Goal: Task Accomplishment & Management: Manage account settings

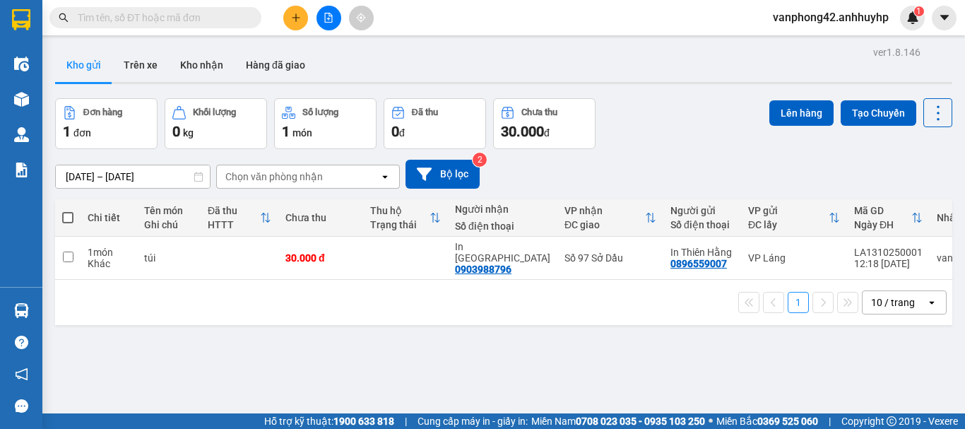
click at [432, 341] on div "ver 1.8.146 Kho gửi Trên xe Kho nhận Hàng đã giao Đơn hàng 1 đơn Khối lượng 0 k…" at bounding box center [503, 256] width 908 height 429
click at [141, 69] on button "Trên xe" at bounding box center [140, 65] width 57 height 34
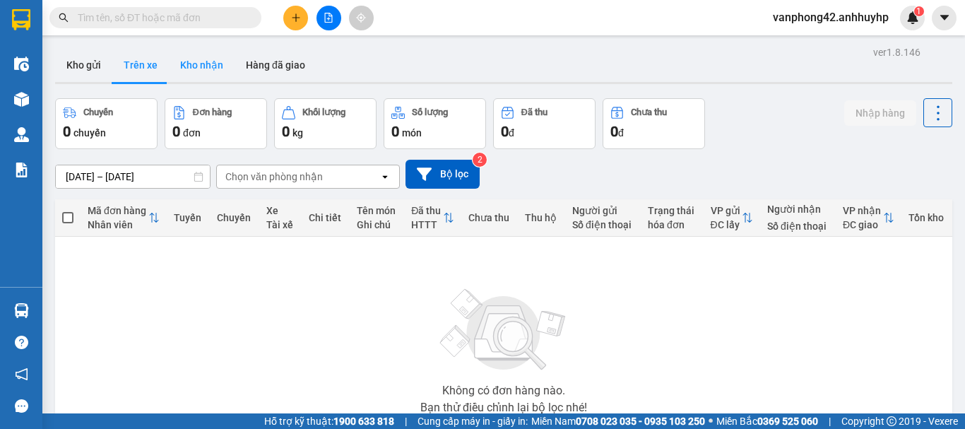
click at [200, 71] on button "Kho nhận" at bounding box center [202, 65] width 66 height 34
type input "[DATE] – [DATE]"
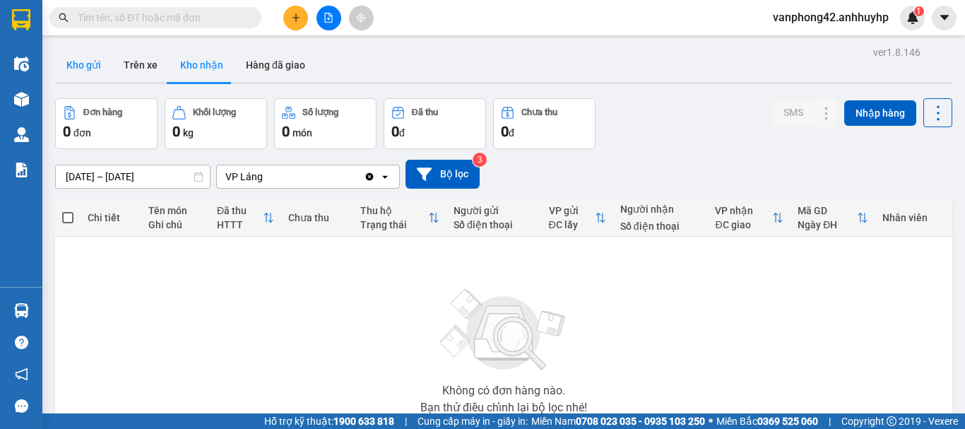
click at [93, 65] on button "Kho gửi" at bounding box center [83, 65] width 57 height 34
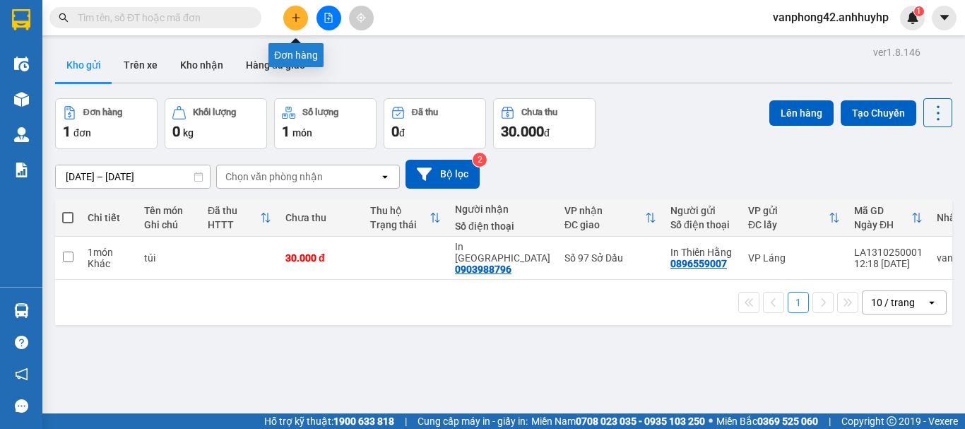
click at [295, 22] on icon "plus" at bounding box center [296, 18] width 10 height 10
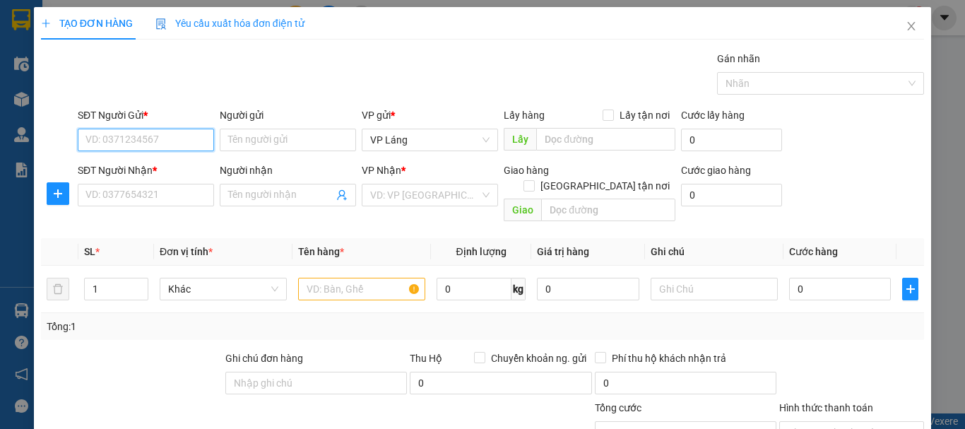
click at [193, 136] on input "SĐT Người Gửi *" at bounding box center [146, 140] width 136 height 23
type input "0904639188"
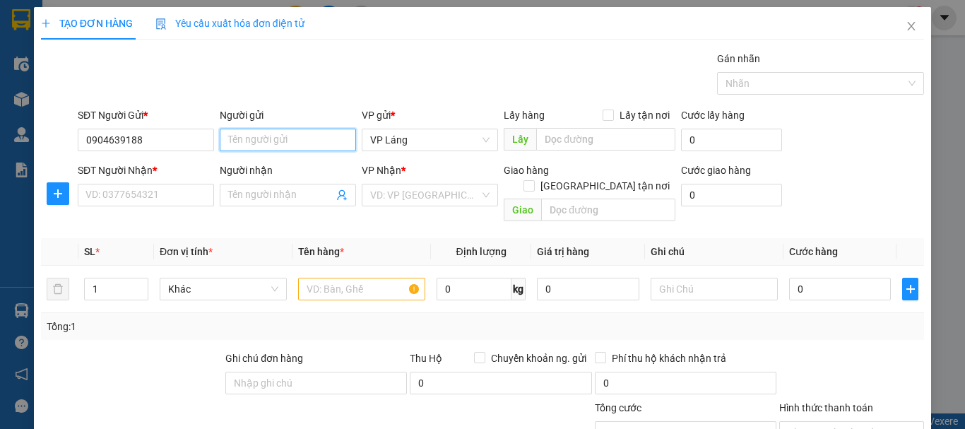
click at [282, 133] on input "Người gửi" at bounding box center [288, 140] width 136 height 23
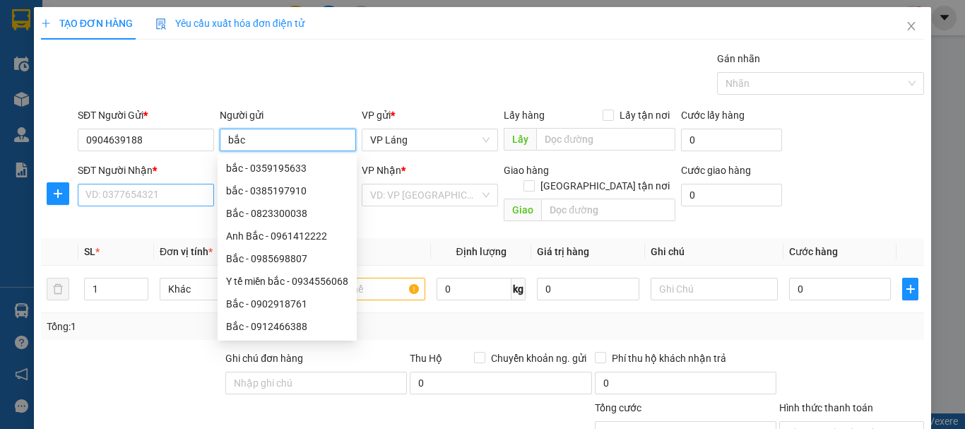
type input "bắc"
click at [165, 191] on input "SĐT Người Nhận *" at bounding box center [146, 195] width 136 height 23
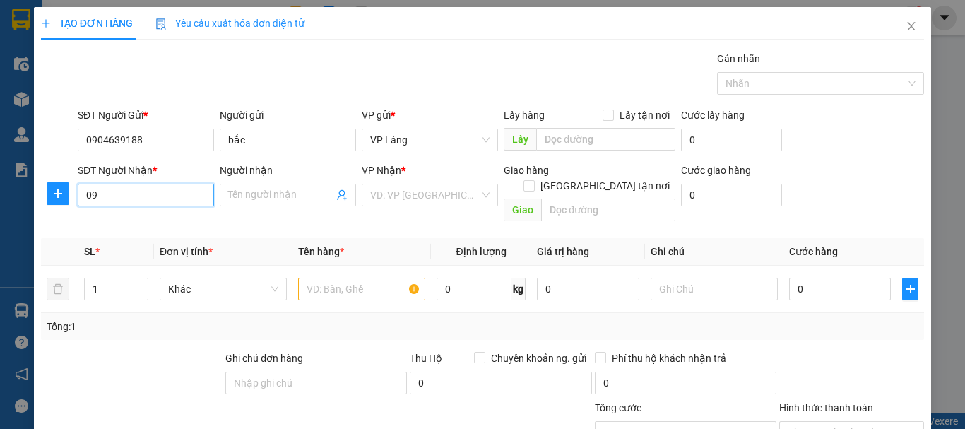
type input "0"
type input "0984991626"
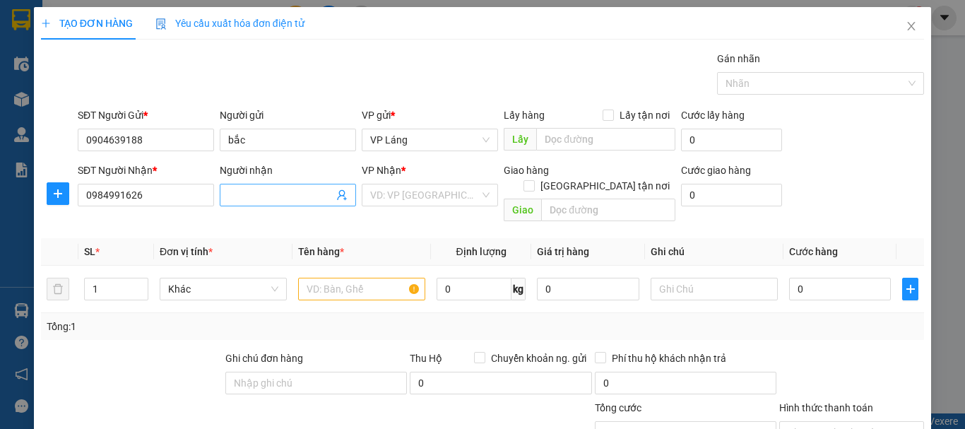
click at [243, 189] on input "Người nhận" at bounding box center [280, 195] width 105 height 16
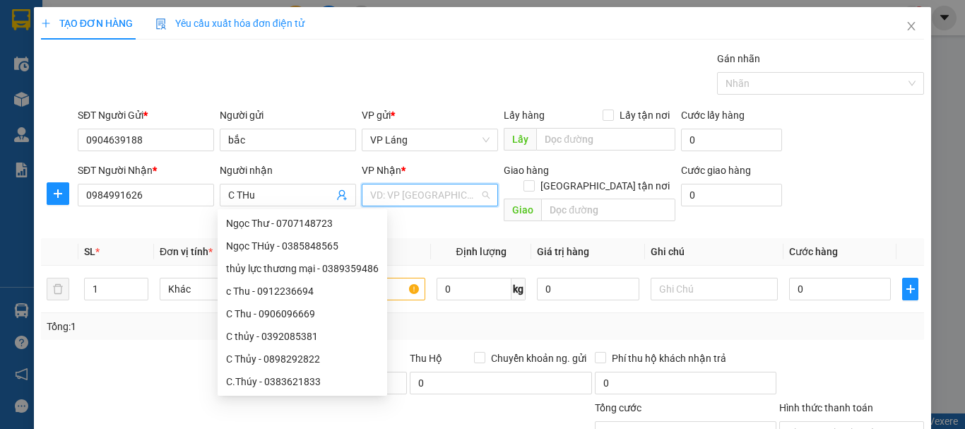
click at [388, 197] on input "search" at bounding box center [424, 194] width 109 height 21
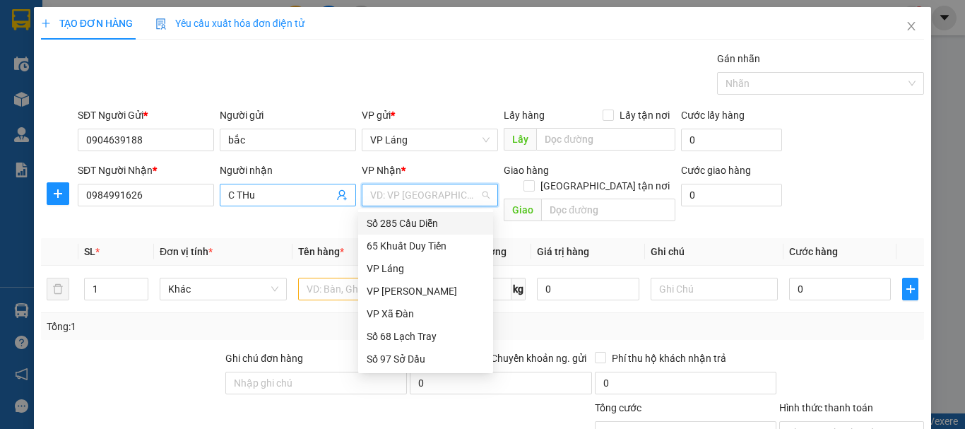
click at [283, 197] on input "C THu" at bounding box center [280, 195] width 105 height 16
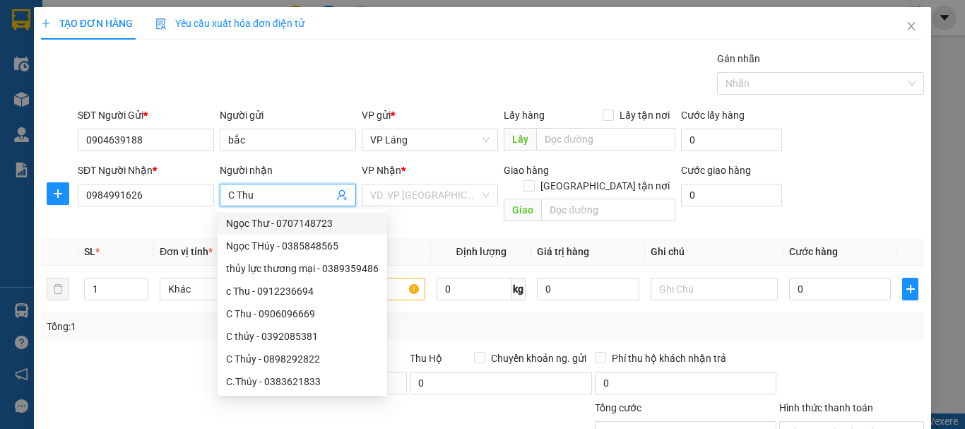
type input "C Thu"
click at [497, 66] on div "Gói vận chuyển * Tiêu chuẩn Gán nhãn Nhãn" at bounding box center [501, 75] width 852 height 49
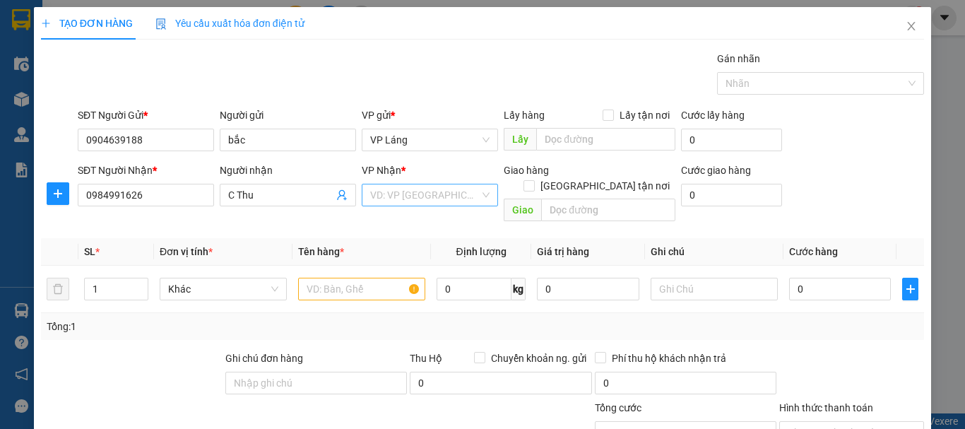
click at [429, 201] on input "search" at bounding box center [424, 194] width 109 height 21
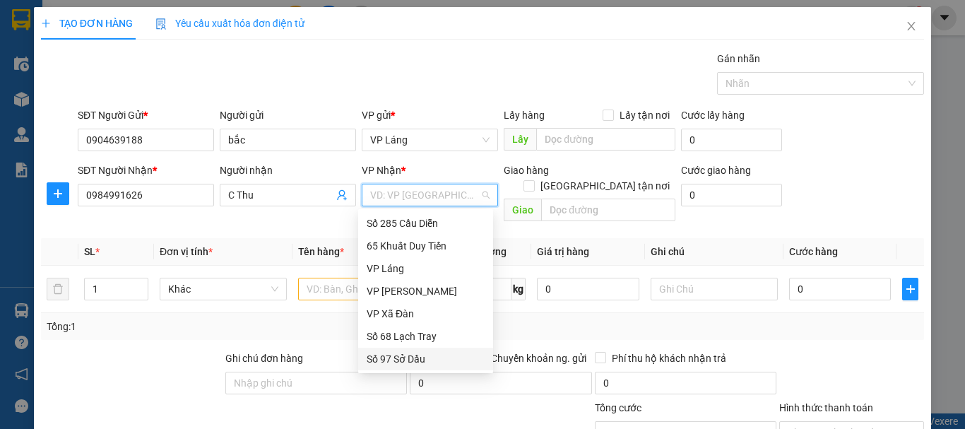
click at [428, 361] on div "Số 97 Sở Dầu" at bounding box center [426, 359] width 118 height 16
click at [379, 360] on div "Số 97 Sở Dầu" at bounding box center [426, 359] width 118 height 16
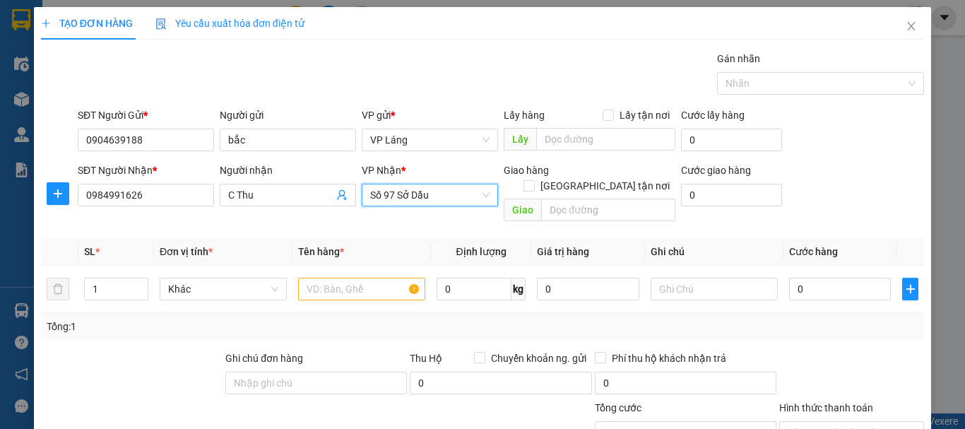
click at [458, 199] on span "Số 97 Sở Dầu" at bounding box center [429, 194] width 119 height 21
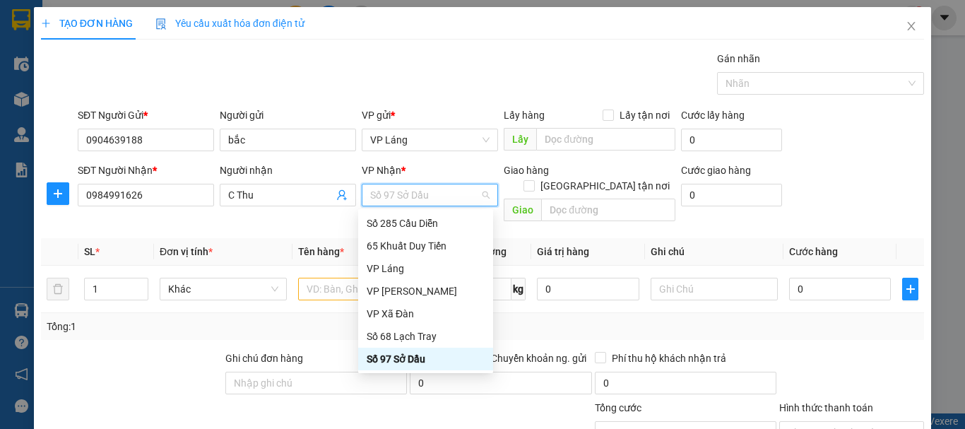
click at [447, 362] on div "Số 97 Sở Dầu" at bounding box center [426, 359] width 118 height 16
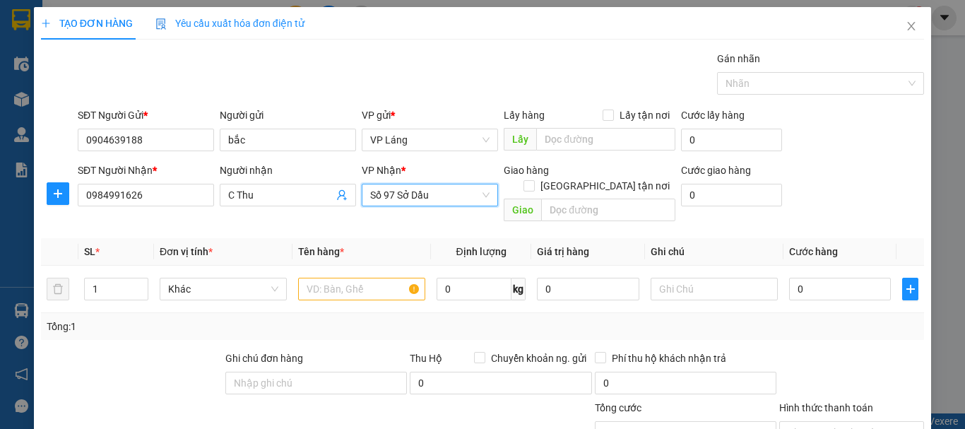
click at [432, 197] on span "Số 97 Sở Dầu" at bounding box center [429, 194] width 119 height 21
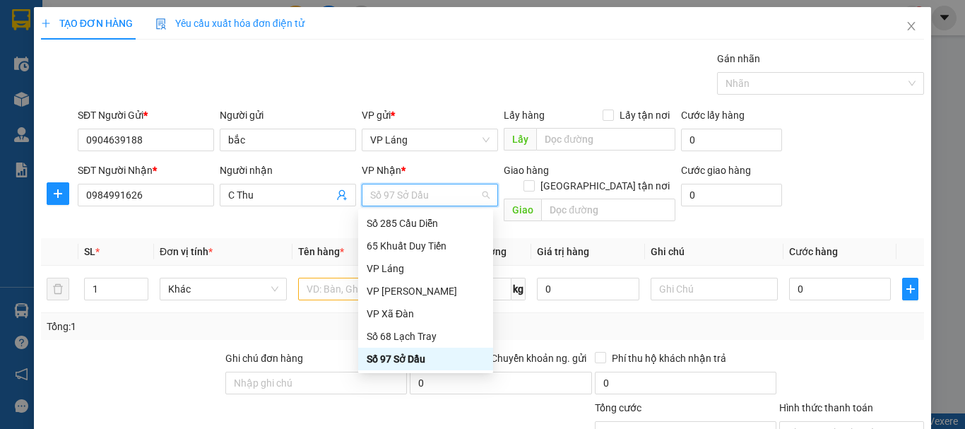
click at [415, 356] on div "Số 97 Sở Dầu" at bounding box center [426, 359] width 118 height 16
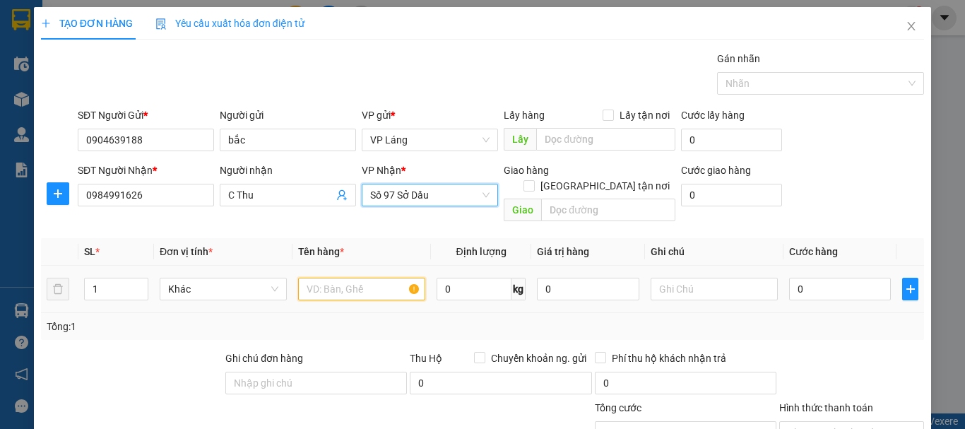
click at [361, 278] on input "text" at bounding box center [361, 289] width 127 height 23
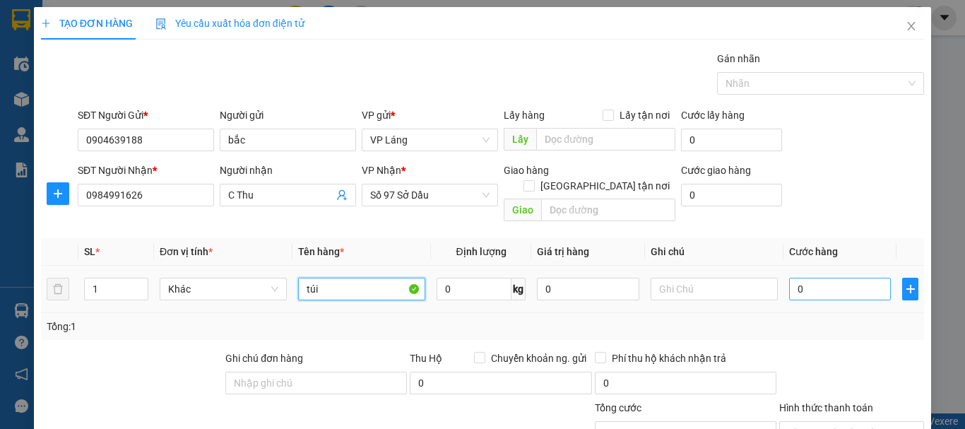
type input "túi"
click at [808, 283] on input "0" at bounding box center [840, 289] width 102 height 23
type input "4"
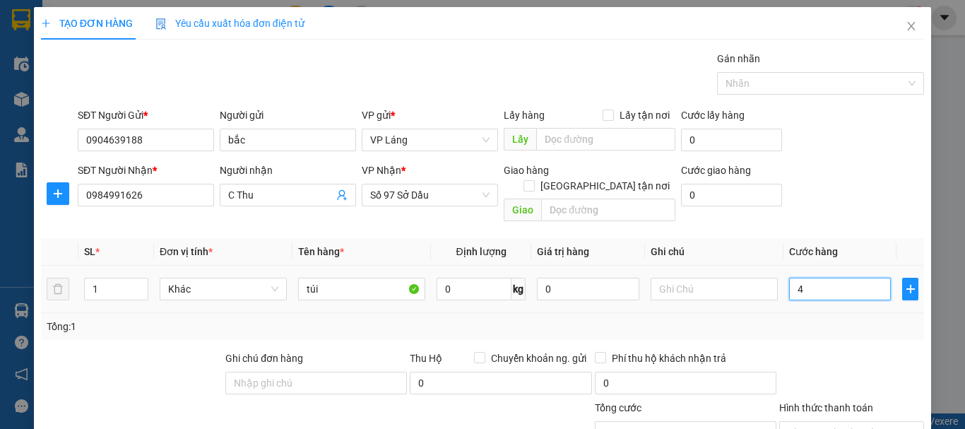
type input "0"
type input "04"
type input "4"
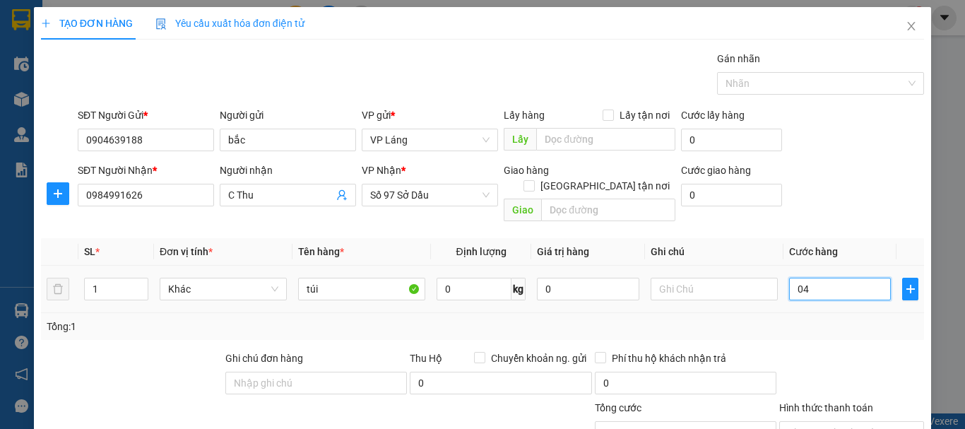
type input "4"
type input "040"
type input "40"
type input "0.400"
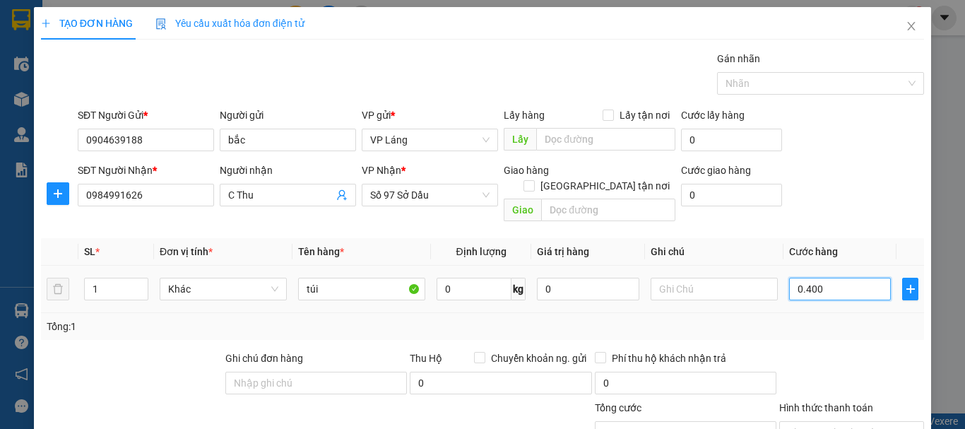
type input "400"
type input "04.000"
type input "4.000"
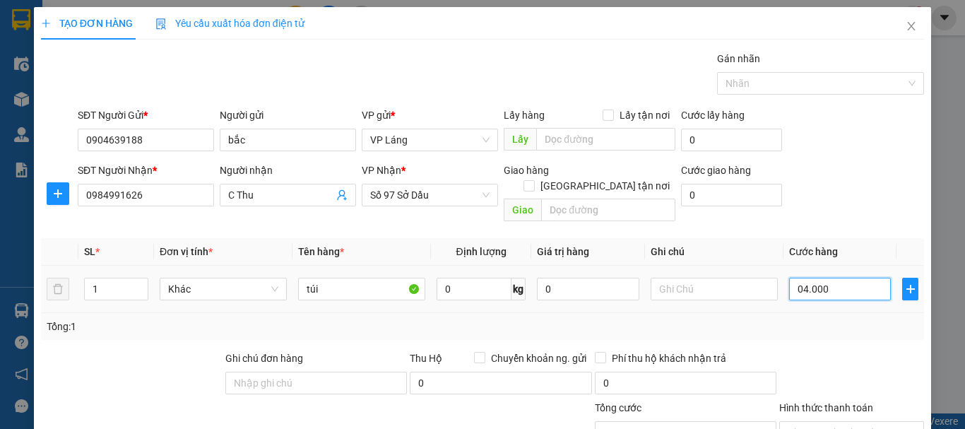
type input "0.400"
type input "400"
type input "040"
type input "40"
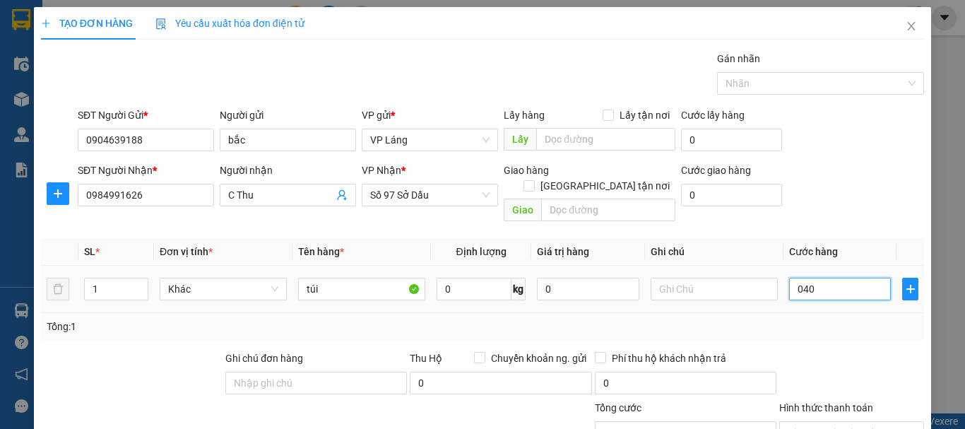
type input "40"
type input "04"
type input "4"
type input "0"
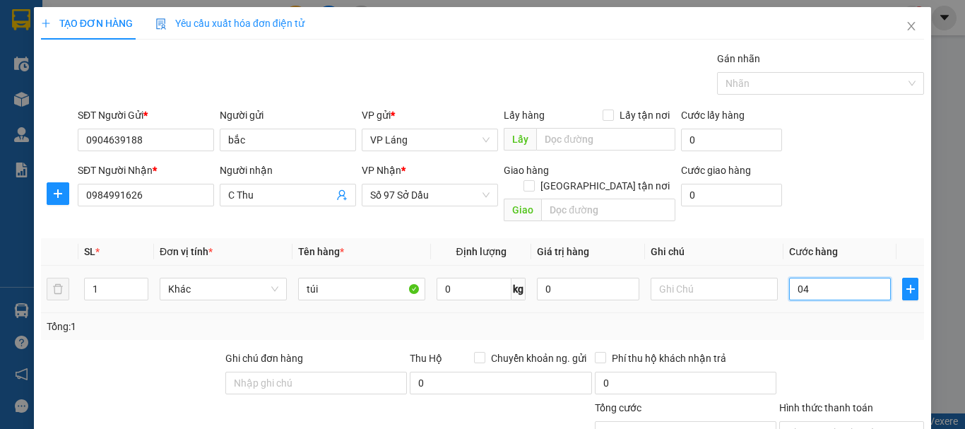
type input "0"
click at [789, 280] on input "0" at bounding box center [840, 289] width 102 height 23
type input "40"
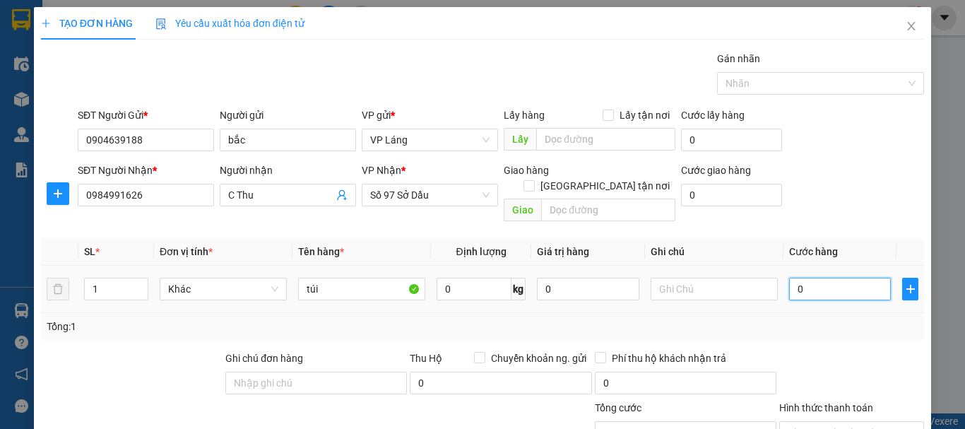
type input "40"
type input "400"
type input "4.000"
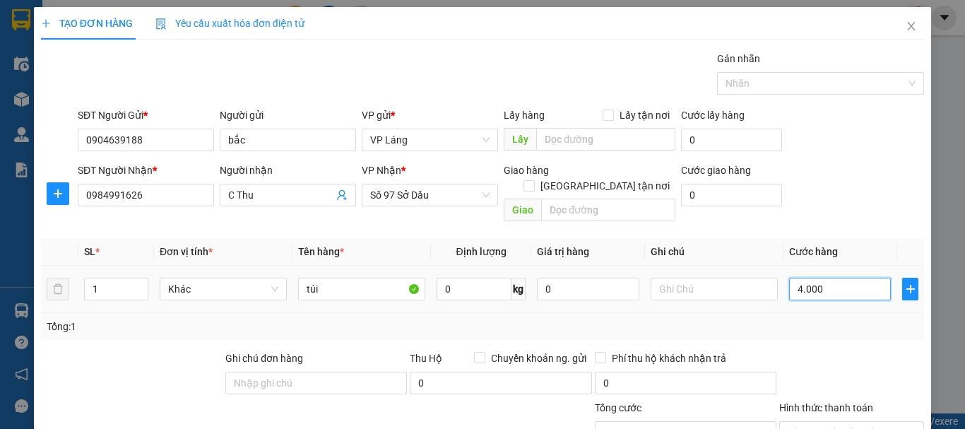
type input "4.000"
type input "40.000"
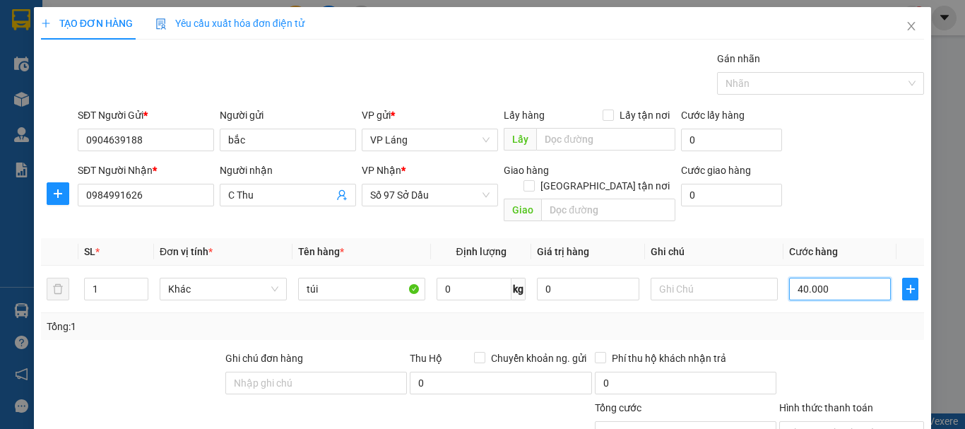
scroll to position [71, 0]
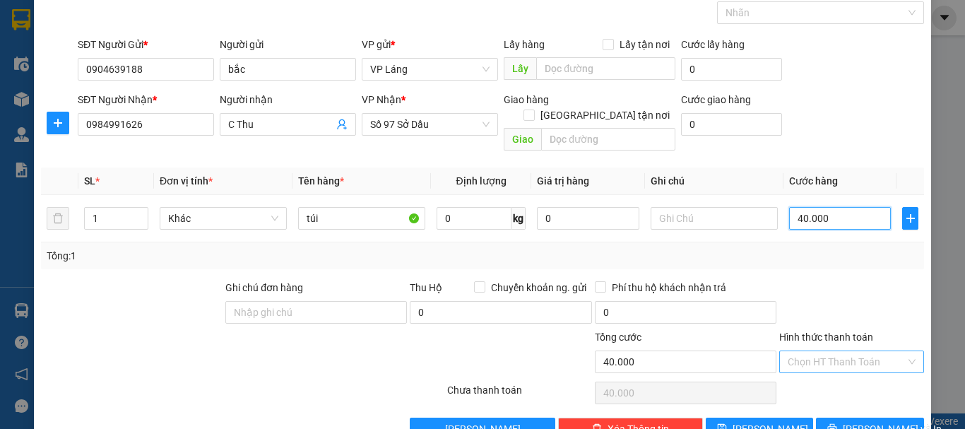
type input "40.000"
click at [845, 351] on input "Hình thức thanh toán" at bounding box center [847, 361] width 118 height 21
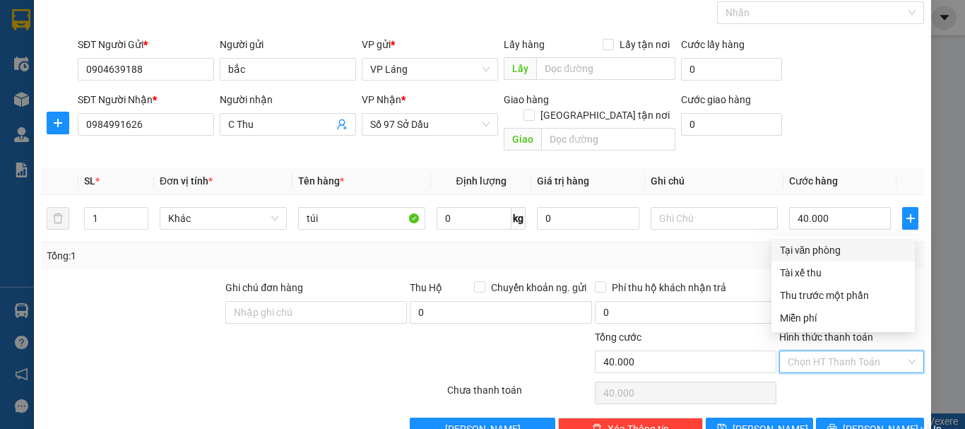
click at [833, 249] on div "Tại văn phòng" at bounding box center [843, 250] width 126 height 16
type input "0"
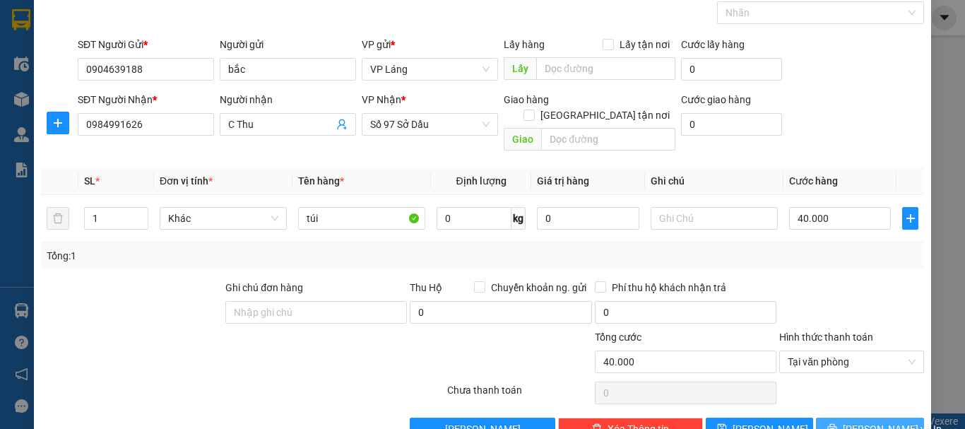
click at [878, 421] on span "[PERSON_NAME] và In" at bounding box center [892, 429] width 99 height 16
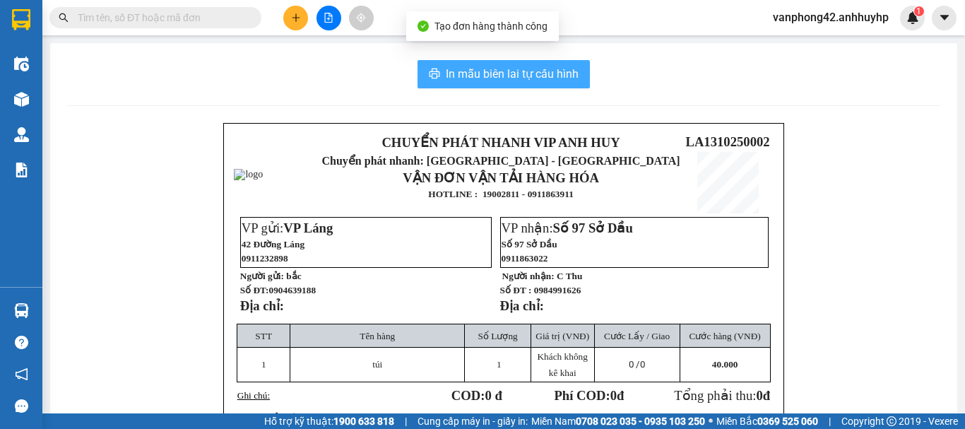
click at [530, 85] on button "In mẫu biên lai tự cấu hình" at bounding box center [503, 74] width 172 height 28
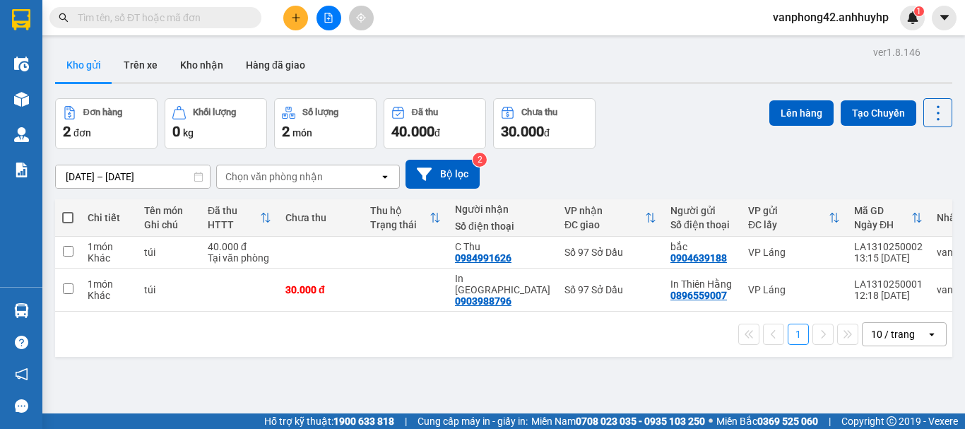
scroll to position [0, 69]
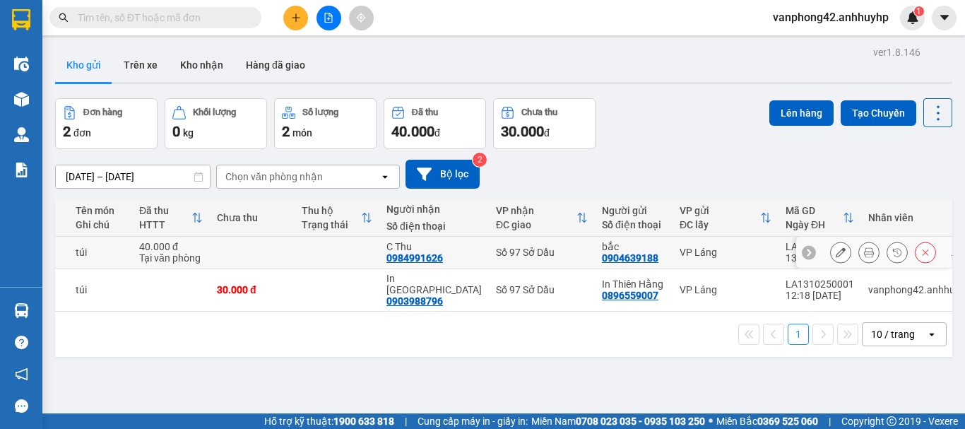
click at [785, 246] on div "LA1310250002" at bounding box center [819, 246] width 69 height 11
checkbox input "false"
copy div "LA1310250002"
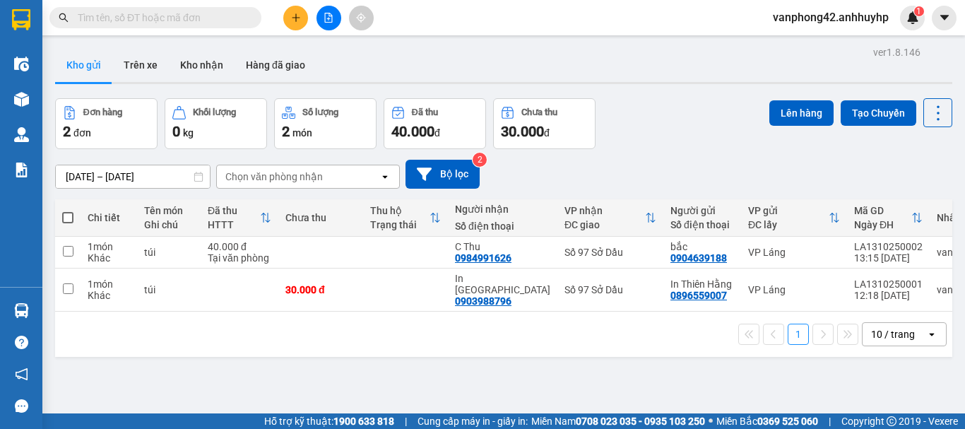
click at [591, 48] on div "Kho gửi Trên xe Kho nhận Hàng đã giao" at bounding box center [503, 66] width 897 height 37
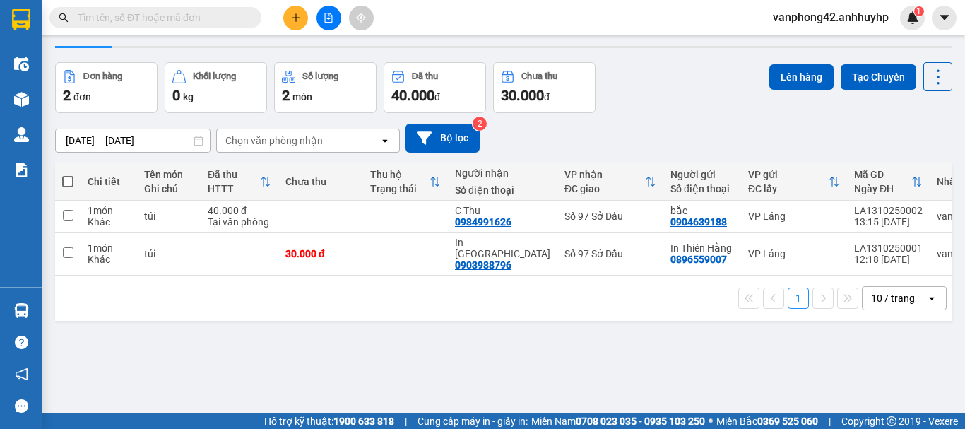
scroll to position [65, 0]
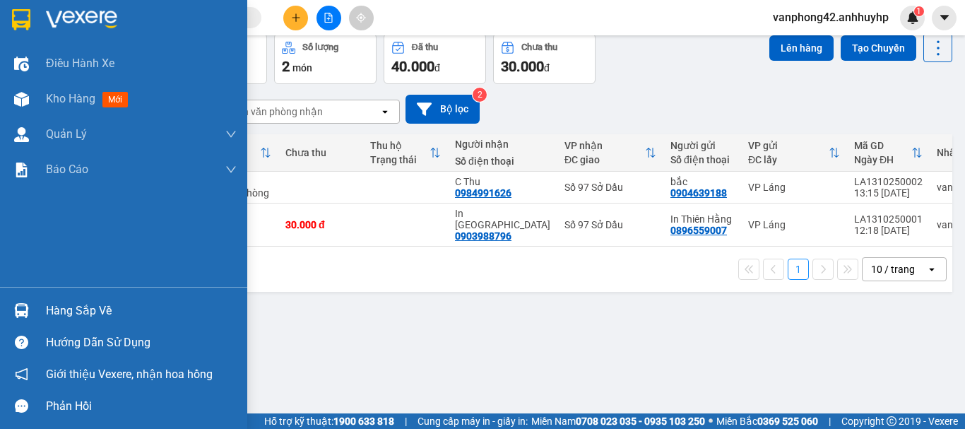
click at [61, 316] on div "Hàng sắp về" at bounding box center [141, 310] width 191 height 21
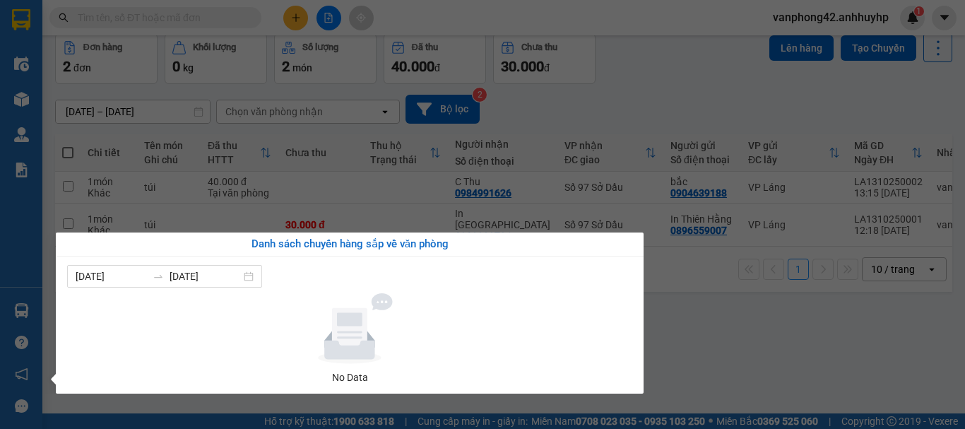
click at [785, 306] on section "Kết quả tìm kiếm ( 0 ) Bộ lọc No Data vanphong42.anhhuyhp 1 Điều hành xe Kho hà…" at bounding box center [482, 214] width 965 height 429
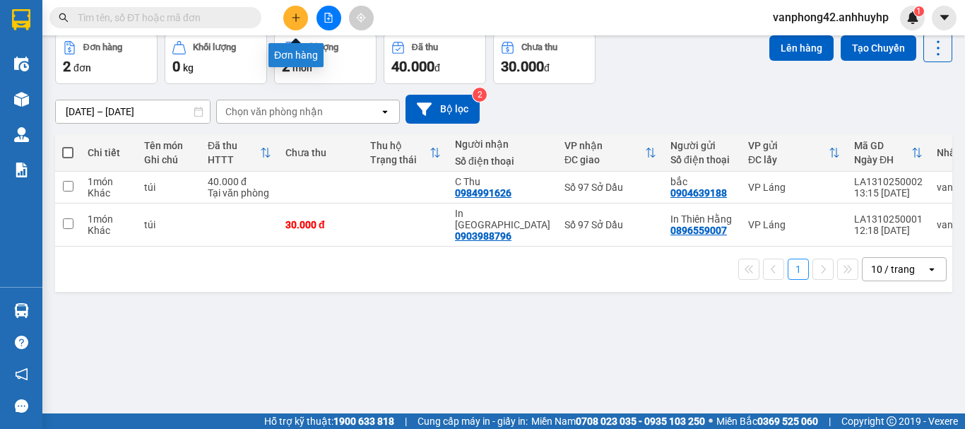
click at [305, 21] on button at bounding box center [295, 18] width 25 height 25
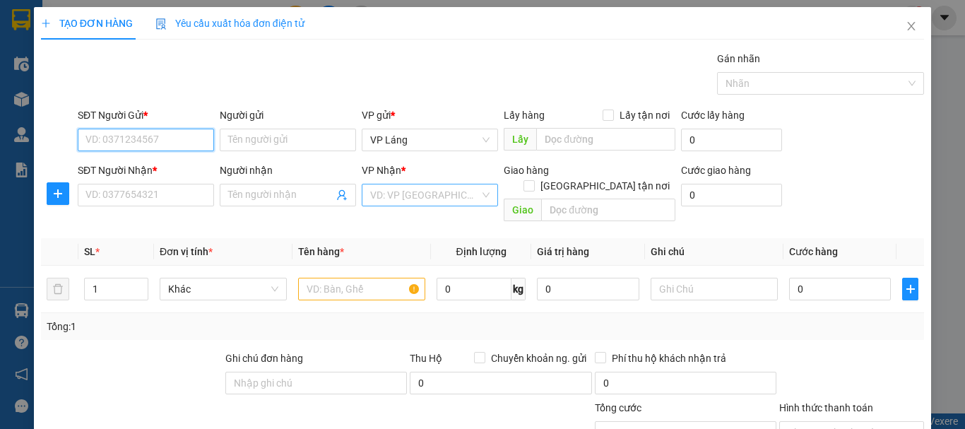
click at [478, 196] on div "VD: VP [GEOGRAPHIC_DATA]" at bounding box center [430, 195] width 136 height 23
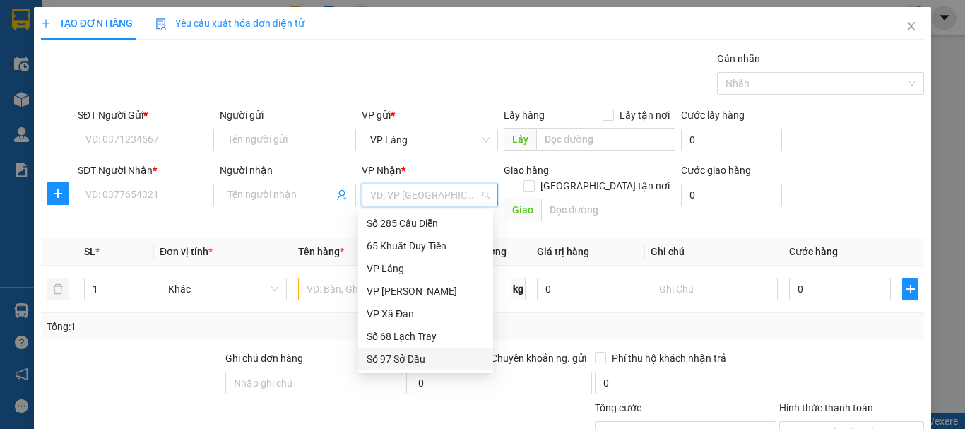
click at [410, 357] on div "Số 97 Sở Dầu" at bounding box center [426, 359] width 118 height 16
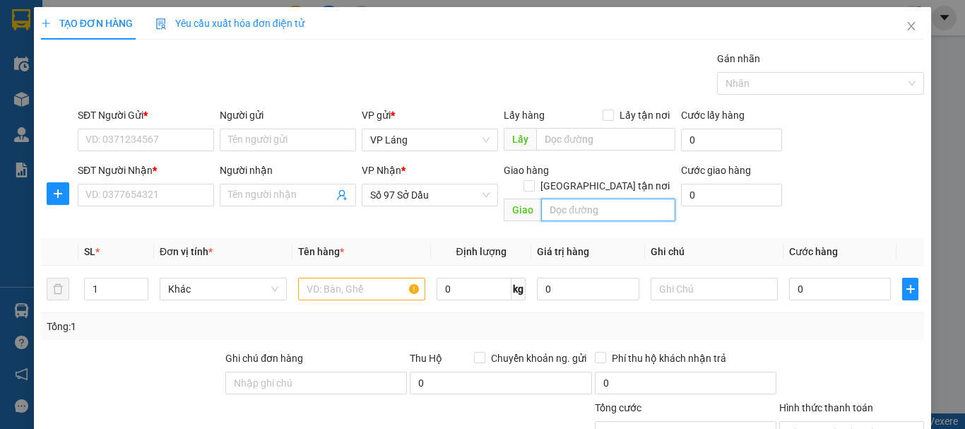
click at [585, 198] on input "text" at bounding box center [608, 209] width 134 height 23
click at [533, 180] on input "[GEOGRAPHIC_DATA] tận nơi" at bounding box center [528, 185] width 10 height 10
checkbox input "true"
click at [567, 198] on input "text" at bounding box center [608, 209] width 134 height 23
paste input "P. [PERSON_NAME], [PERSON_NAME], [GEOGRAPHIC_DATA], [GEOGRAPHIC_DATA]"
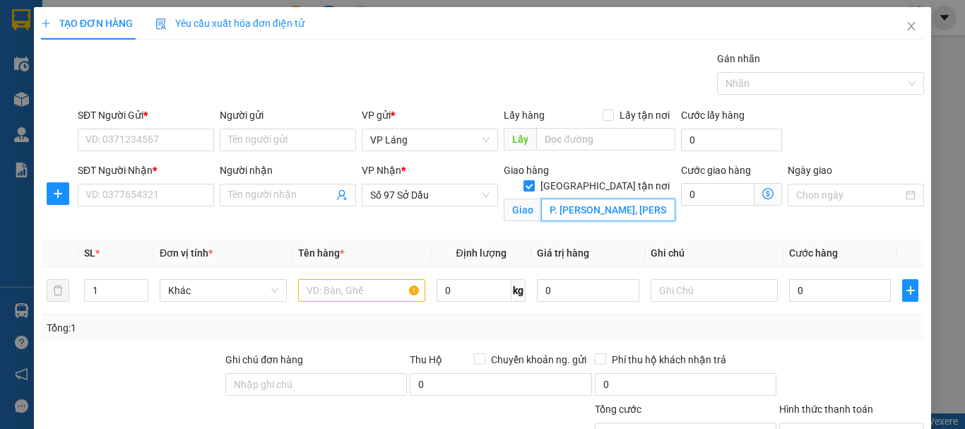
scroll to position [0, 80]
type input "P. [PERSON_NAME], [PERSON_NAME], [GEOGRAPHIC_DATA], [GEOGRAPHIC_DATA]"
click at [754, 197] on span at bounding box center [768, 194] width 28 height 23
click at [762, 195] on icon "dollar-circle" at bounding box center [767, 193] width 11 height 11
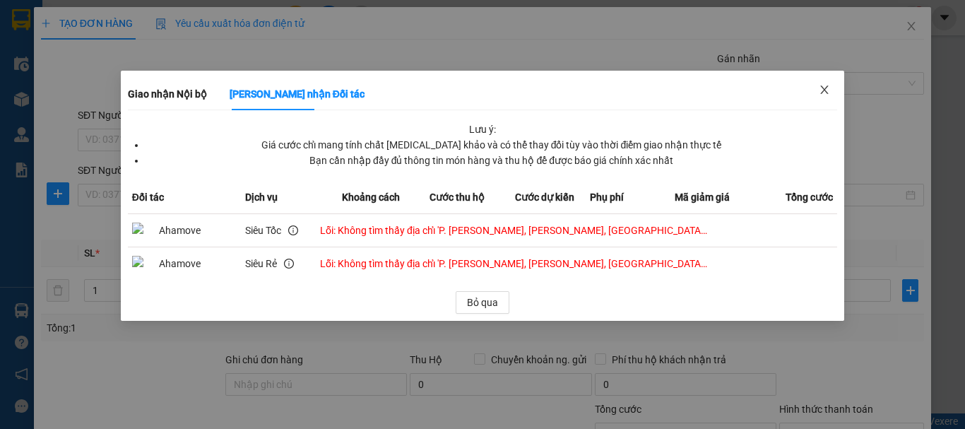
click at [817, 93] on span "Close" at bounding box center [825, 91] width 40 height 40
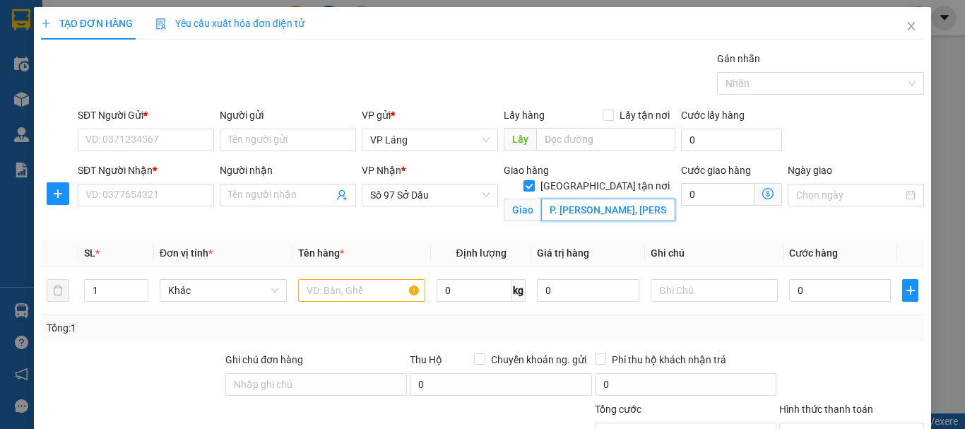
click at [621, 201] on input "P. [PERSON_NAME], [PERSON_NAME], [GEOGRAPHIC_DATA], [GEOGRAPHIC_DATA]" at bounding box center [608, 209] width 134 height 23
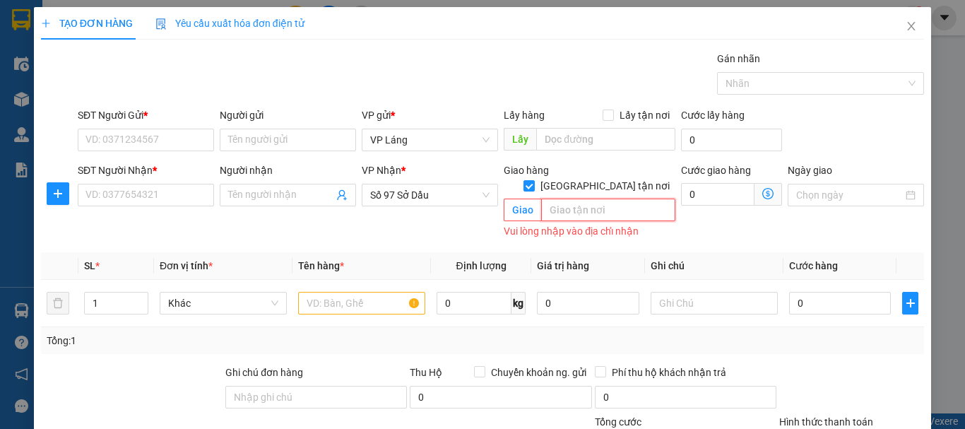
paste input "20 P. [PERSON_NAME], [PERSON_NAME], [GEOGRAPHIC_DATA], [GEOGRAPHIC_DATA], [GEOG…"
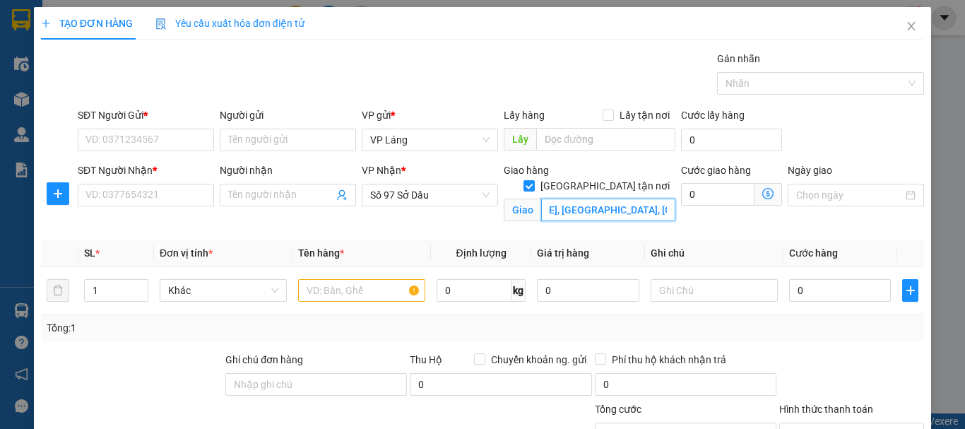
type input "20 P. [PERSON_NAME], [PERSON_NAME], [GEOGRAPHIC_DATA], [GEOGRAPHIC_DATA], [GEOG…"
click at [762, 196] on icon "dollar-circle" at bounding box center [767, 193] width 11 height 11
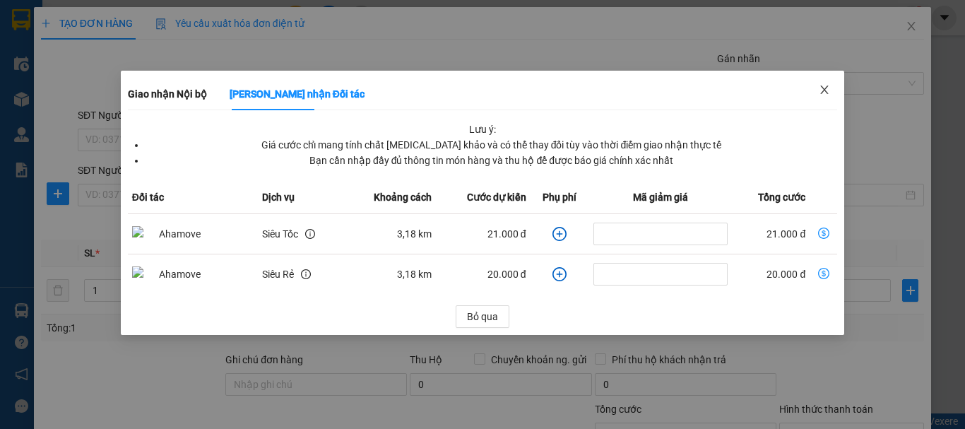
click at [824, 97] on span "Close" at bounding box center [825, 91] width 40 height 40
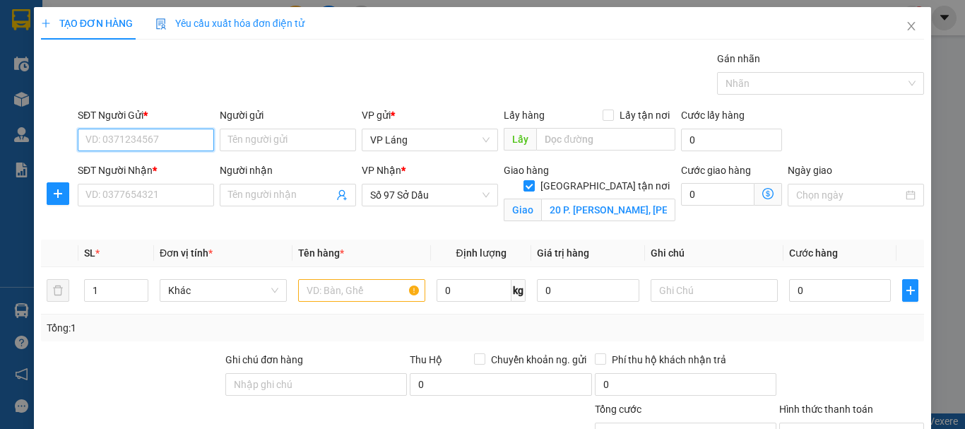
click at [146, 132] on input "SĐT Người Gửi *" at bounding box center [146, 140] width 136 height 23
type input "0793388668"
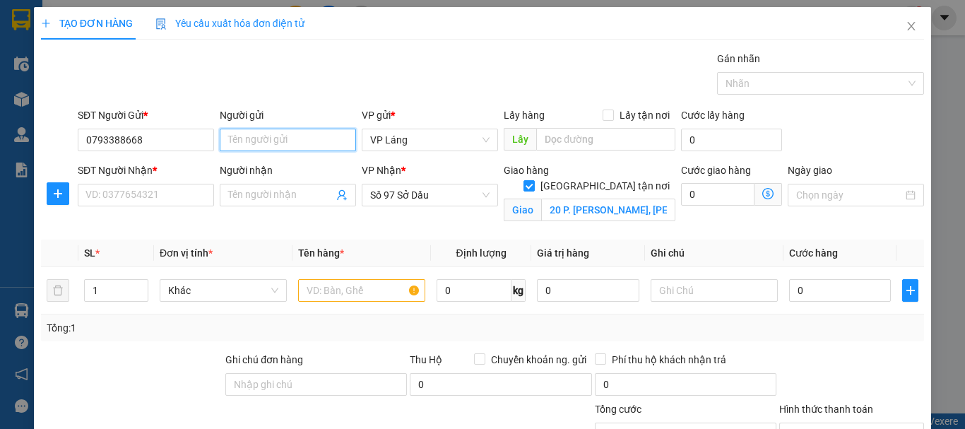
click at [280, 133] on input "Người gửi" at bounding box center [288, 140] width 136 height 23
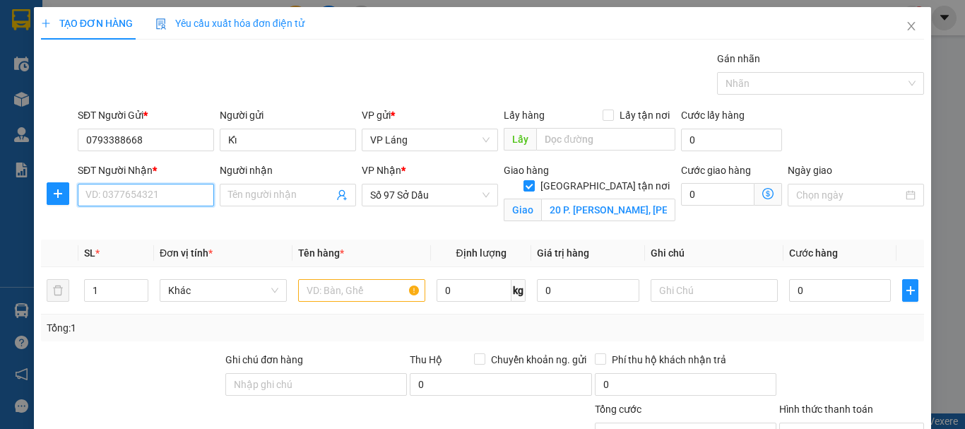
click at [124, 189] on input "SĐT Người Nhận *" at bounding box center [146, 195] width 136 height 23
click at [255, 128] on div "Người gửi" at bounding box center [288, 117] width 136 height 21
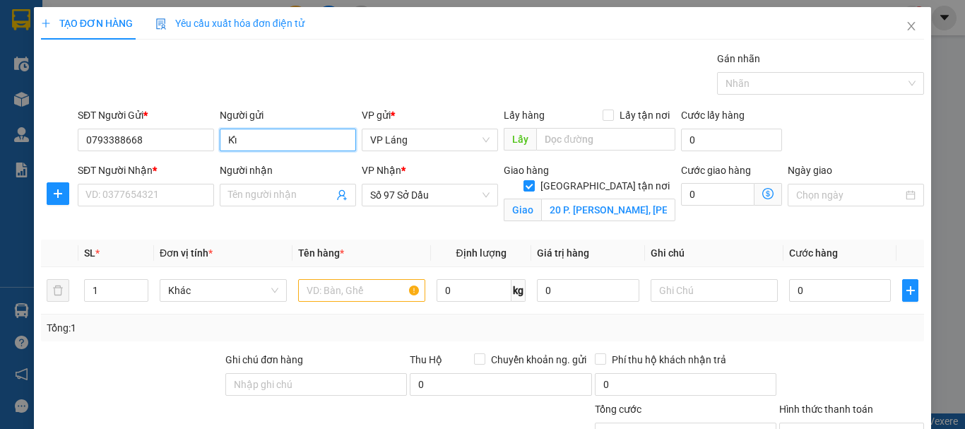
click at [254, 142] on input "Kỉ" at bounding box center [288, 140] width 136 height 23
type input "K"
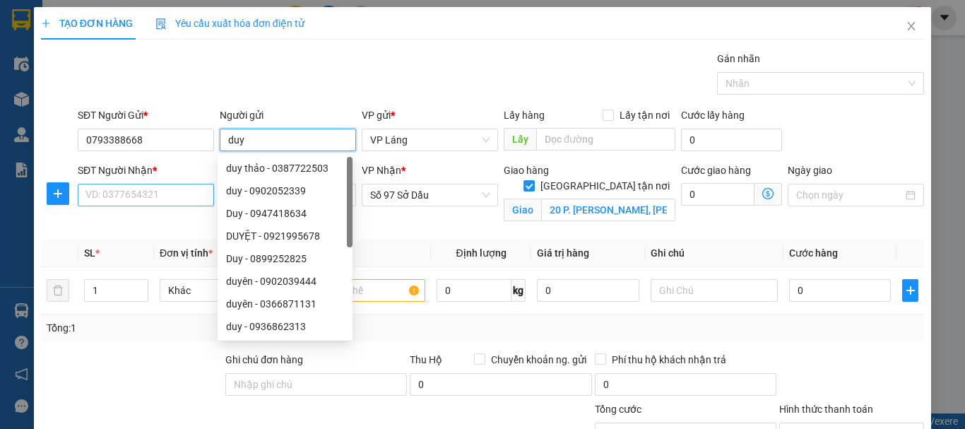
type input "duy"
click at [141, 195] on input "SĐT Người Nhận *" at bounding box center [146, 195] width 136 height 23
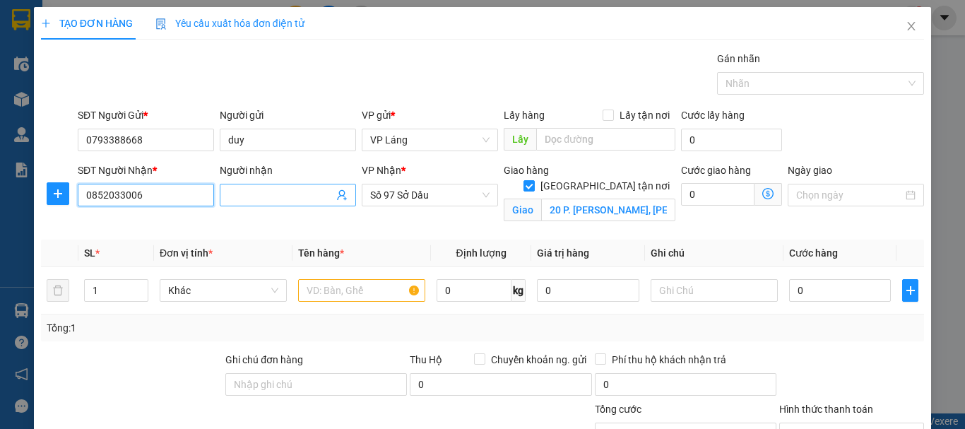
type input "0852033006"
click at [235, 188] on input "Người nhận" at bounding box center [280, 195] width 105 height 16
type input "KỈ"
click at [446, 230] on div "Transit Pickup Surcharge Ids Transit Deliver Surcharge Ids Transit Deliver Surc…" at bounding box center [482, 281] width 883 height 461
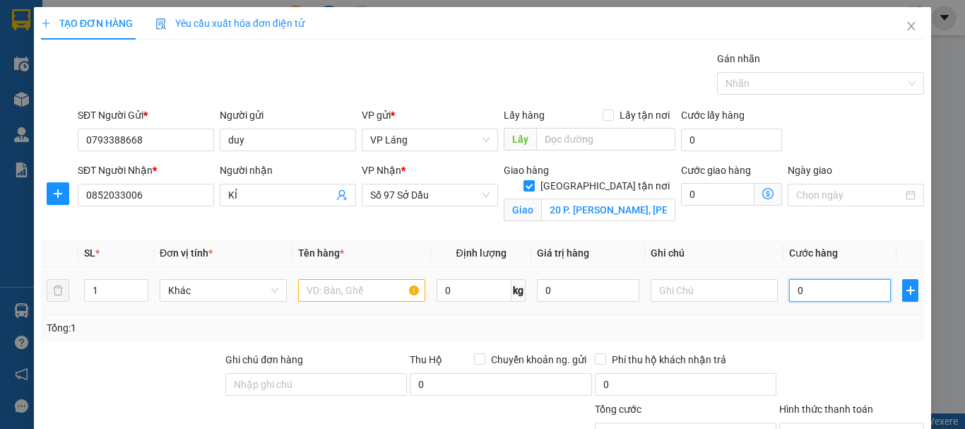
click at [826, 287] on input "0" at bounding box center [840, 290] width 102 height 23
click at [848, 288] on input "0" at bounding box center [840, 290] width 102 height 23
type input "0"
click at [789, 295] on input "0" at bounding box center [840, 290] width 102 height 23
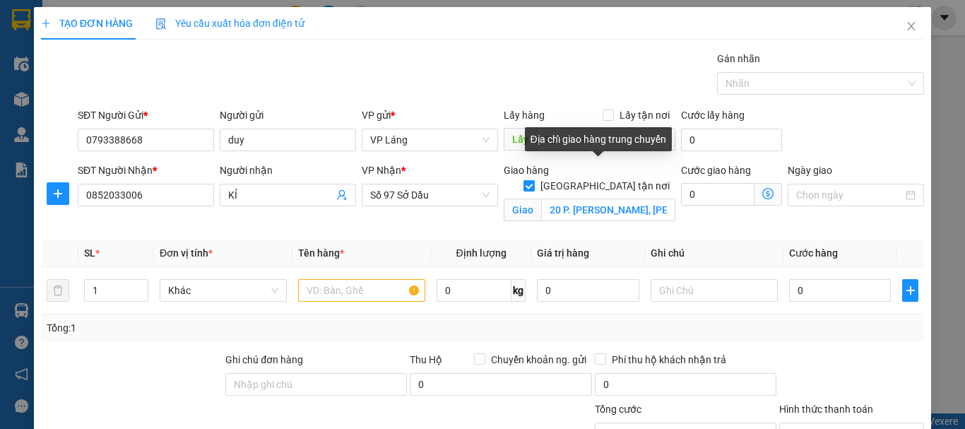
click at [533, 180] on input "[GEOGRAPHIC_DATA] tận nơi" at bounding box center [528, 185] width 10 height 10
checkbox input "false"
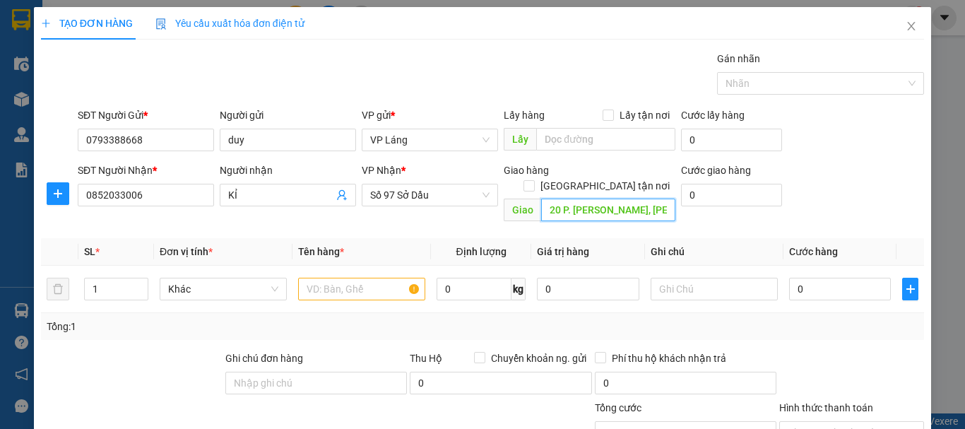
click at [641, 198] on input "20 P. [PERSON_NAME], [PERSON_NAME], [GEOGRAPHIC_DATA], [GEOGRAPHIC_DATA], [GEOG…" at bounding box center [608, 209] width 134 height 23
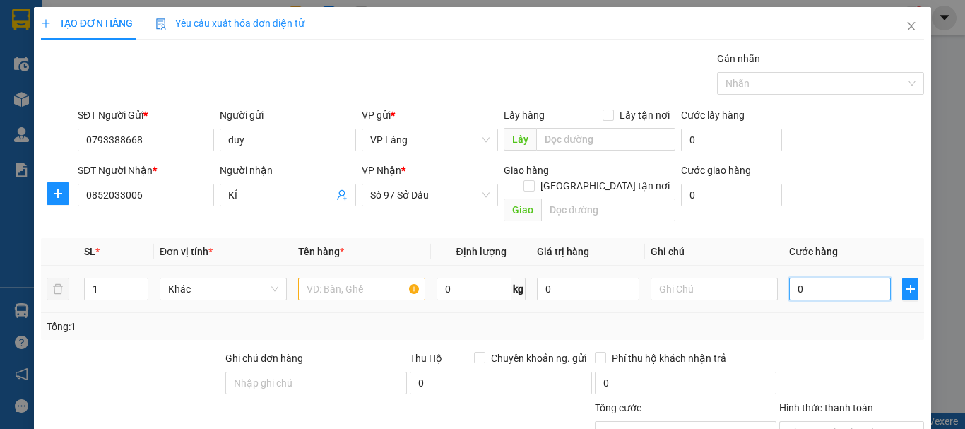
click at [837, 278] on input "0" at bounding box center [840, 289] width 102 height 23
type input "5"
type input "50"
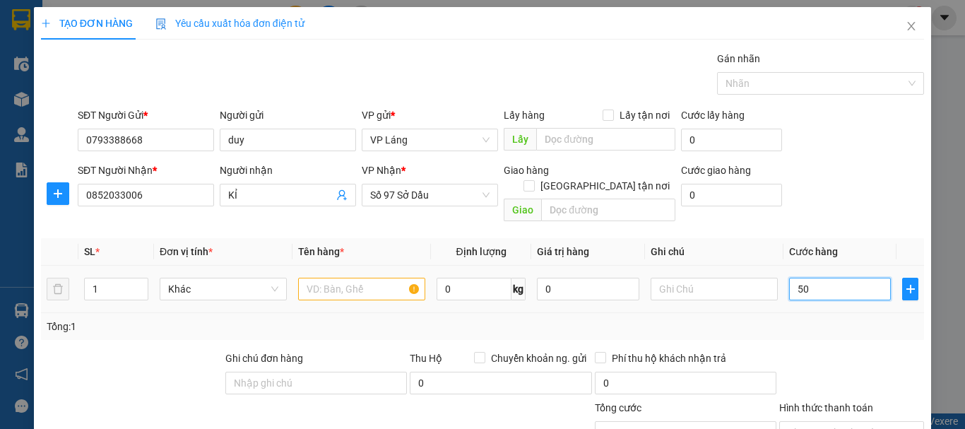
type input "50"
type input "500"
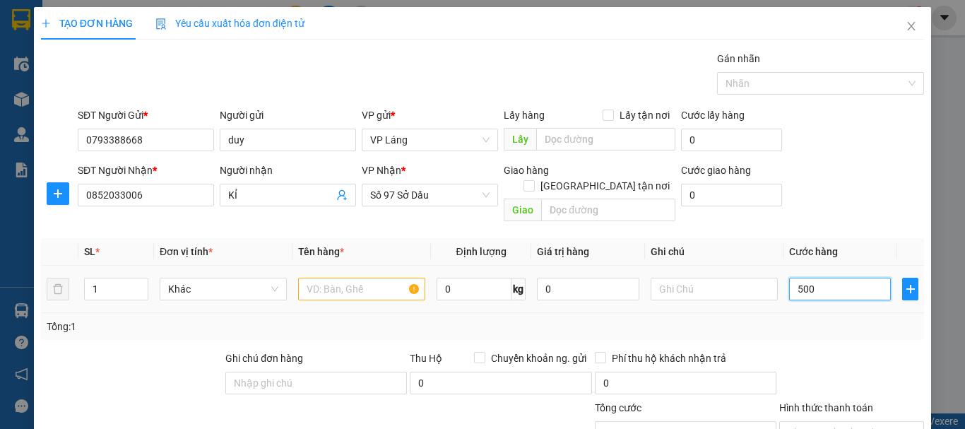
type input "5.000"
type input "50.000"
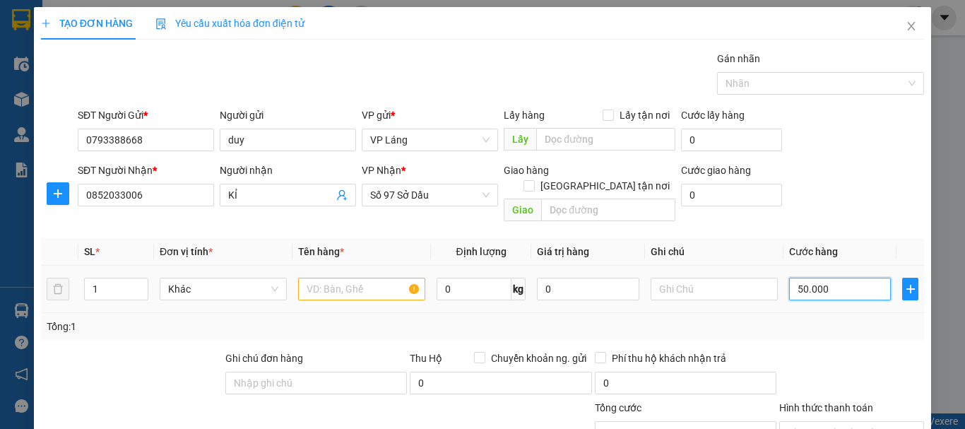
type input "50.000"
click at [363, 278] on input "text" at bounding box center [361, 289] width 127 height 23
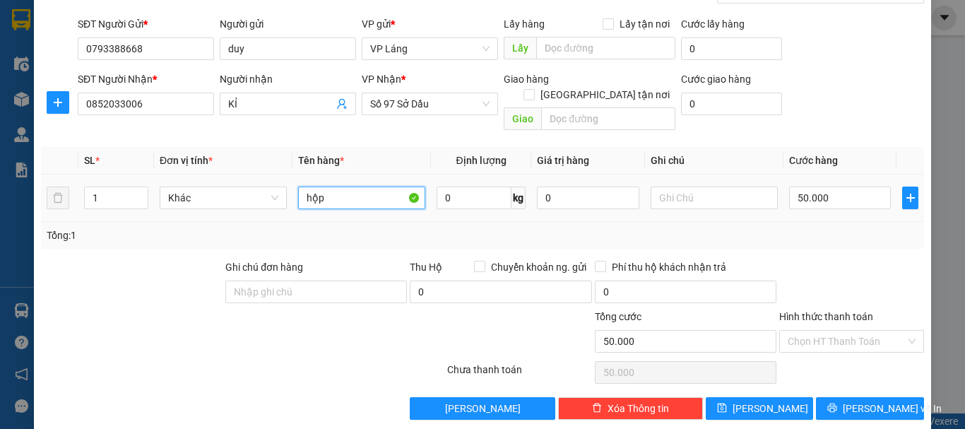
scroll to position [94, 0]
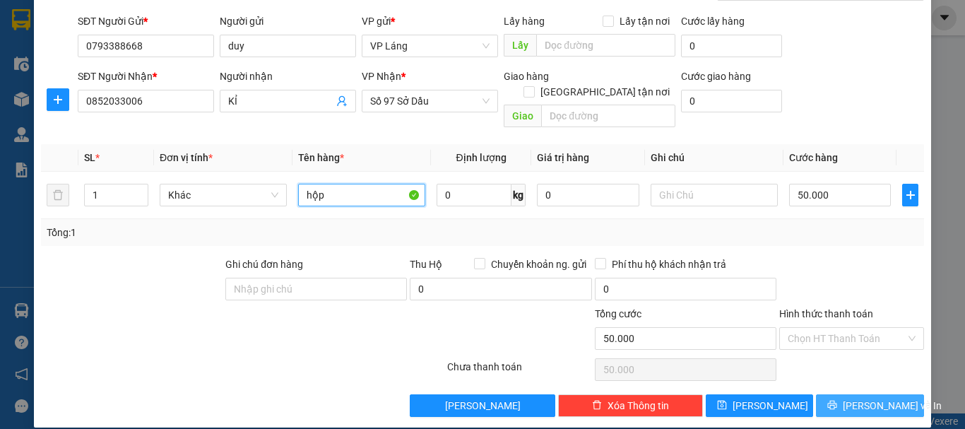
type input "hộp"
click at [837, 400] on icon "printer" at bounding box center [832, 405] width 10 height 10
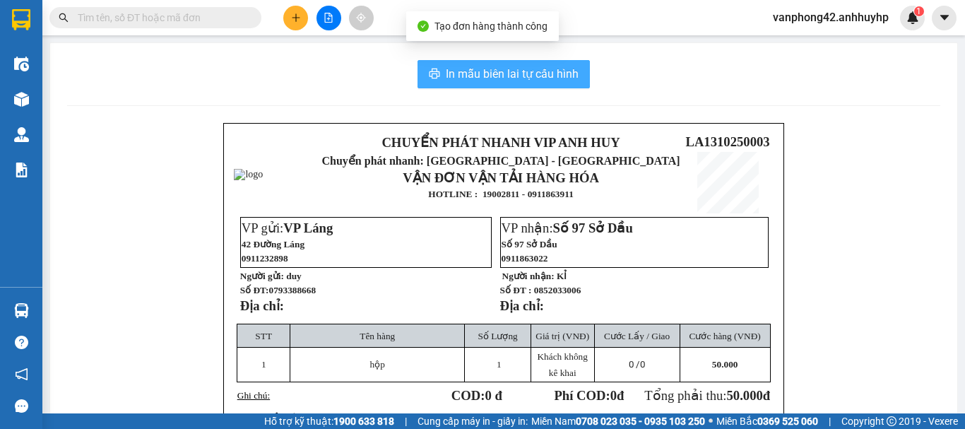
click at [541, 81] on span "In mẫu biên lai tự cấu hình" at bounding box center [512, 74] width 133 height 18
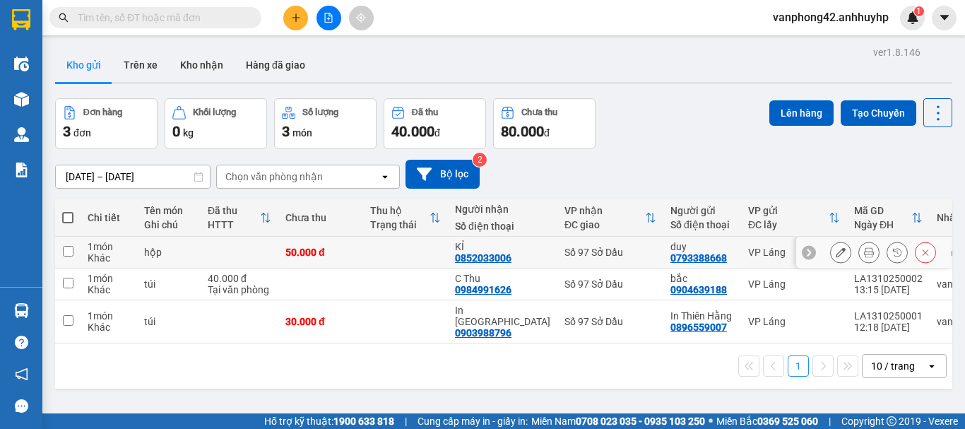
click at [69, 254] on input "checkbox" at bounding box center [68, 251] width 11 height 11
checkbox input "true"
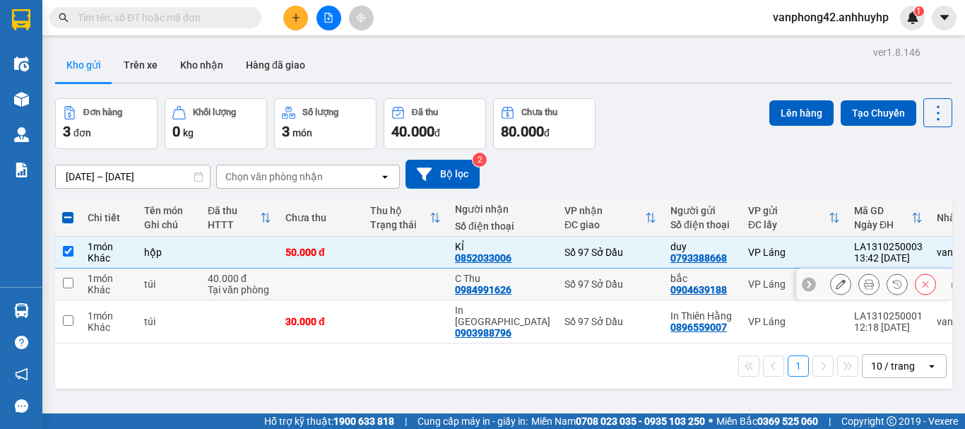
click at [61, 283] on td at bounding box center [67, 284] width 25 height 32
checkbox input "true"
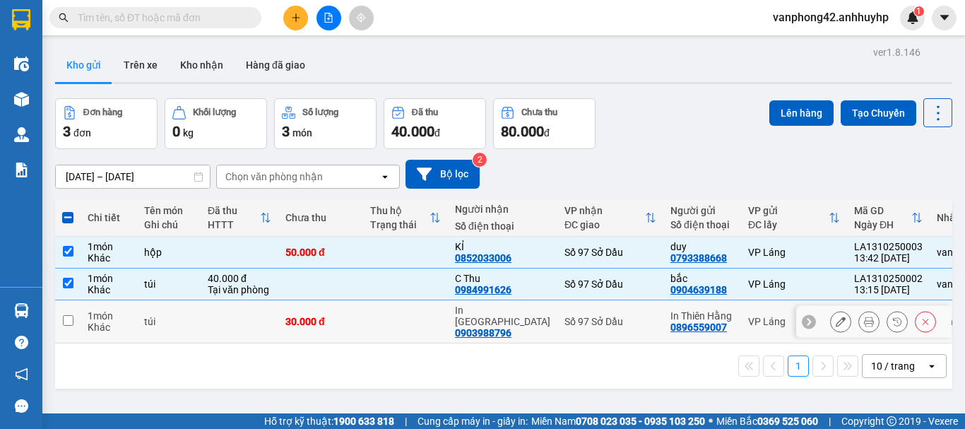
click at [73, 315] on input "checkbox" at bounding box center [68, 320] width 11 height 11
checkbox input "true"
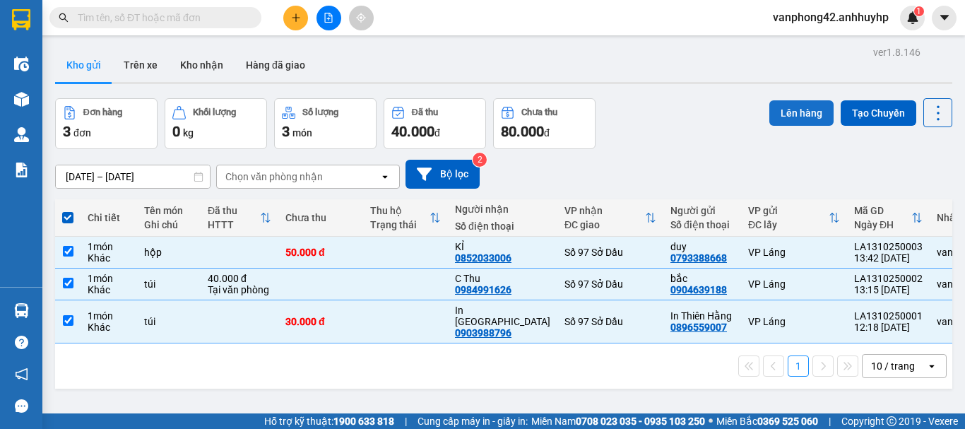
click at [769, 106] on button "Lên hàng" at bounding box center [801, 112] width 64 height 25
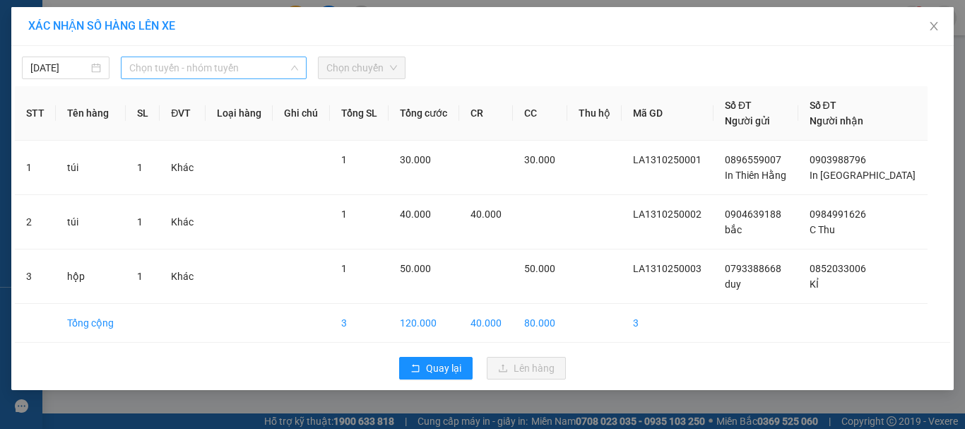
click at [287, 70] on span "Chọn tuyến - nhóm tuyến" at bounding box center [213, 67] width 169 height 21
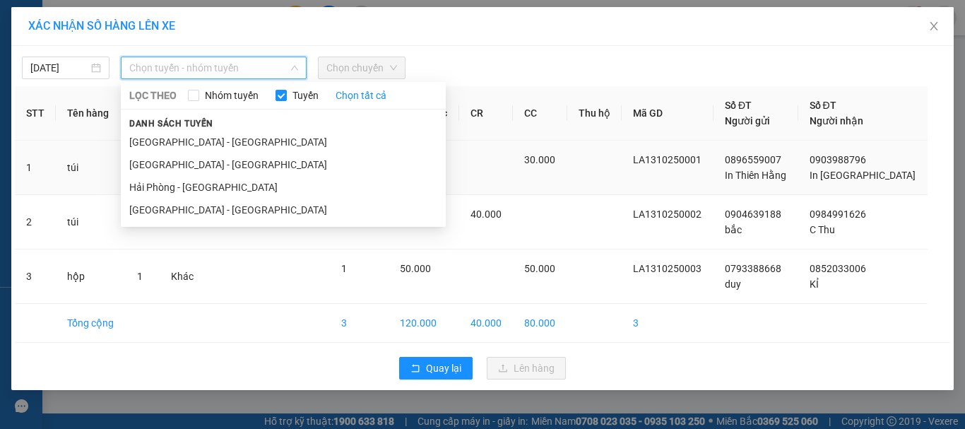
click at [251, 160] on li "[GEOGRAPHIC_DATA] - [GEOGRAPHIC_DATA]" at bounding box center [283, 164] width 325 height 23
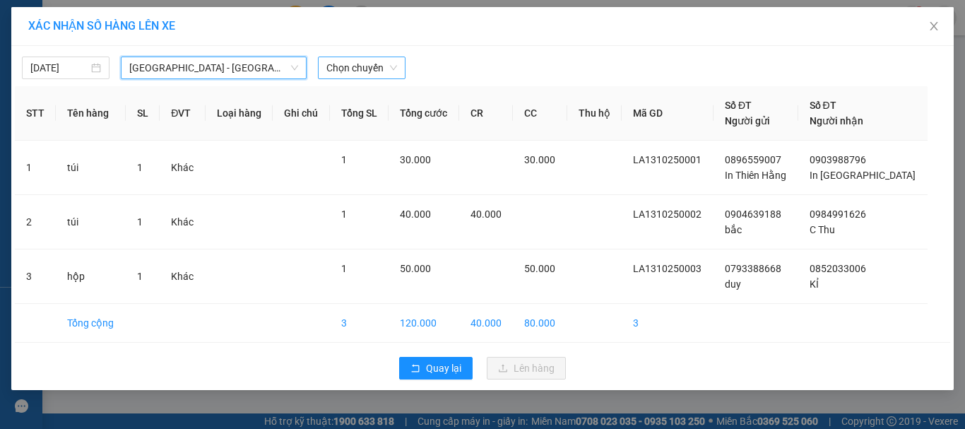
click at [388, 69] on span "Chọn chuyến" at bounding box center [361, 67] width 71 height 21
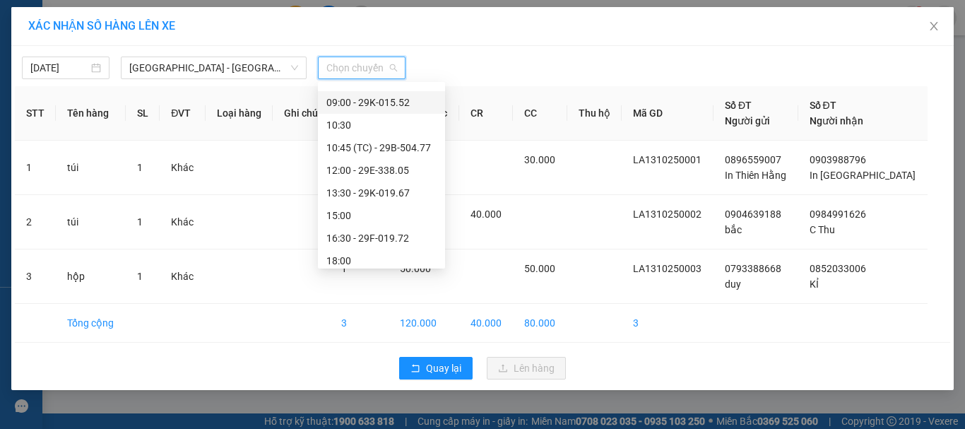
scroll to position [141, 0]
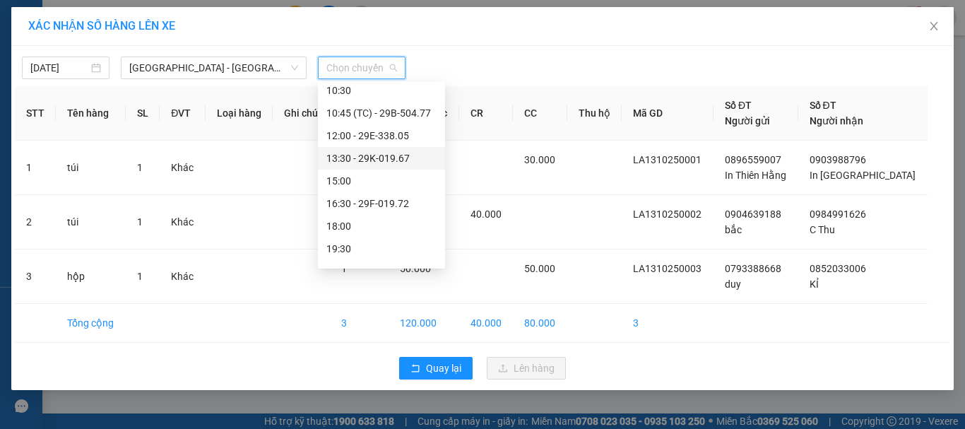
click at [386, 155] on div "13:30 - 29K-019.67" at bounding box center [381, 158] width 110 height 16
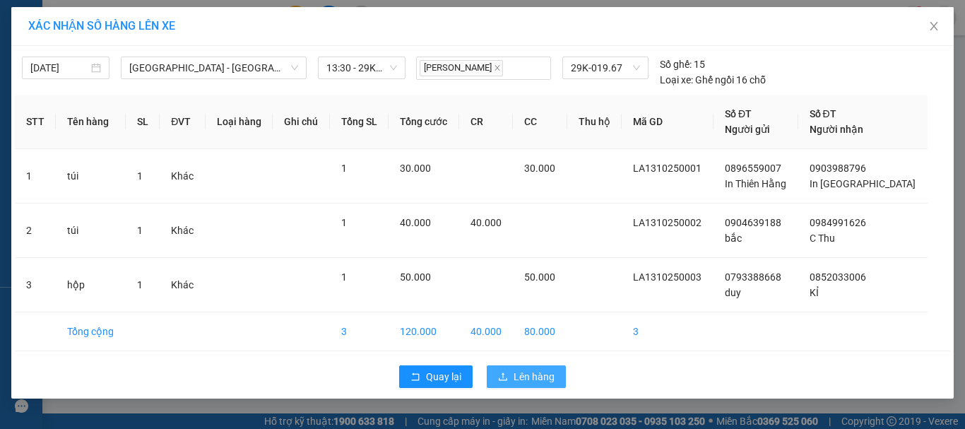
click at [525, 378] on span "Lên hàng" at bounding box center [534, 377] width 41 height 16
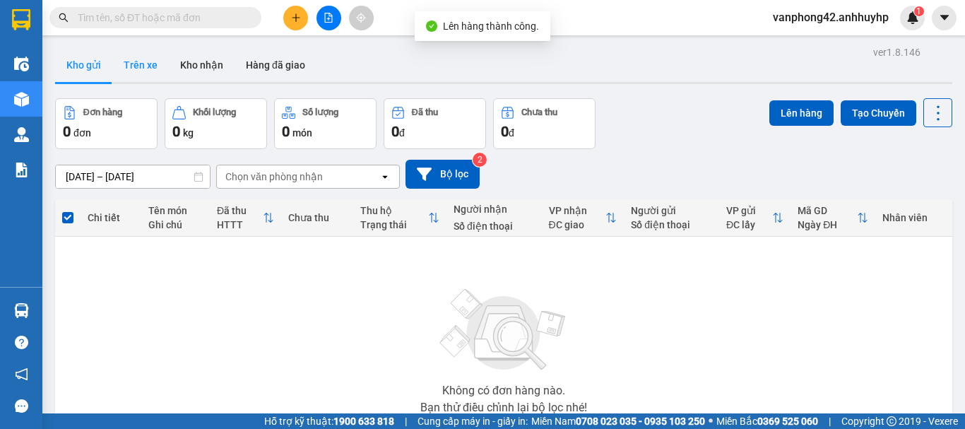
click at [155, 62] on button "Trên xe" at bounding box center [140, 65] width 57 height 34
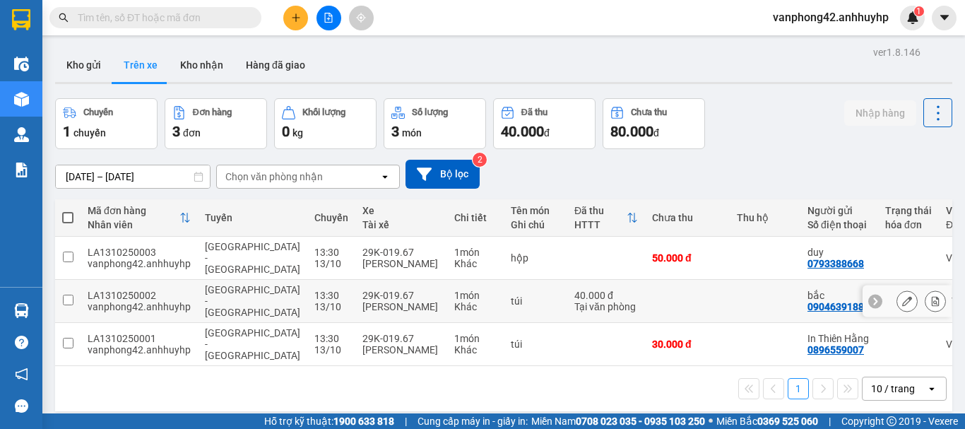
click at [362, 290] on div "29K-019.67" at bounding box center [401, 295] width 78 height 11
checkbox input "false"
copy div "019.67"
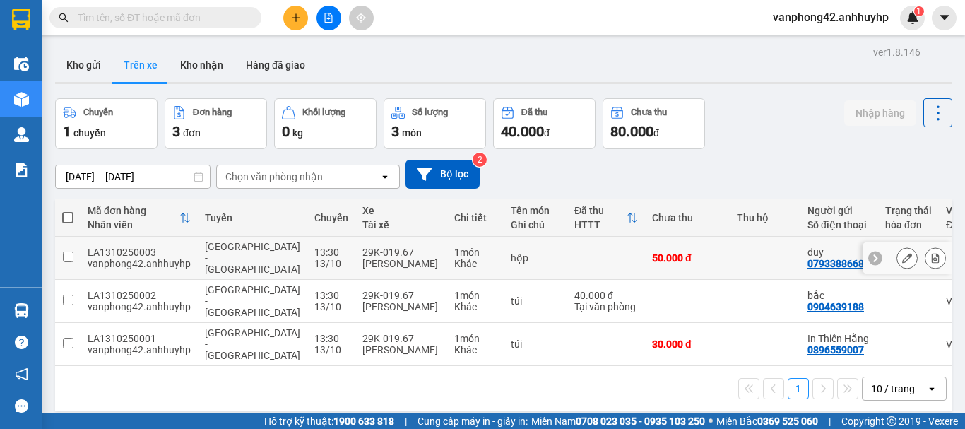
click at [133, 247] on div "LA1310250003" at bounding box center [139, 252] width 103 height 11
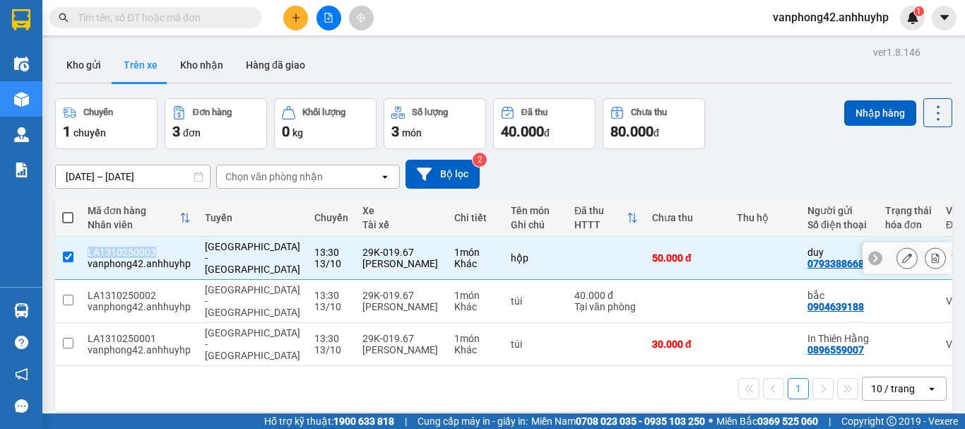
click at [133, 247] on div "LA1310250003" at bounding box center [139, 252] width 103 height 11
checkbox input "false"
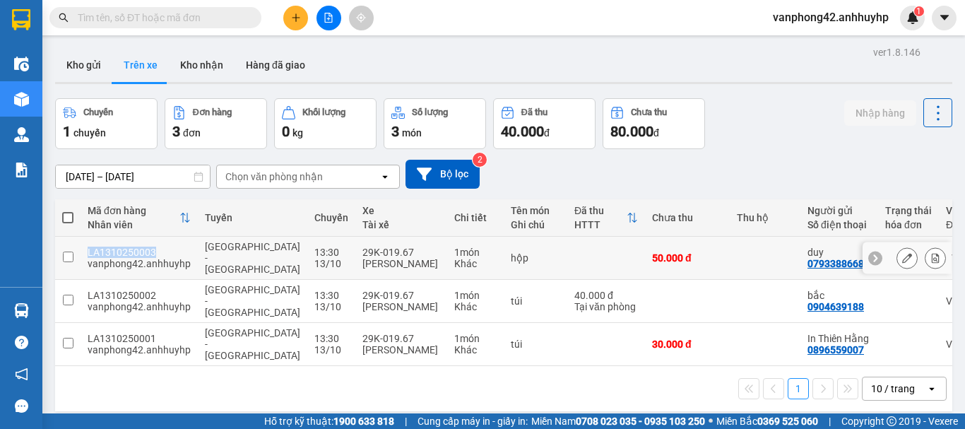
copy div "LA1310250003"
click at [444, 389] on div "ver 1.8.146 Kho gửi Trên xe Kho nhận Hàng đã giao Chuyến 1 chuyến Đơn hàng 3 đơ…" at bounding box center [503, 256] width 908 height 429
click at [96, 71] on button "Kho gửi" at bounding box center [83, 65] width 57 height 34
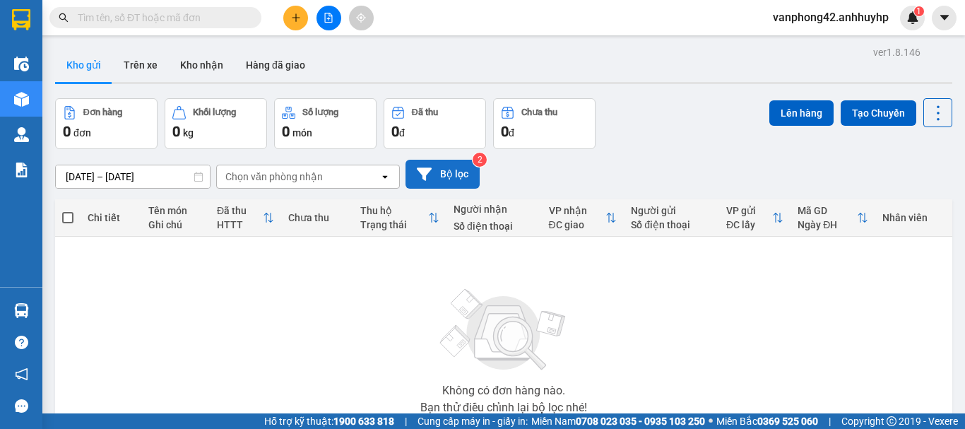
click at [468, 181] on button "Bộ lọc" at bounding box center [442, 174] width 74 height 29
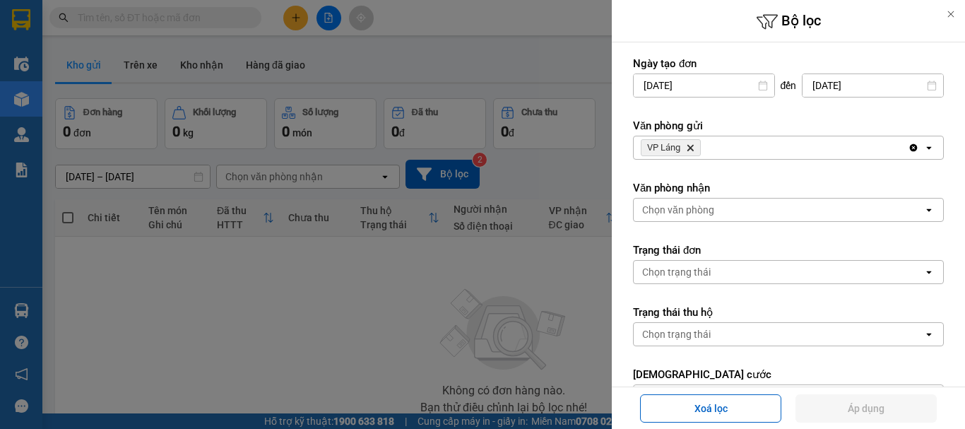
click at [580, 69] on div at bounding box center [482, 214] width 965 height 429
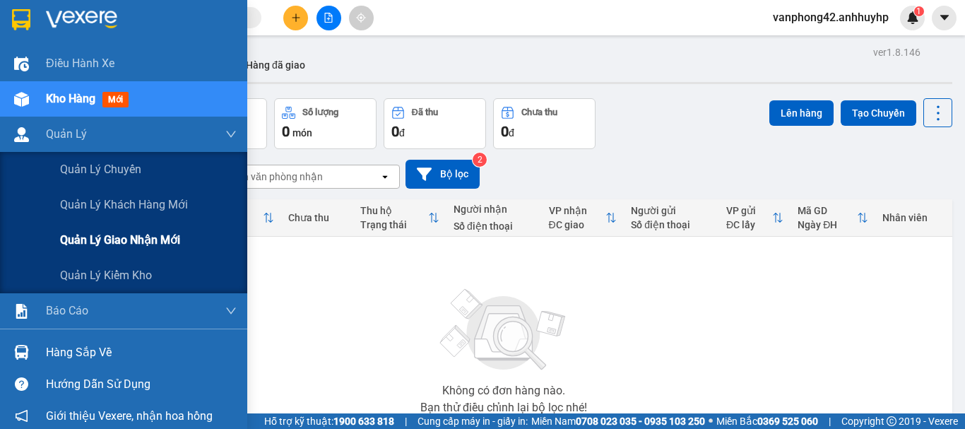
click at [136, 244] on span "Quản lý giao nhận mới" at bounding box center [120, 240] width 120 height 18
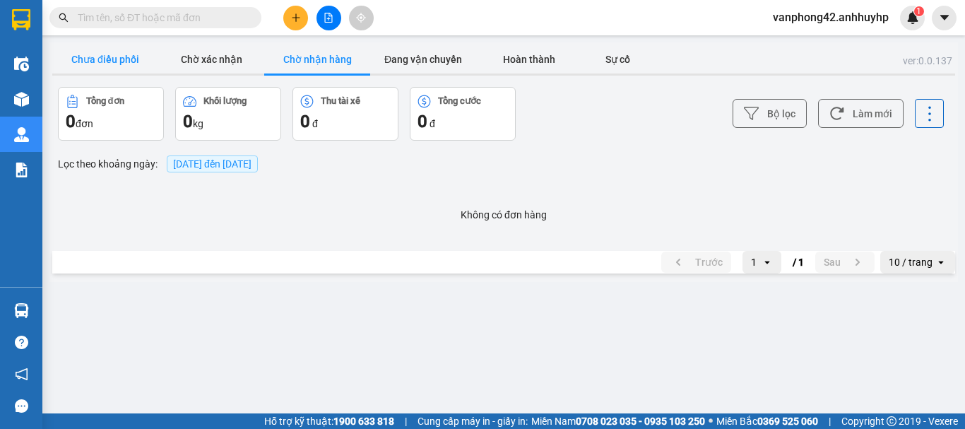
click at [122, 64] on button "Chưa điều phối" at bounding box center [105, 59] width 106 height 28
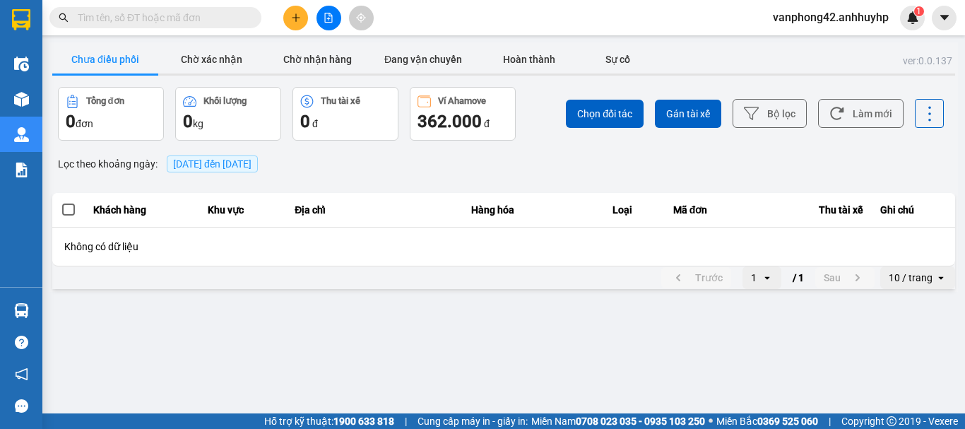
click at [291, 17] on icon "plus" at bounding box center [296, 18] width 10 height 10
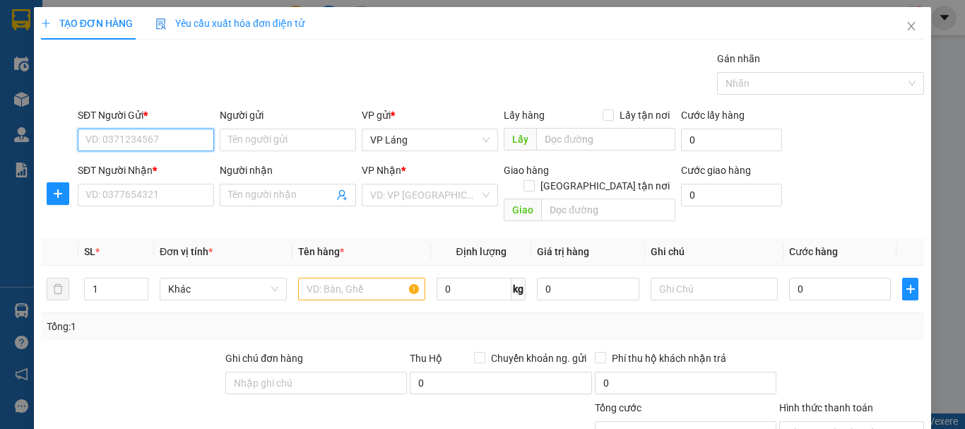
click at [175, 138] on input "SĐT Người Gửi *" at bounding box center [146, 140] width 136 height 23
click at [174, 177] on div "0366086030 - Trang" at bounding box center [144, 168] width 135 height 23
type input "0366086030"
type input "Trang"
type input "0366086030"
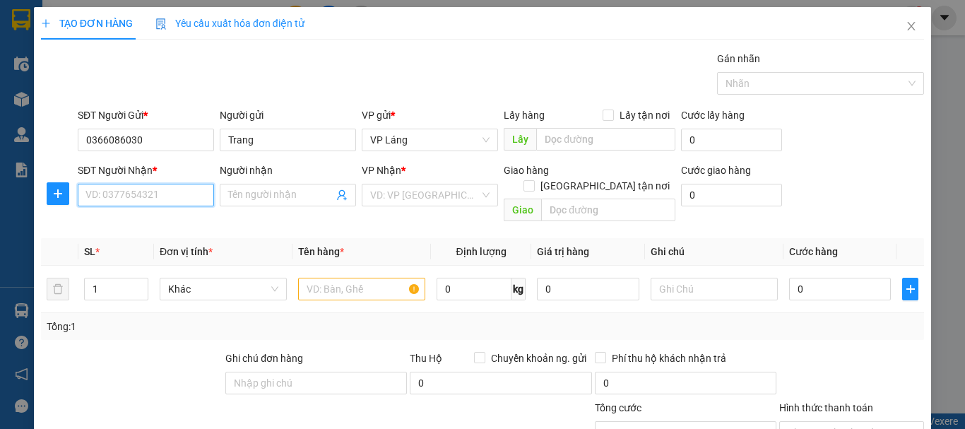
click at [168, 195] on input "SĐT Người Nhận *" at bounding box center [146, 195] width 136 height 23
click at [171, 225] on div "0945078338 - A hoằng" at bounding box center [144, 223] width 118 height 16
type input "0945078338"
type input "A hoằng"
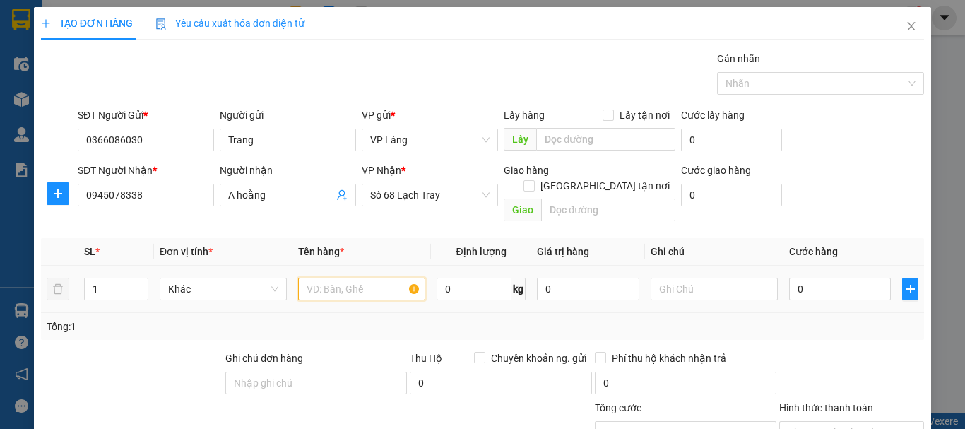
click at [379, 278] on input "text" at bounding box center [361, 289] width 127 height 23
type input "t"
type input "hộp"
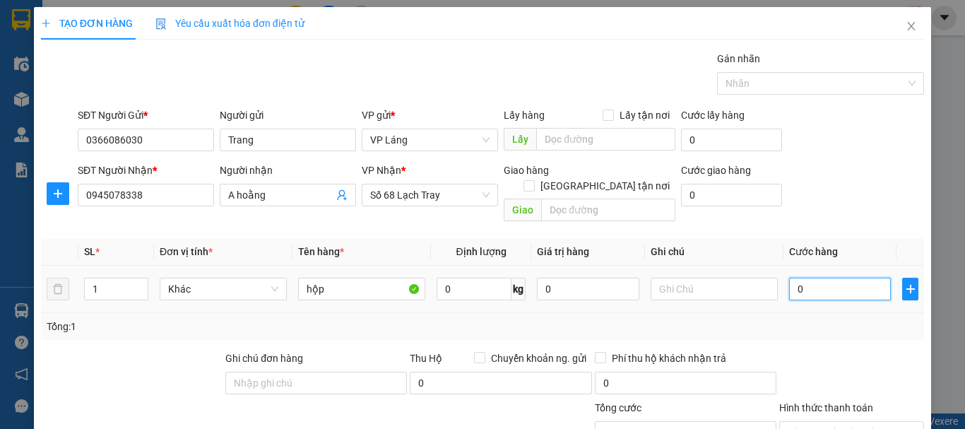
click at [819, 278] on input "0" at bounding box center [840, 289] width 102 height 23
type input "4"
type input "40"
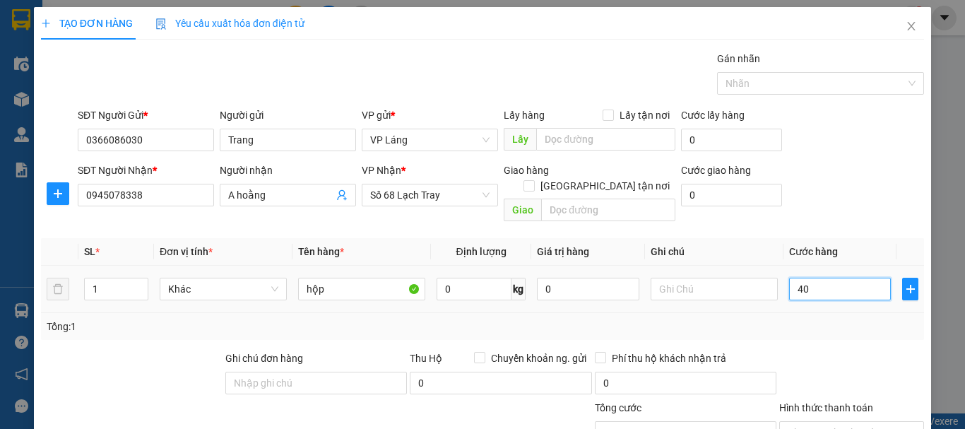
type input "40"
type input "400"
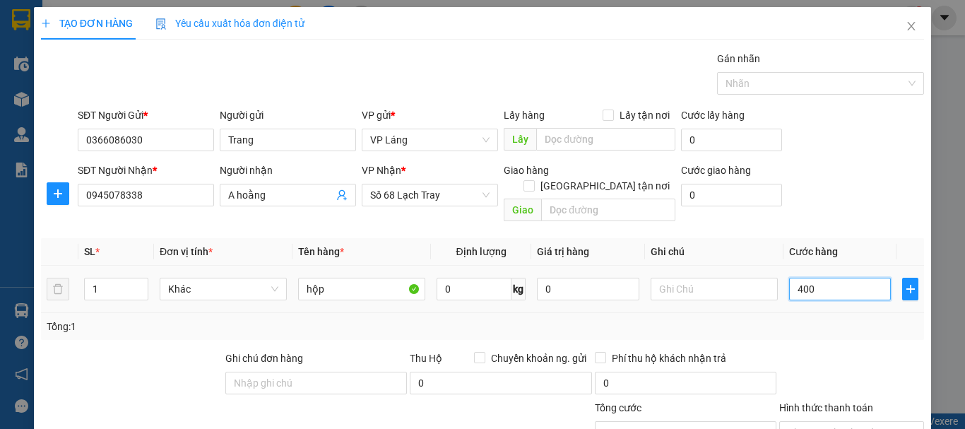
type input "4.000"
type input "40.000"
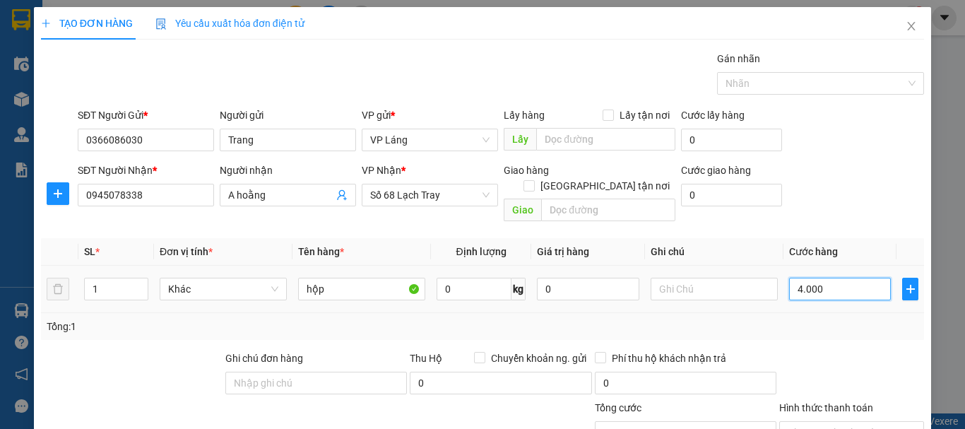
type input "40.000"
click at [821, 350] on div at bounding box center [852, 374] width 148 height 49
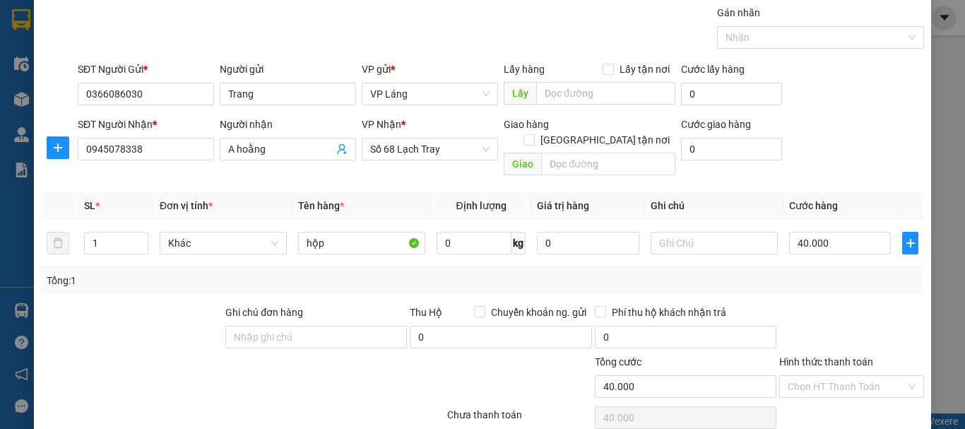
scroll to position [94, 0]
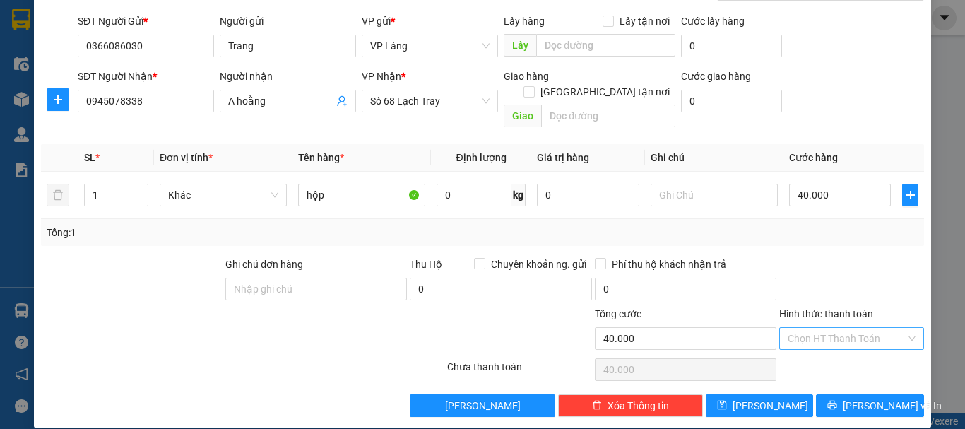
click at [828, 329] on input "Hình thức thanh toán" at bounding box center [847, 338] width 118 height 21
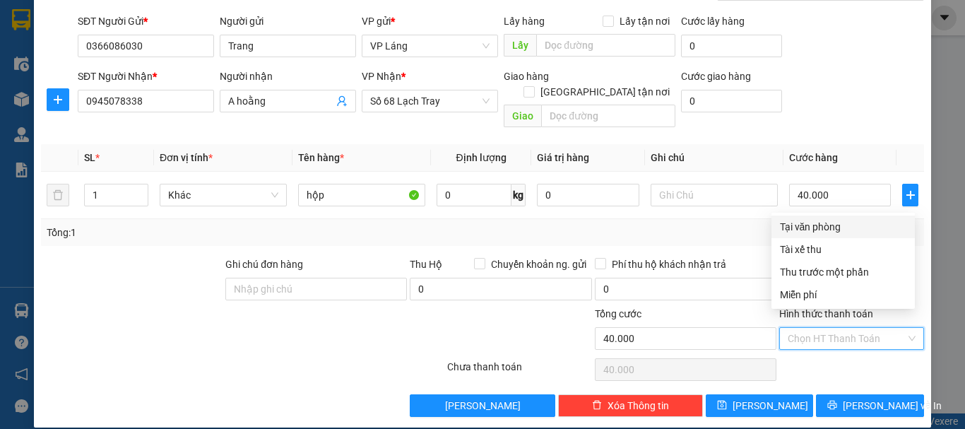
click at [826, 230] on div "Tại văn phòng" at bounding box center [843, 227] width 126 height 16
type input "0"
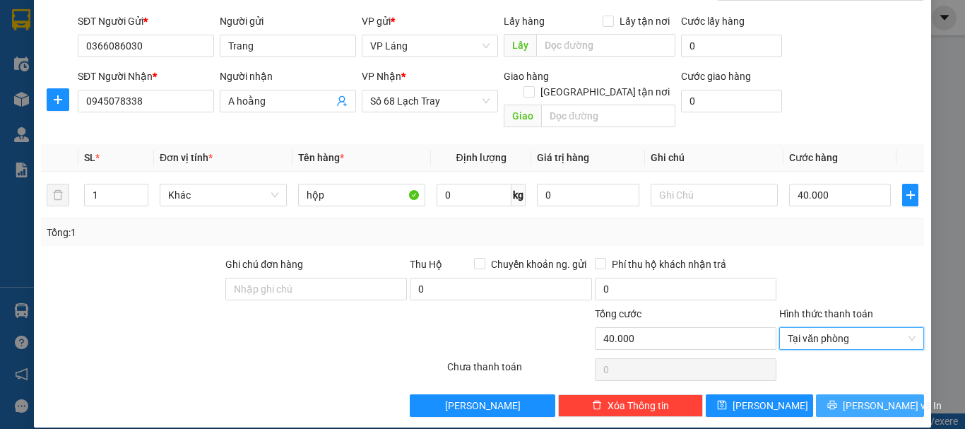
click at [865, 398] on span "[PERSON_NAME] và In" at bounding box center [892, 406] width 99 height 16
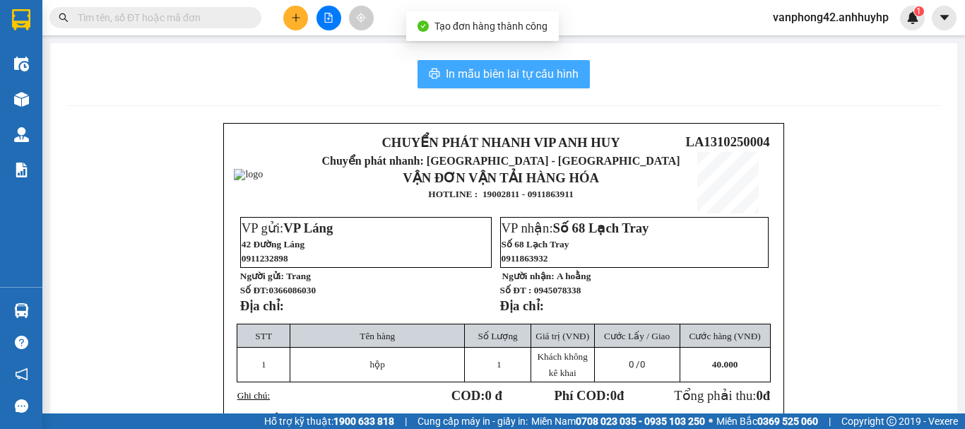
click at [518, 71] on span "In mẫu biên lai tự cấu hình" at bounding box center [512, 74] width 133 height 18
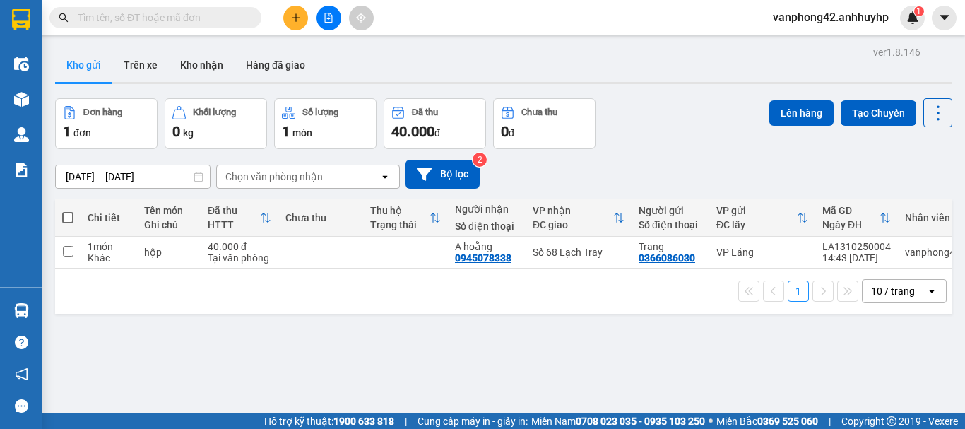
click at [129, 20] on input "text" at bounding box center [161, 18] width 167 height 16
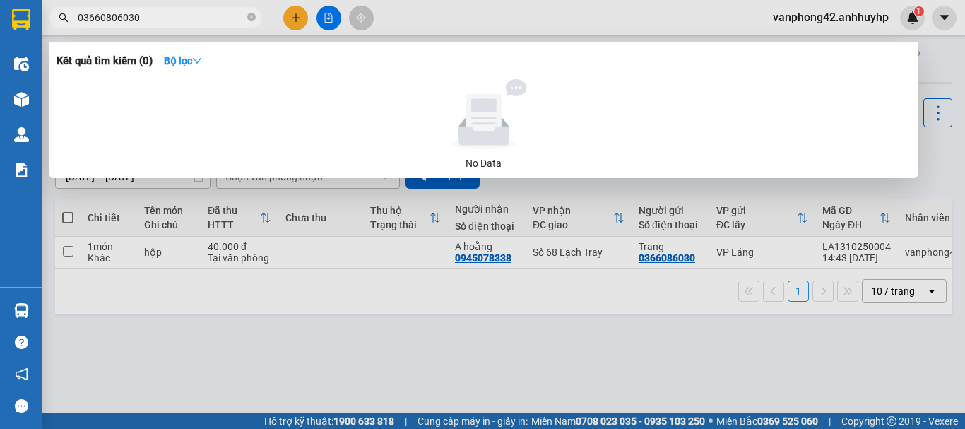
drag, startPoint x: 165, startPoint y: 22, endPoint x: 167, endPoint y: 14, distance: 8.3
click at [166, 20] on input "03660806030" at bounding box center [161, 18] width 167 height 16
click at [197, 66] on strong "Bộ lọc" at bounding box center [183, 60] width 38 height 11
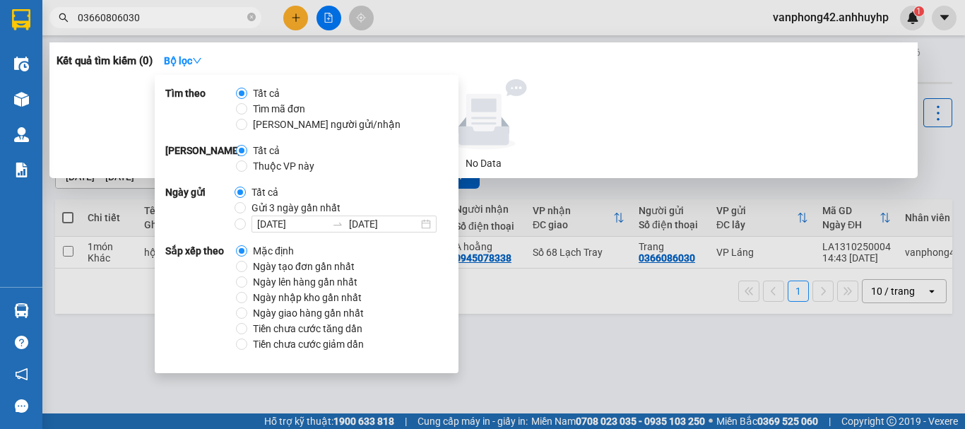
click at [426, 16] on div at bounding box center [482, 214] width 965 height 429
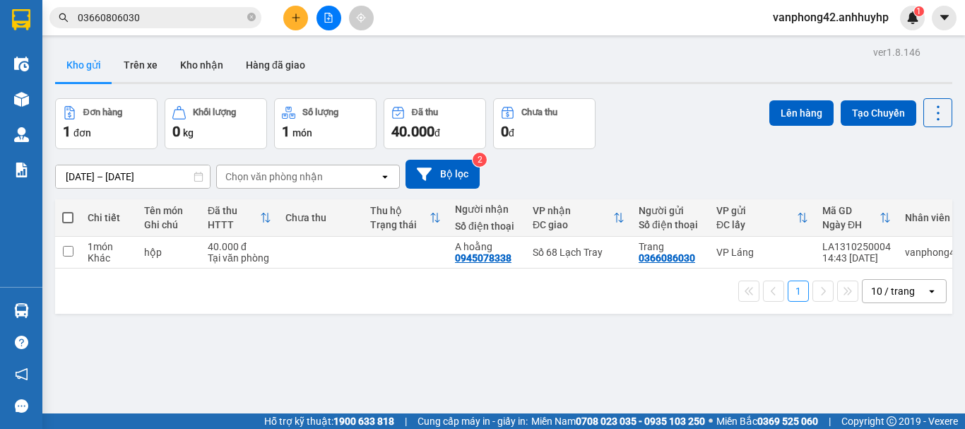
click at [112, 15] on input "03660806030" at bounding box center [161, 18] width 167 height 16
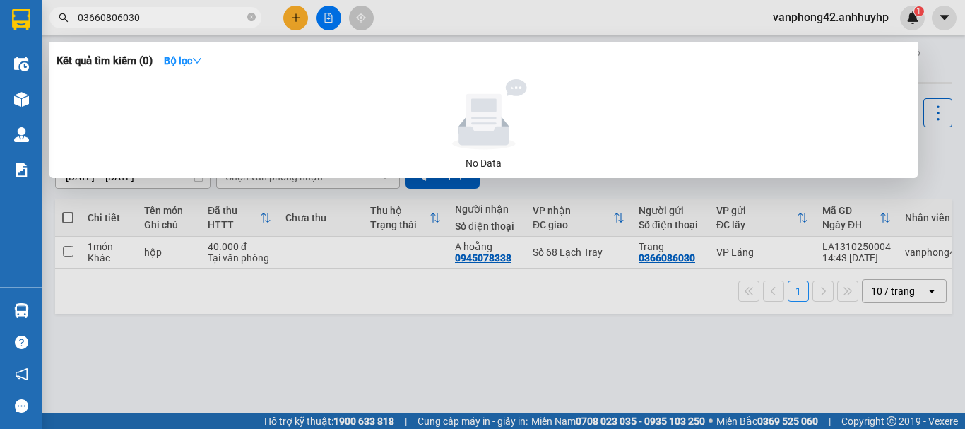
click at [117, 19] on input "03660806030" at bounding box center [161, 18] width 167 height 16
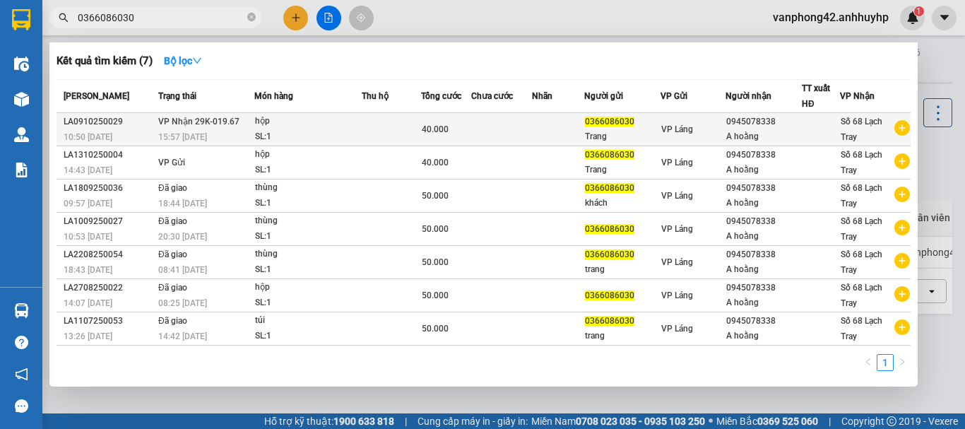
type input "0366086030"
click at [175, 126] on span "VP Nhận 29K-019.67" at bounding box center [198, 120] width 81 height 11
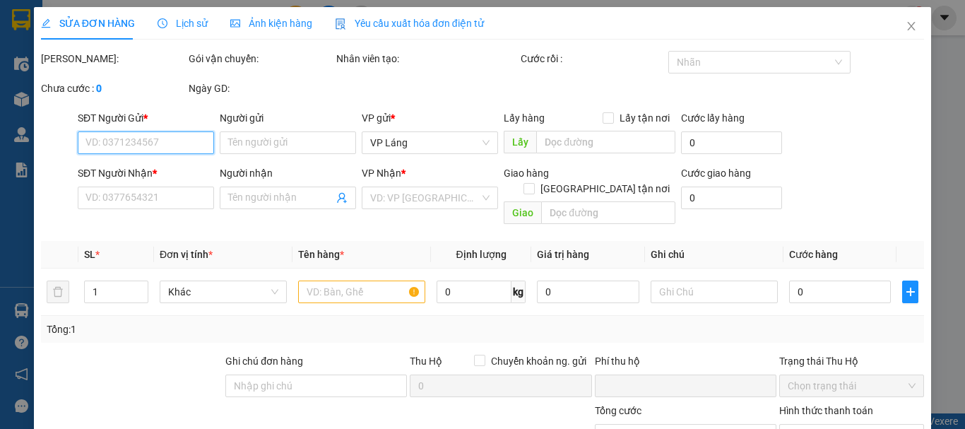
type input "0366086030"
type input "Trang"
type input "0945078338"
type input "A hoằng"
type input "0"
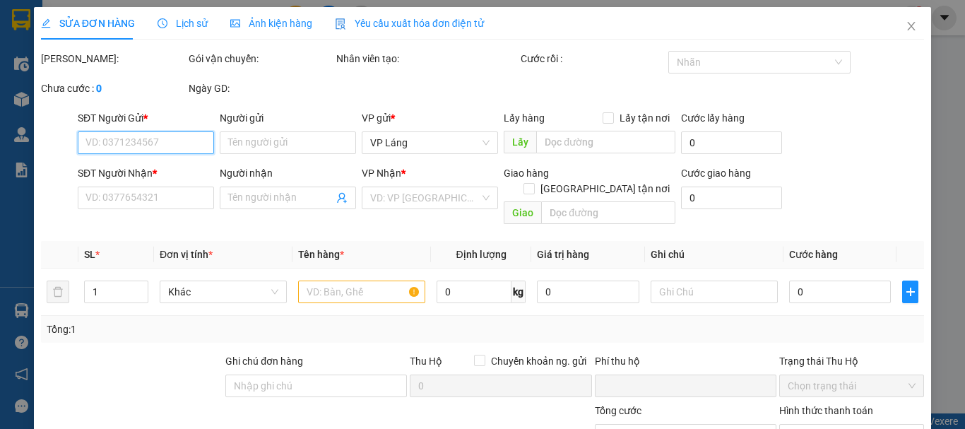
type input "40.000"
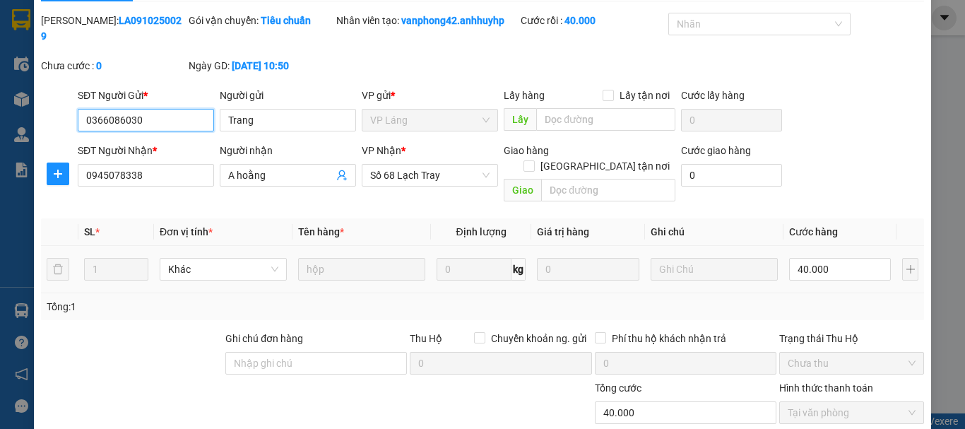
scroll to position [97, 0]
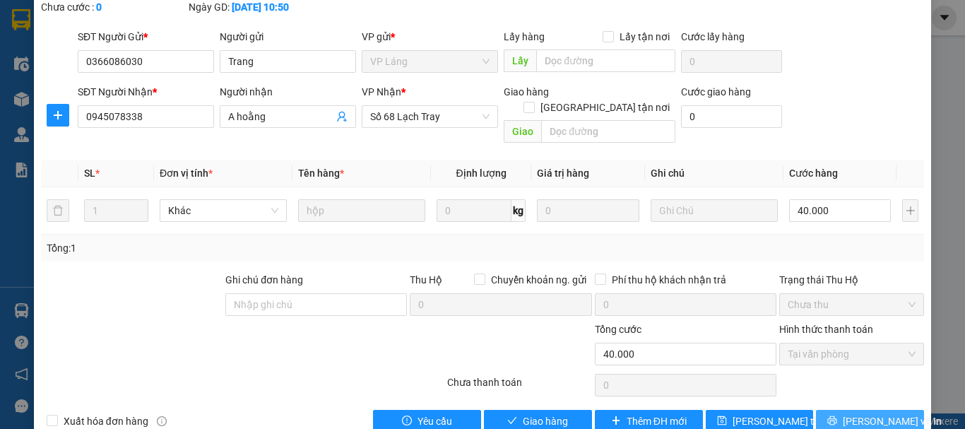
click at [846, 410] on button "[PERSON_NAME] và In" at bounding box center [870, 421] width 108 height 23
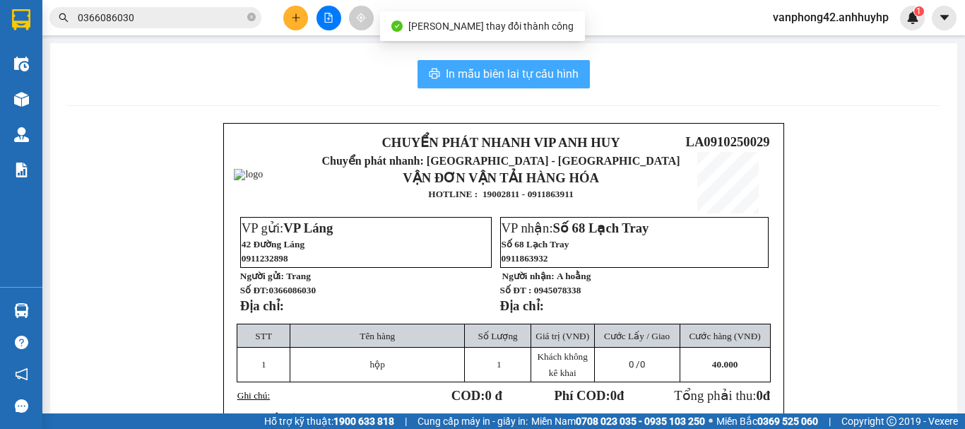
click at [532, 85] on button "In mẫu biên lai tự cấu hình" at bounding box center [503, 74] width 172 height 28
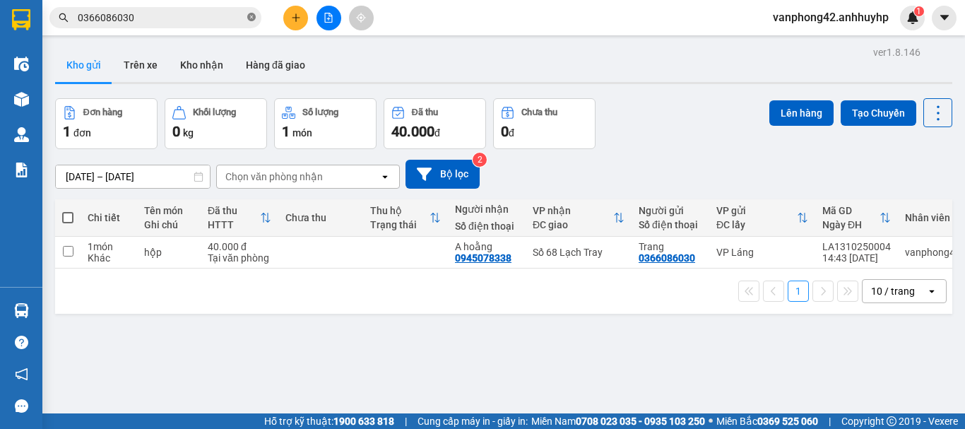
click at [254, 15] on icon "close-circle" at bounding box center [251, 17] width 8 height 8
click at [568, 43] on div "ver 1.8.146 Kho gửi Trên xe Kho nhận Hàng đã giao Đơn hàng 1 đơn Khối lượng 0 k…" at bounding box center [503, 256] width 908 height 429
click at [822, 243] on div "LA1310250004" at bounding box center [856, 246] width 69 height 11
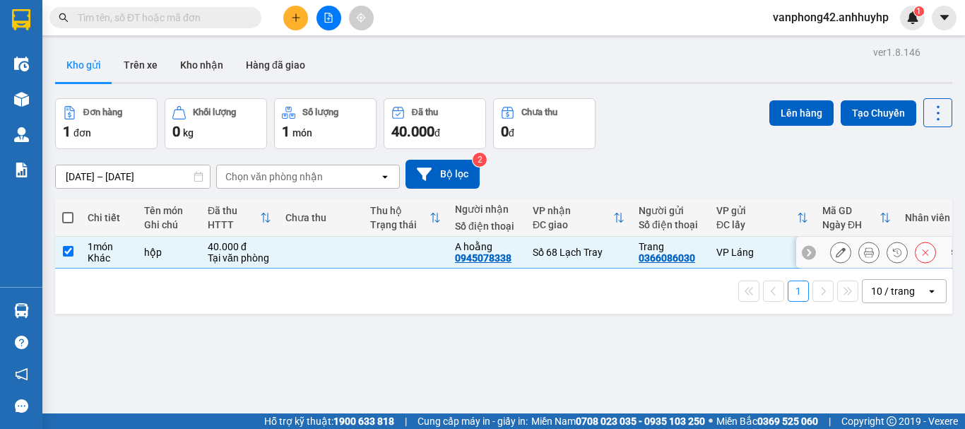
click at [822, 243] on div "LA1310250004" at bounding box center [856, 246] width 69 height 11
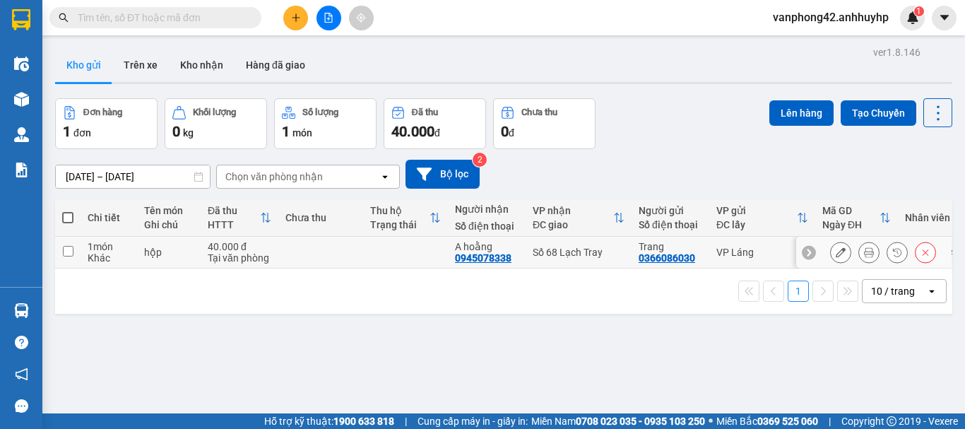
drag, startPoint x: 360, startPoint y: 268, endPoint x: 309, endPoint y: 261, distance: 51.3
click at [363, 261] on td at bounding box center [405, 253] width 85 height 32
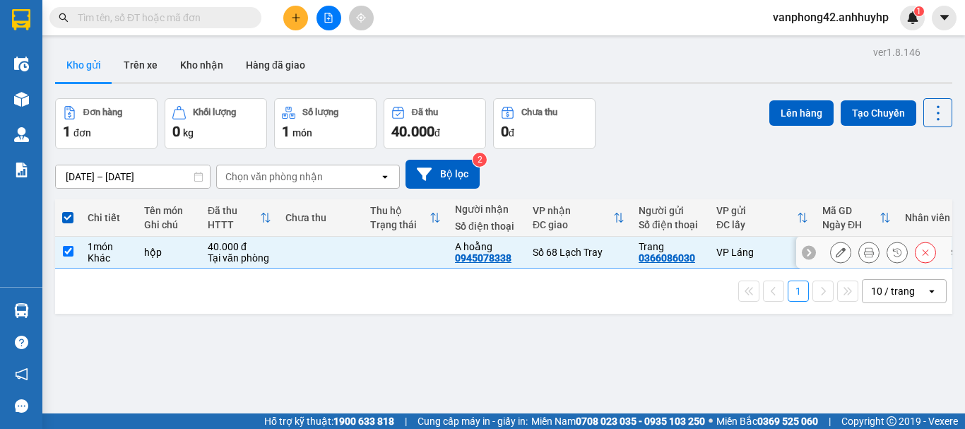
click at [67, 249] on input "checkbox" at bounding box center [68, 251] width 11 height 11
checkbox input "false"
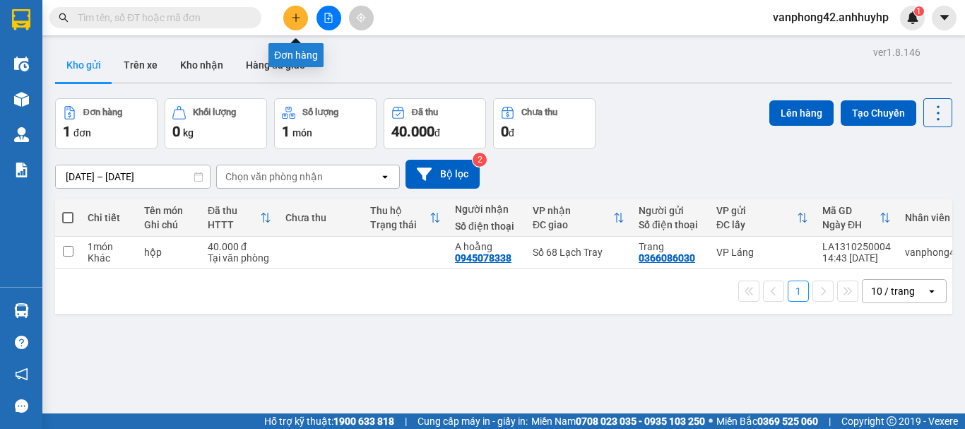
click at [290, 23] on button at bounding box center [295, 18] width 25 height 25
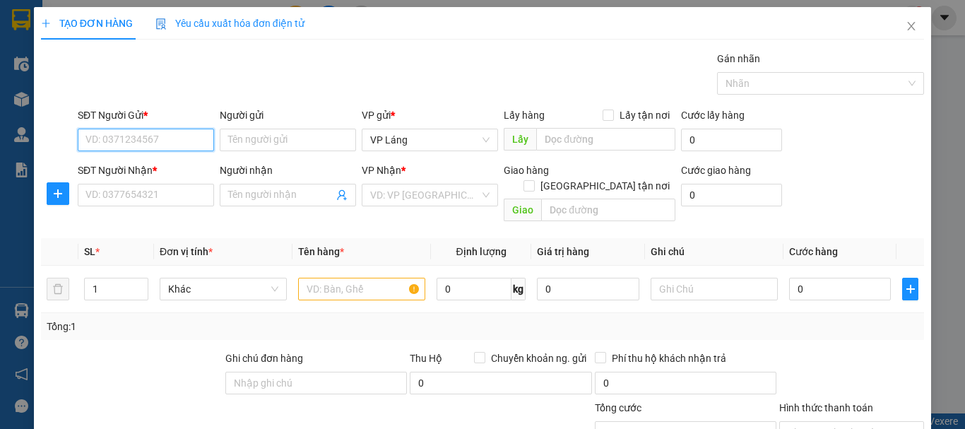
click at [160, 142] on input "SĐT Người Gửi *" at bounding box center [146, 140] width 136 height 23
type input "0967788456"
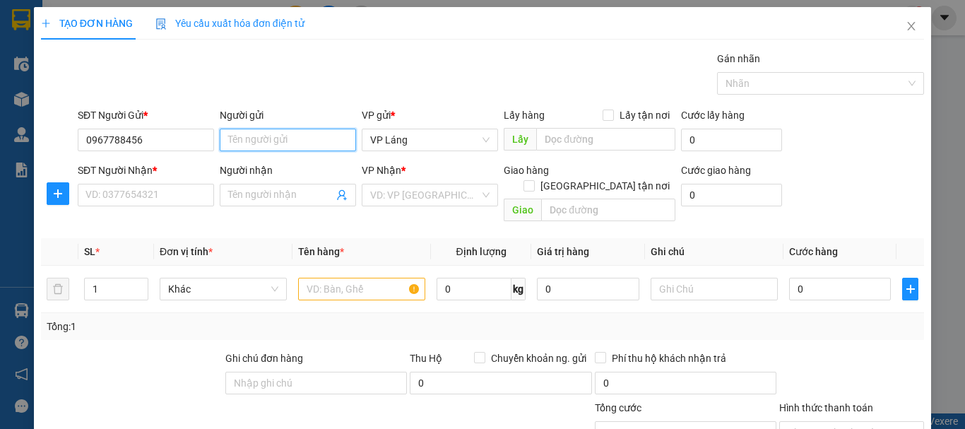
click at [252, 139] on input "Người gửi" at bounding box center [288, 140] width 136 height 23
type input "[PERSON_NAME]"
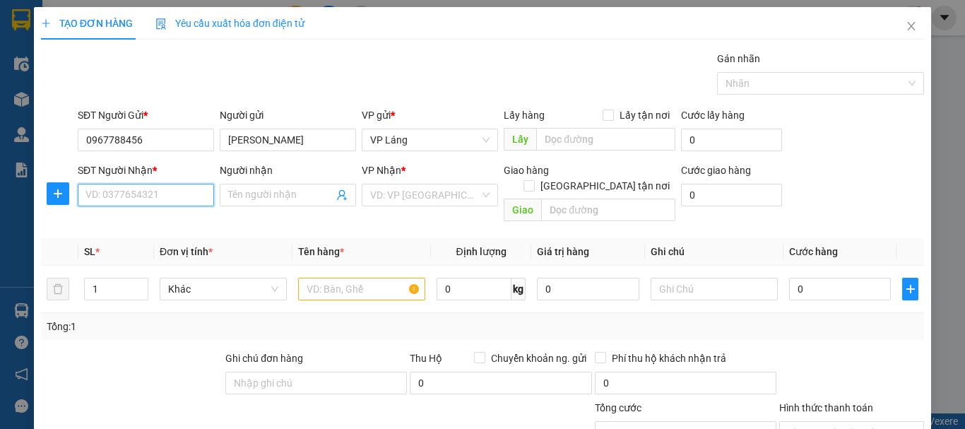
click at [167, 199] on input "SĐT Người Nhận *" at bounding box center [146, 195] width 136 height 23
type input "0772529779"
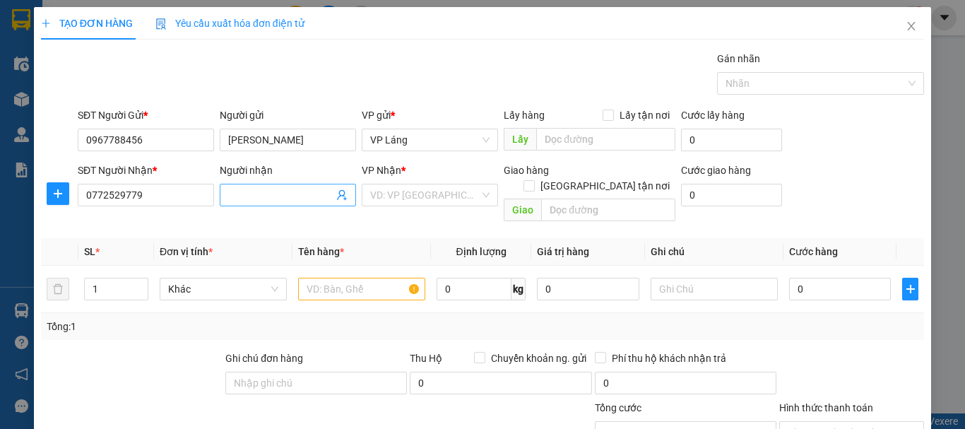
click at [242, 191] on input "Người nhận" at bounding box center [280, 195] width 105 height 16
type input "cô Nga"
click at [401, 194] on input "search" at bounding box center [424, 194] width 109 height 21
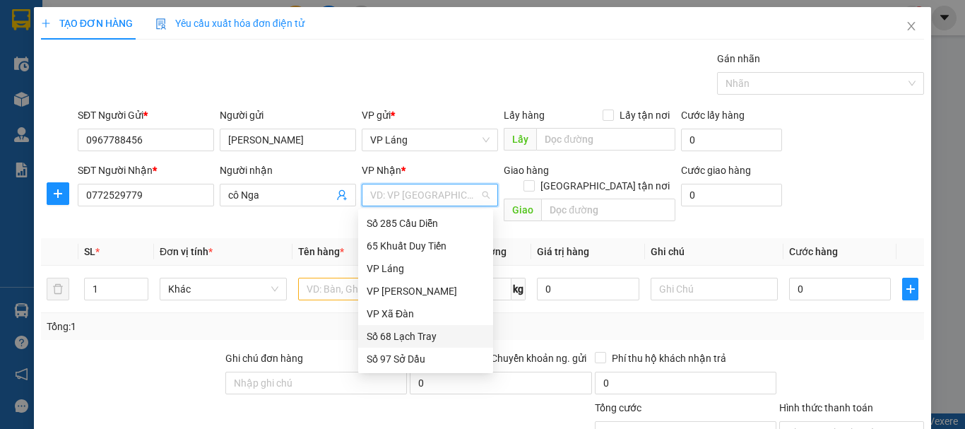
click at [411, 339] on div "Số 68 Lạch Tray" at bounding box center [426, 336] width 118 height 16
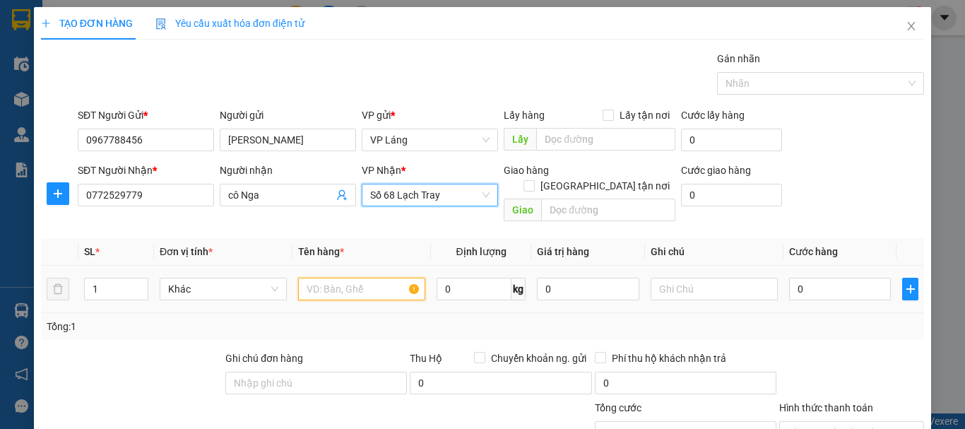
click at [359, 278] on input "text" at bounding box center [361, 289] width 127 height 23
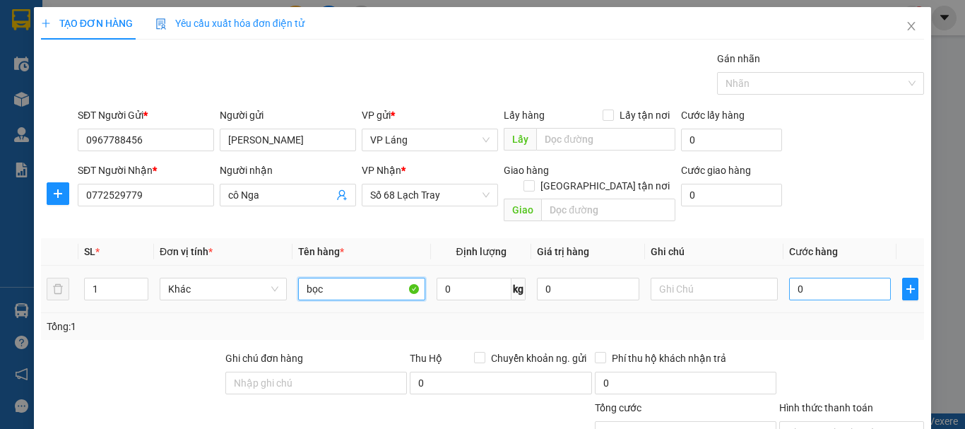
type input "bọc"
click at [830, 280] on input "0" at bounding box center [840, 289] width 102 height 23
type input "4"
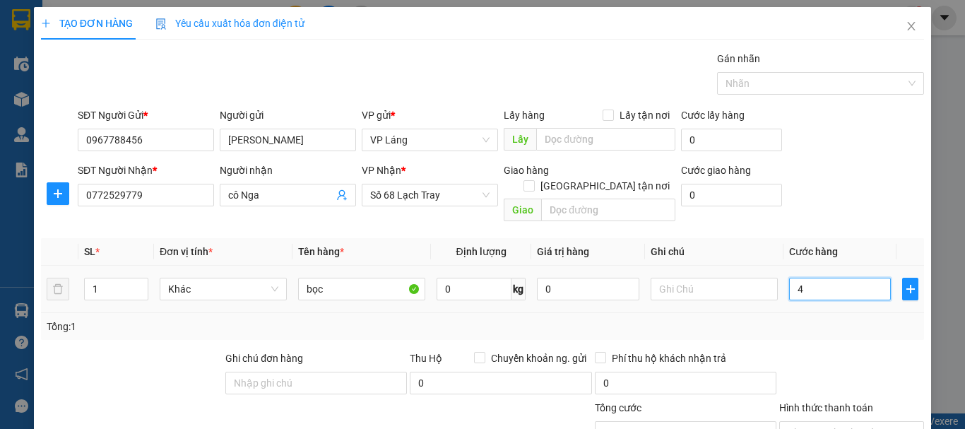
type input "40"
type input "400"
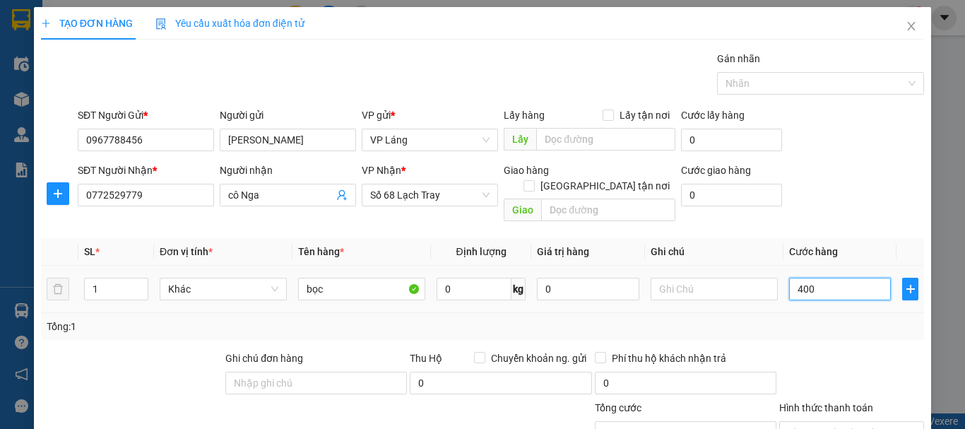
type input "400"
type input "4.000"
type input "40.000"
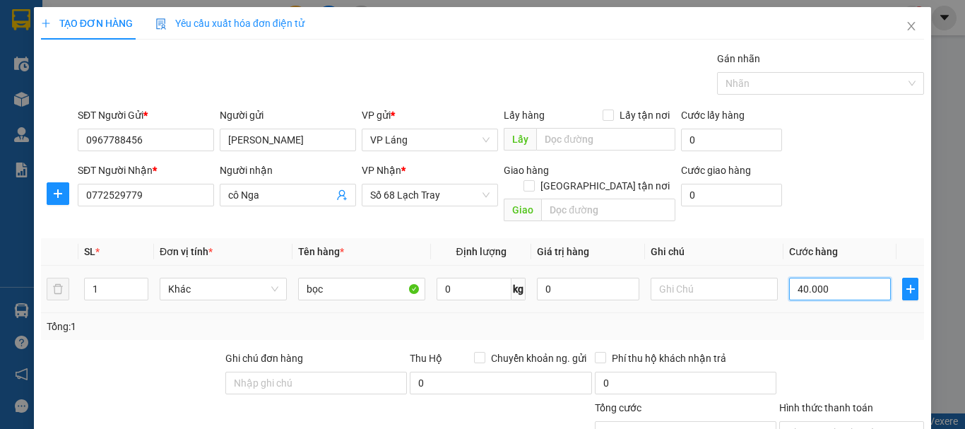
type input "40.000"
click at [838, 350] on div at bounding box center [852, 374] width 148 height 49
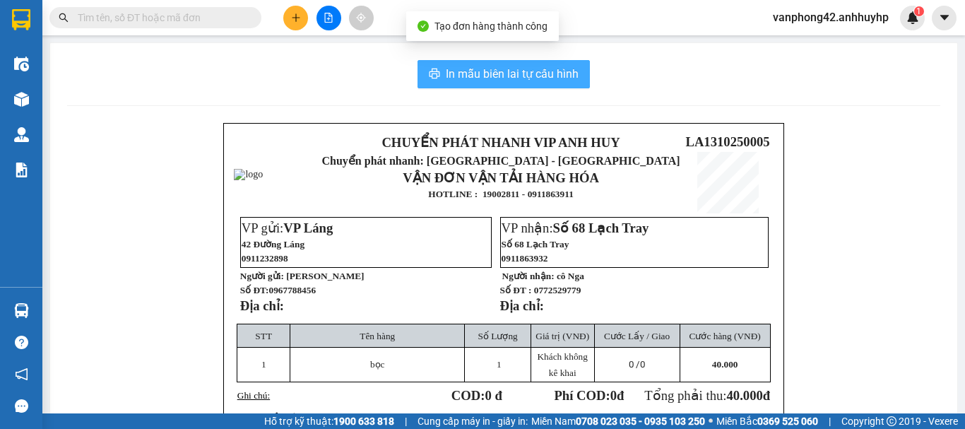
click at [494, 73] on span "In mẫu biên lai tự cấu hình" at bounding box center [512, 74] width 133 height 18
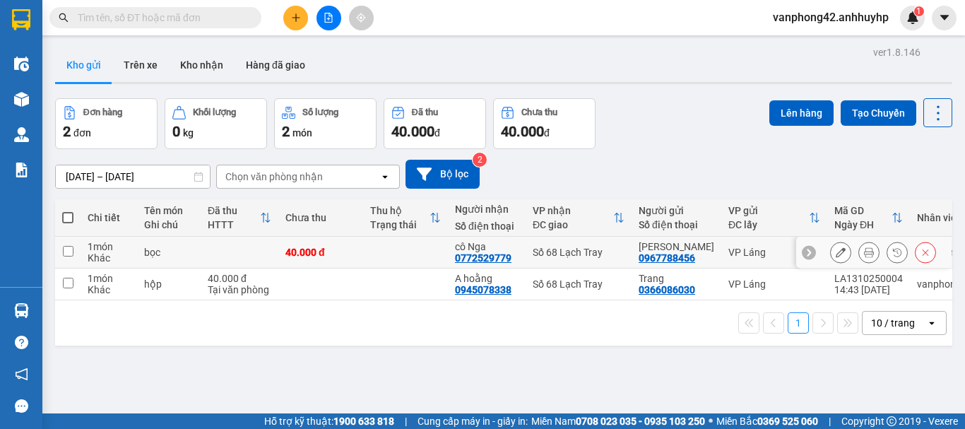
click at [834, 244] on div "LA1310250005" at bounding box center [868, 246] width 69 height 11
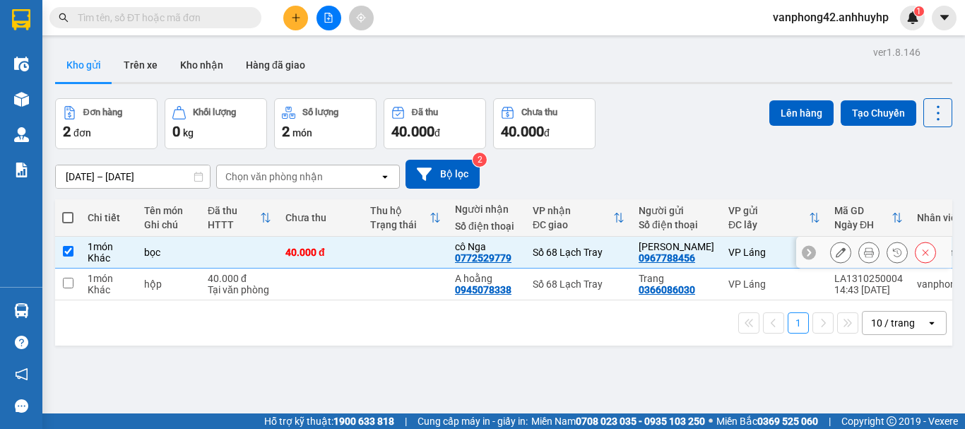
click at [834, 244] on div "LA1310250005" at bounding box center [868, 246] width 69 height 11
checkbox input "false"
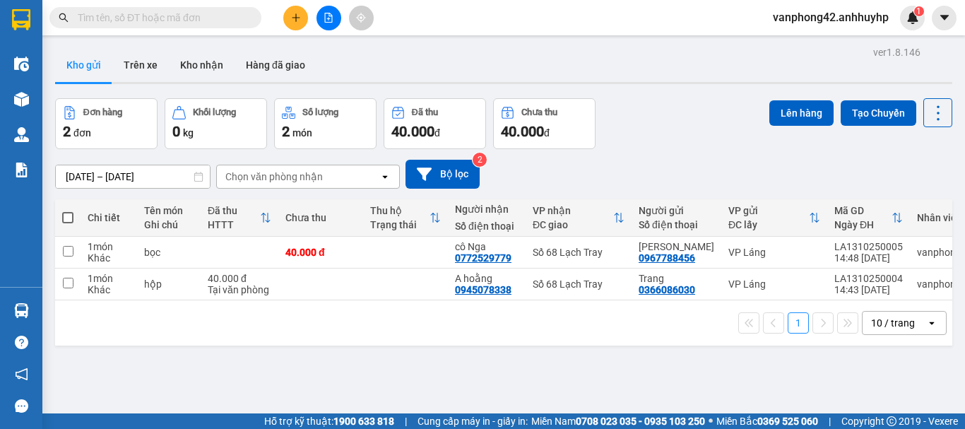
click at [194, 11] on input "text" at bounding box center [161, 18] width 167 height 16
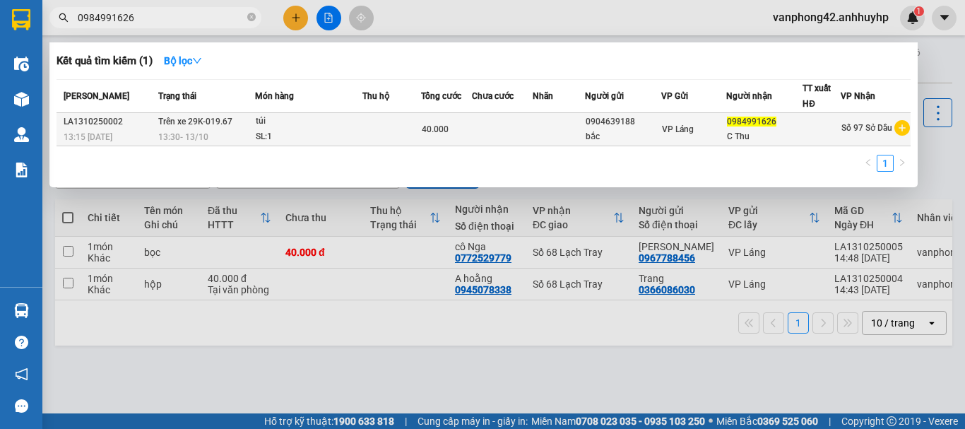
type input "0984991626"
click at [278, 143] on div "SL: 1" at bounding box center [309, 137] width 106 height 16
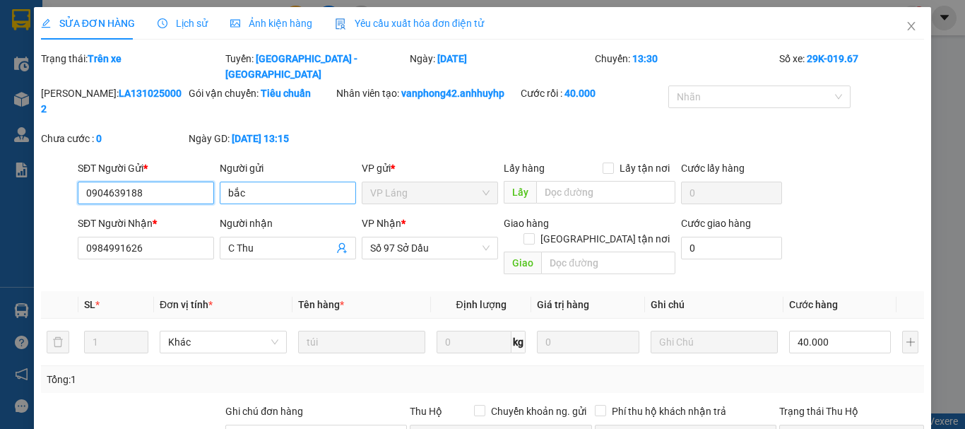
type input "0904639188"
type input "bắc"
type input "0984991626"
type input "C Thu"
type input "0"
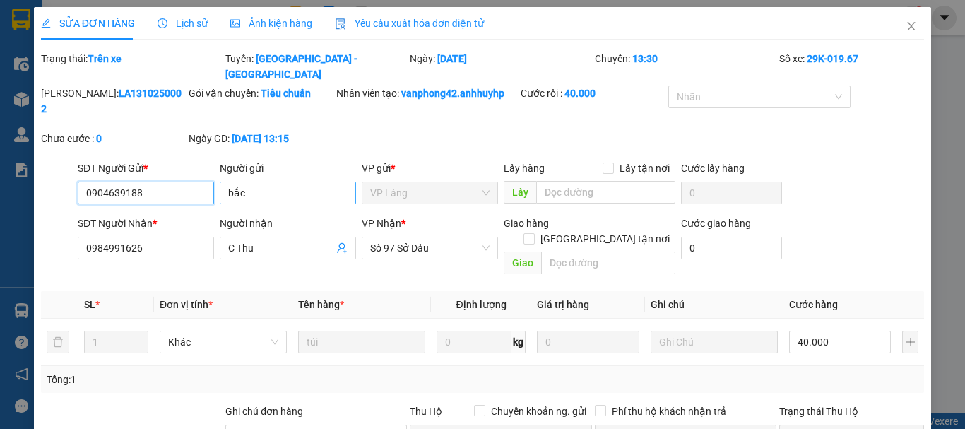
type input "40.000"
click at [96, 88] on b "LA1310250002" at bounding box center [111, 101] width 141 height 27
click at [894, 25] on span "Close" at bounding box center [911, 27] width 40 height 40
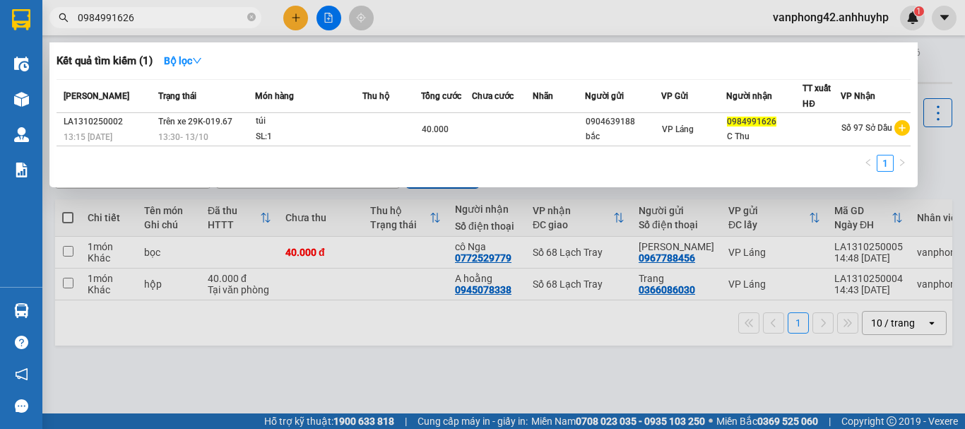
click at [213, 20] on input "0984991626" at bounding box center [161, 18] width 167 height 16
click at [11, 11] on section "Kết quả tìm kiếm ( 1 ) Bộ lọc Mã ĐH Trạng thái Món hàng Thu hộ Tổng cước Chưa c…" at bounding box center [482, 214] width 965 height 429
paste input "LA1310250002"
type input "LA1310250002"
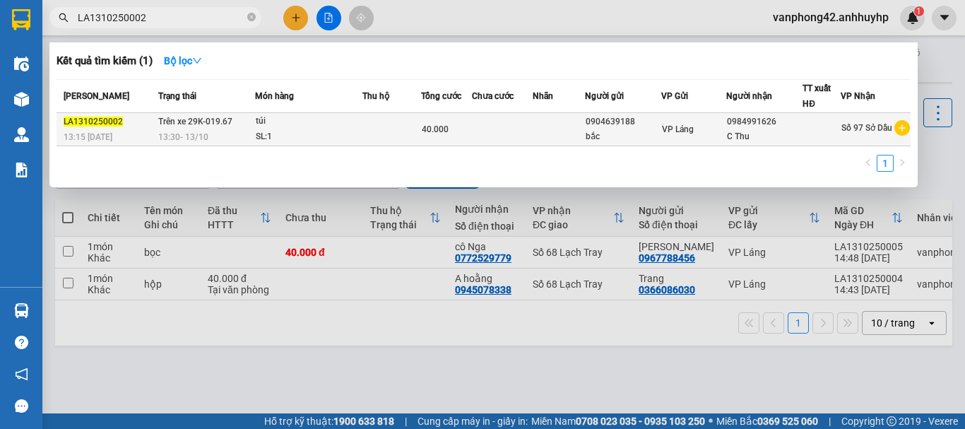
click at [373, 124] on td at bounding box center [391, 129] width 59 height 33
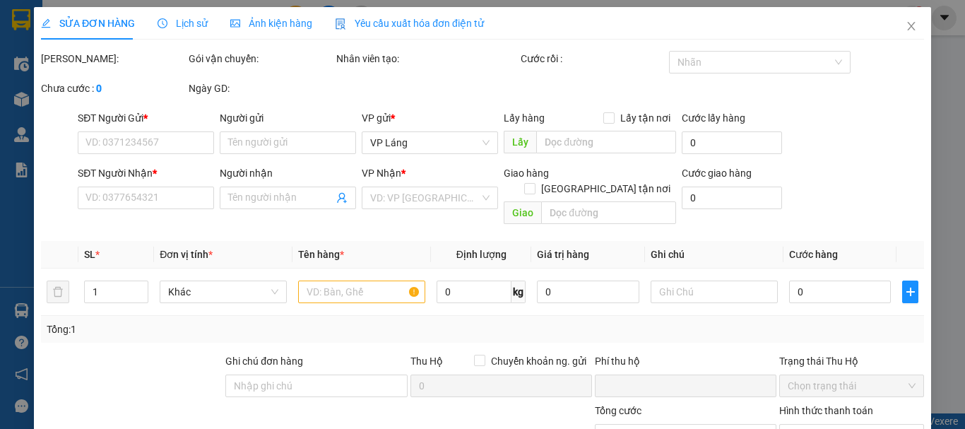
type input "0904639188"
type input "bắc"
type input "0984991626"
type input "C Thu"
type input "0"
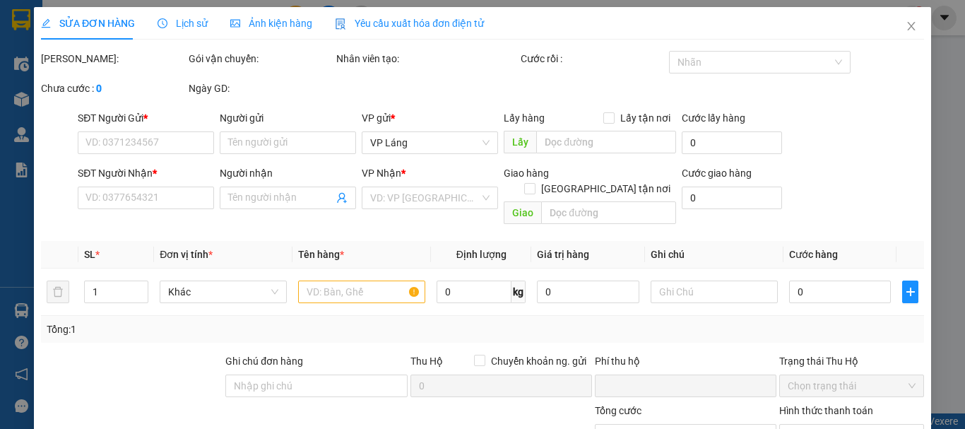
type input "40.000"
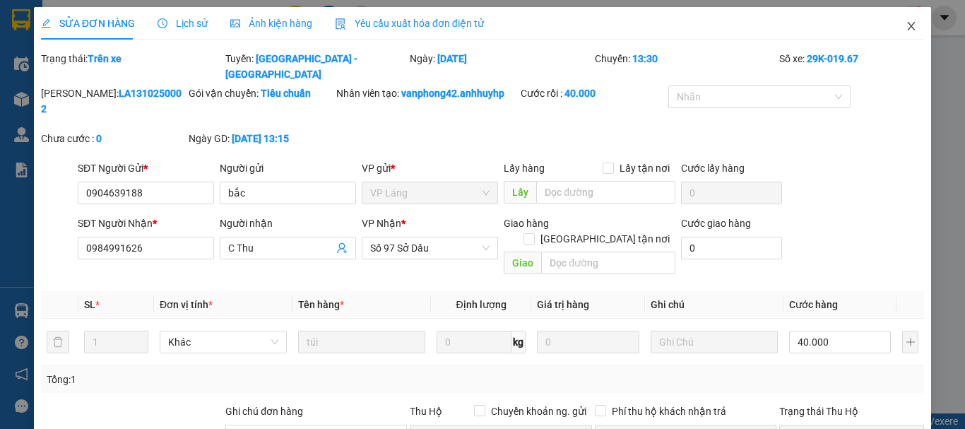
click at [906, 22] on icon "close" at bounding box center [911, 25] width 11 height 11
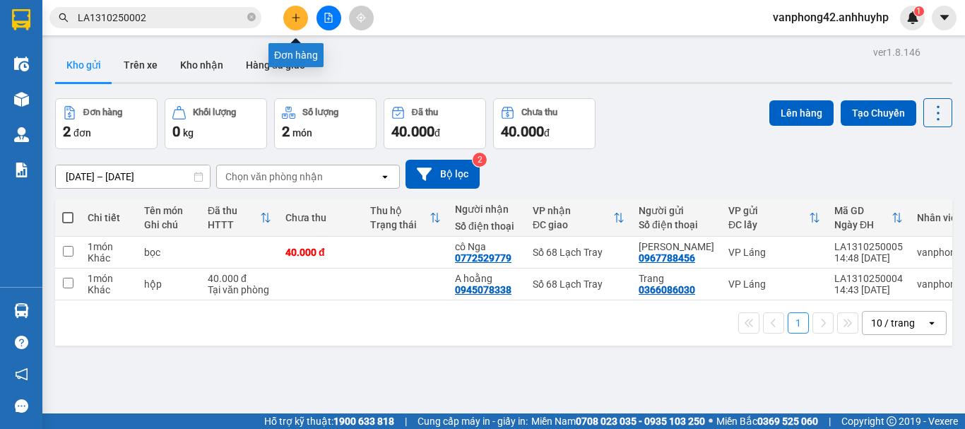
click at [289, 18] on button at bounding box center [295, 18] width 25 height 25
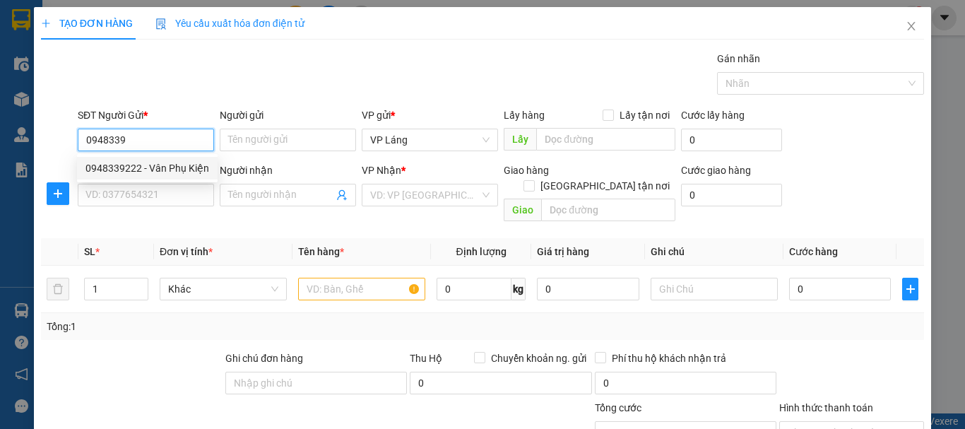
click at [157, 172] on div "0948339222 - Vân Phụ Kiện" at bounding box center [147, 168] width 124 height 16
type input "0948339222"
type input "Vân Phụ Kiện"
type input "0948339222"
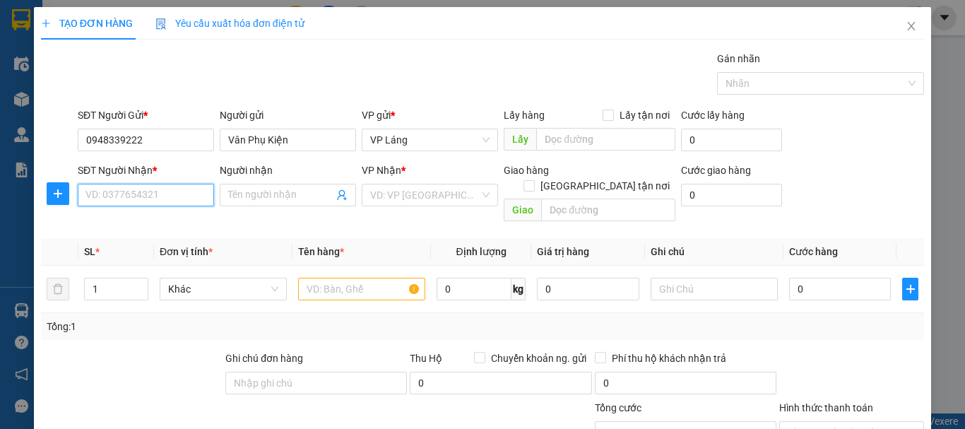
click at [162, 201] on input "SĐT Người Nhận *" at bounding box center [146, 195] width 136 height 23
type input "0976832686"
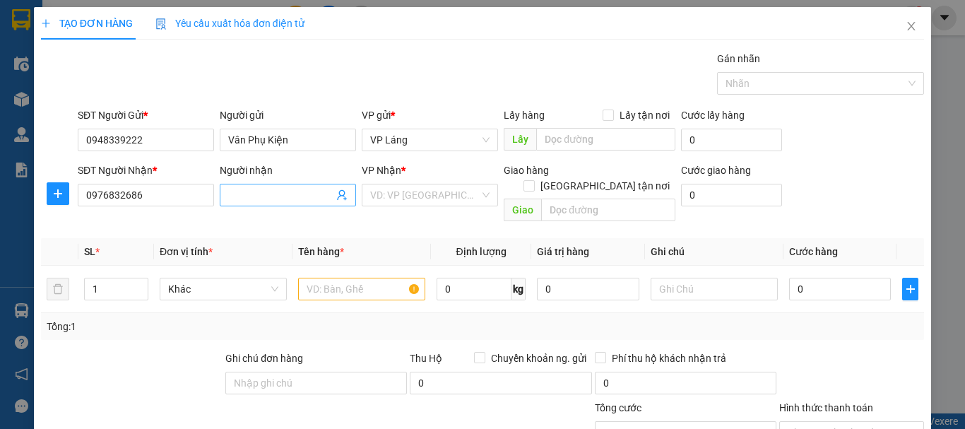
click at [252, 202] on input "Người nhận" at bounding box center [280, 195] width 105 height 16
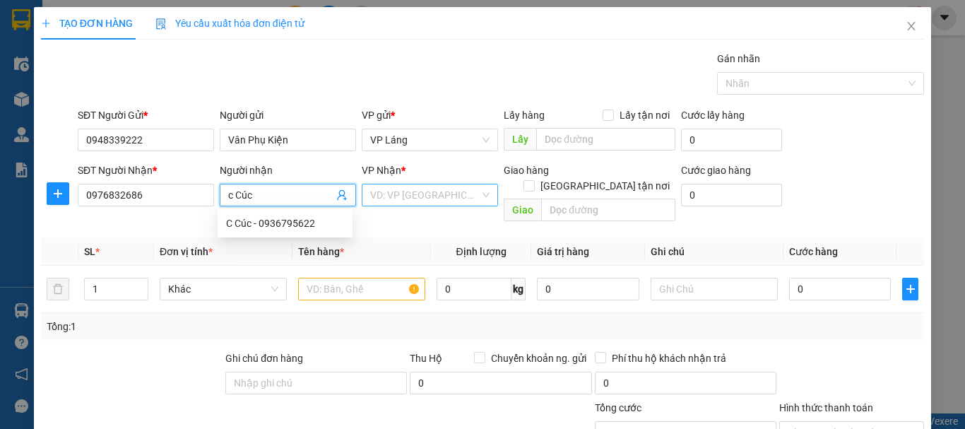
type input "c Cúc"
click at [372, 194] on input "search" at bounding box center [424, 194] width 109 height 21
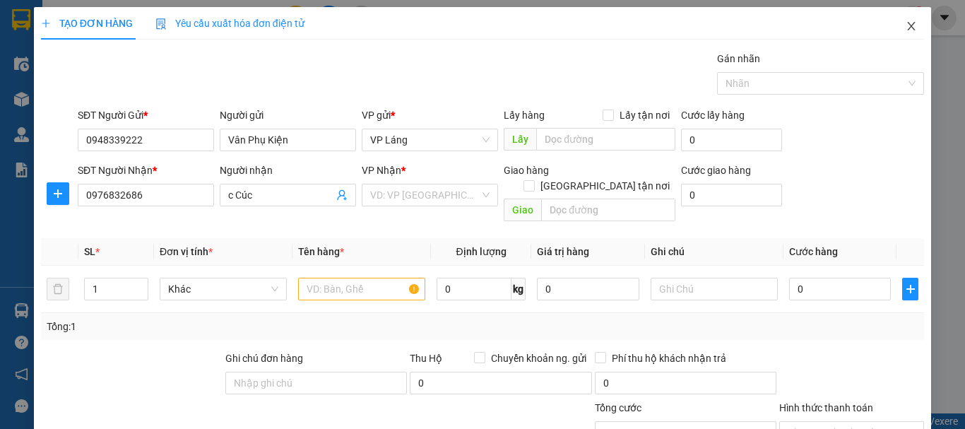
click at [906, 27] on icon "close" at bounding box center [911, 25] width 11 height 11
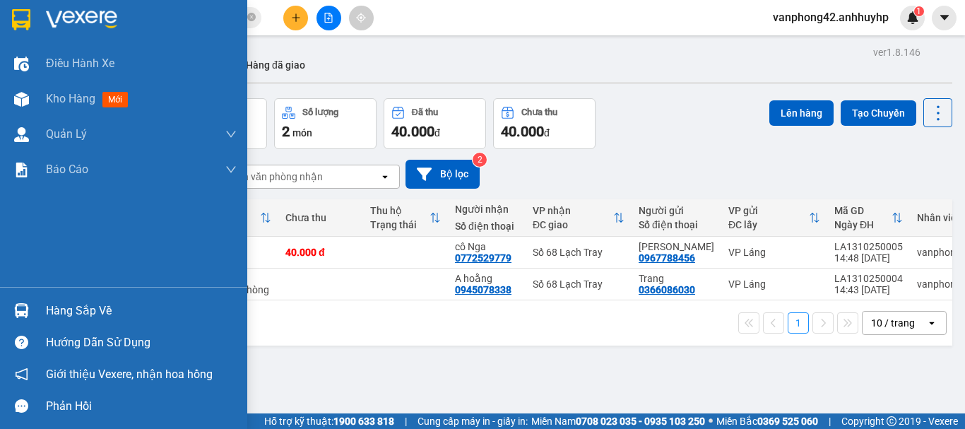
click at [24, 309] on img at bounding box center [21, 310] width 15 height 15
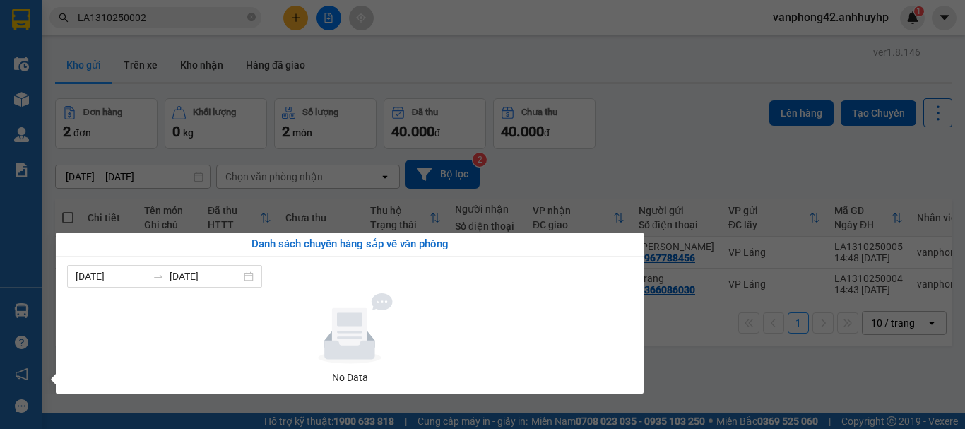
click at [673, 164] on section "Kết quả tìm kiếm ( 1 ) Bộ lọc Mã ĐH Trạng thái Món hàng Thu hộ Tổng cước Chưa c…" at bounding box center [482, 214] width 965 height 429
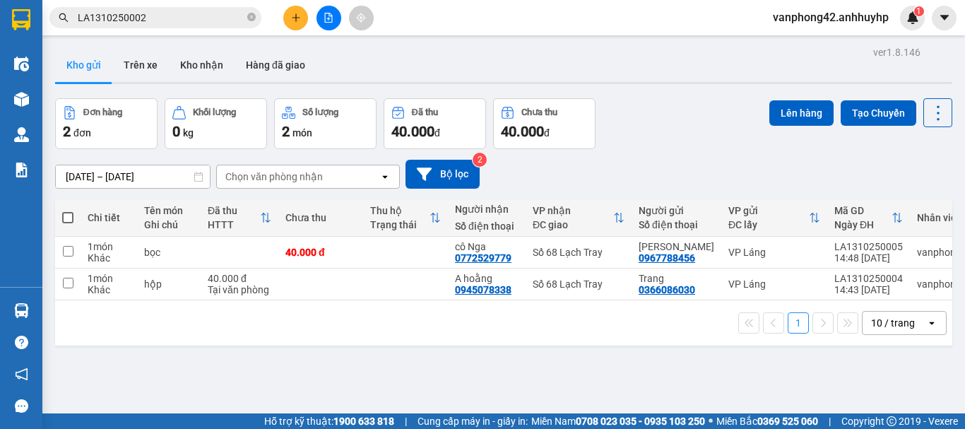
click at [309, 20] on div at bounding box center [328, 18] width 106 height 25
click at [302, 20] on button at bounding box center [295, 18] width 25 height 25
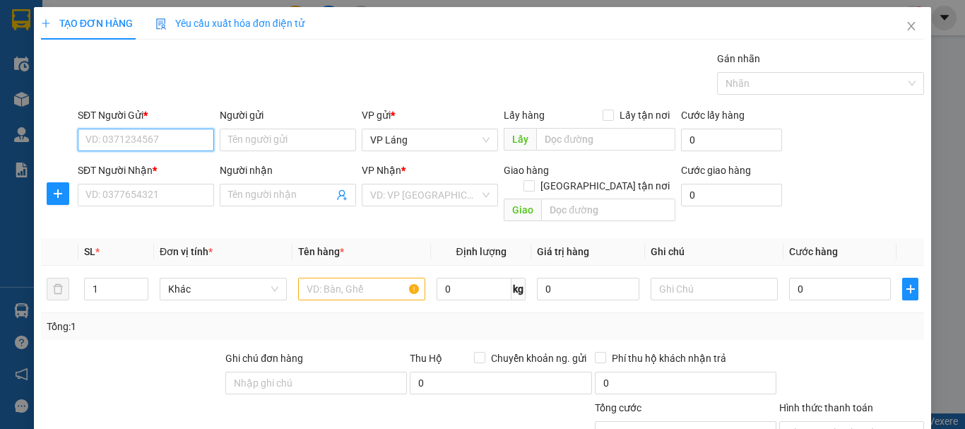
click at [184, 143] on input "SĐT Người Gửi *" at bounding box center [146, 140] width 136 height 23
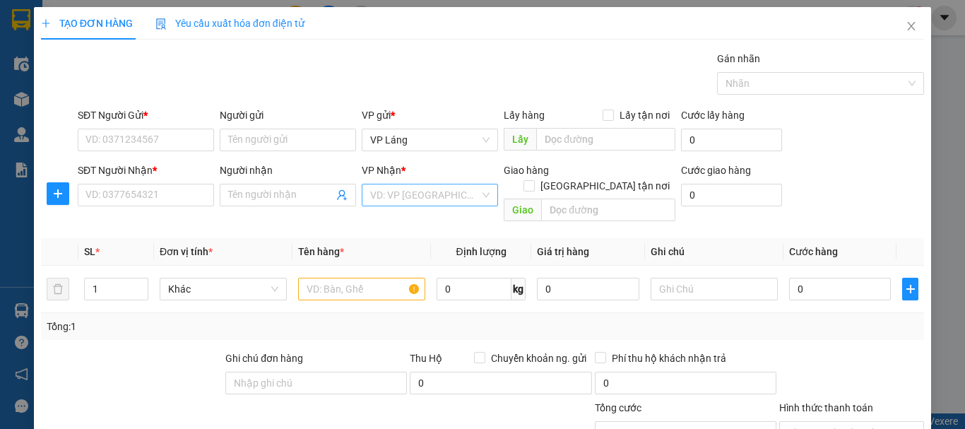
click at [396, 192] on input "search" at bounding box center [424, 194] width 109 height 21
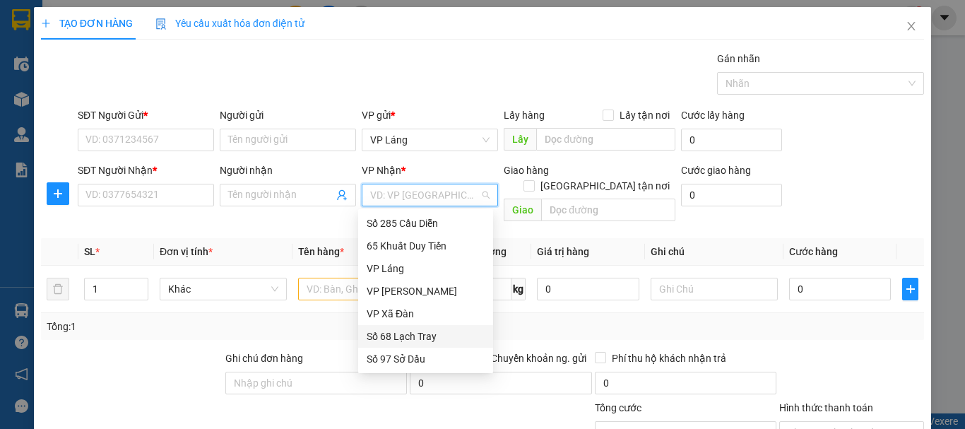
click at [426, 335] on div "Số 68 Lạch Tray" at bounding box center [426, 336] width 118 height 16
click at [600, 59] on div "Gói vận chuyển * Tiêu chuẩn Gán nhãn Nhãn" at bounding box center [501, 75] width 852 height 49
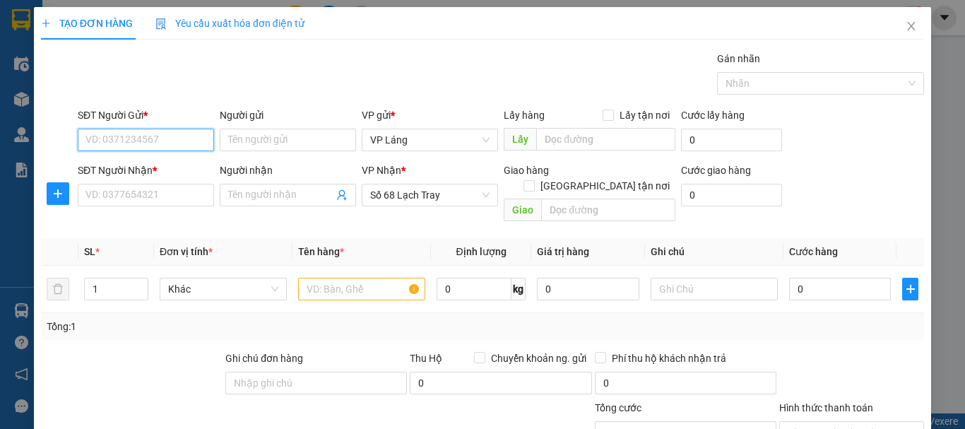
click at [188, 144] on input "SĐT Người Gửi *" at bounding box center [146, 140] width 136 height 23
click at [179, 166] on div "0363149904 - Phúc" at bounding box center [144, 168] width 118 height 16
type input "0363149904"
type input "Phúc"
type input "0363149904"
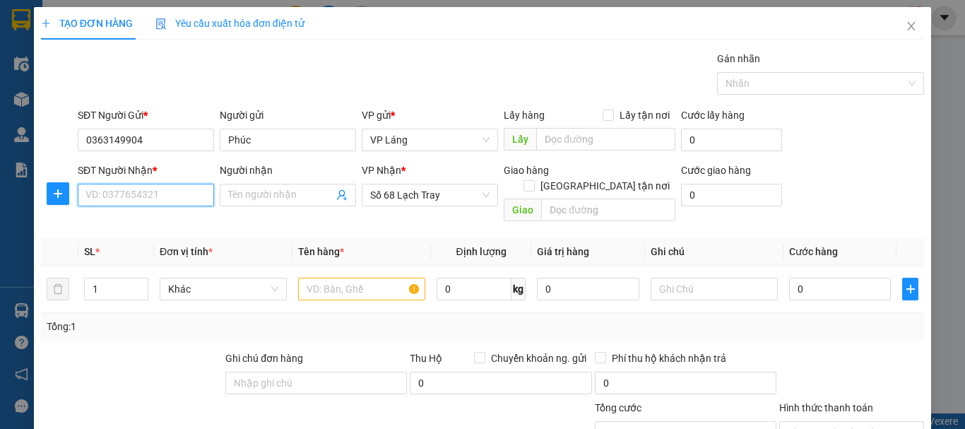
click at [156, 201] on input "SĐT Người Nhận *" at bounding box center [146, 195] width 136 height 23
click at [158, 222] on div "0366983638 - Hạnh" at bounding box center [144, 223] width 118 height 16
type input "0366983638"
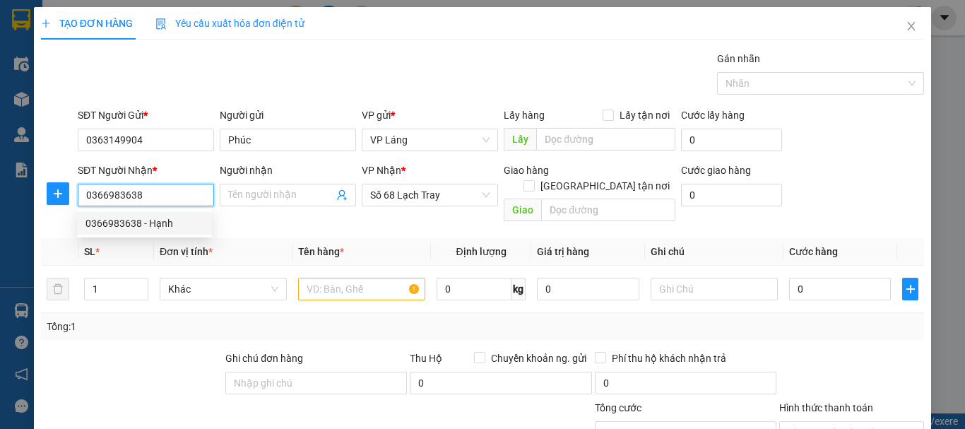
type input "Hạnh"
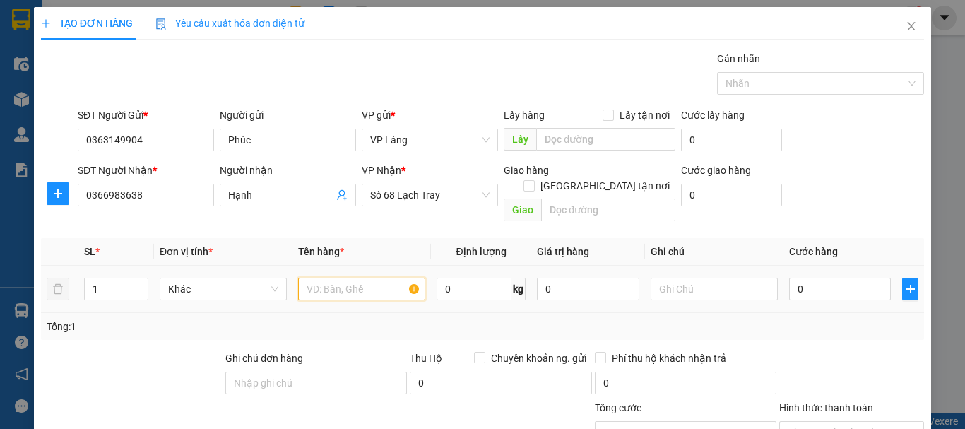
click at [362, 278] on input "text" at bounding box center [361, 289] width 127 height 23
type input "phong bì"
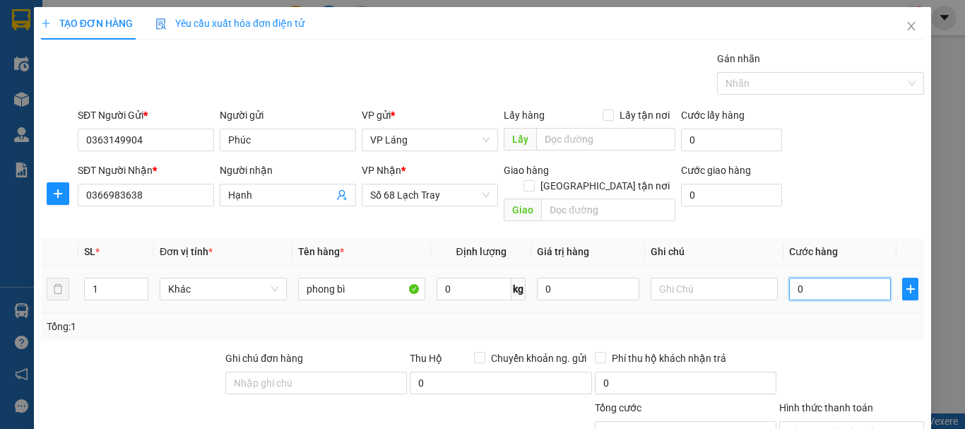
click at [804, 278] on input "0" at bounding box center [840, 289] width 102 height 23
type input "4"
type input "40"
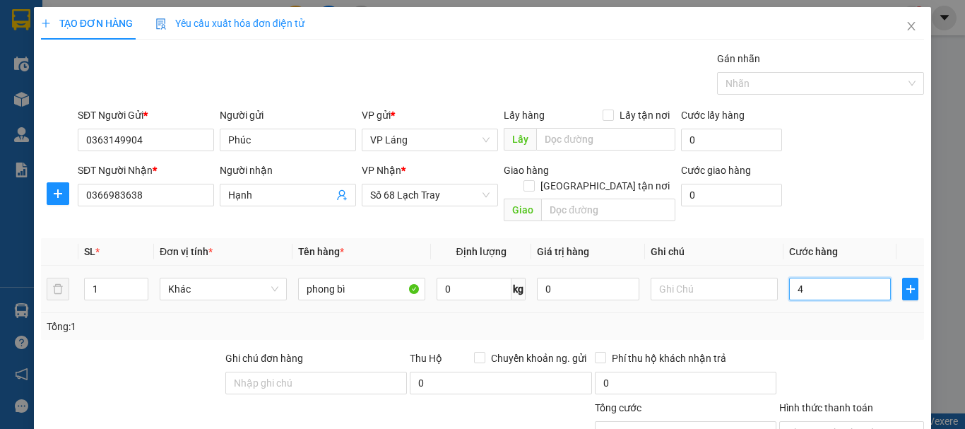
type input "40"
type input "400"
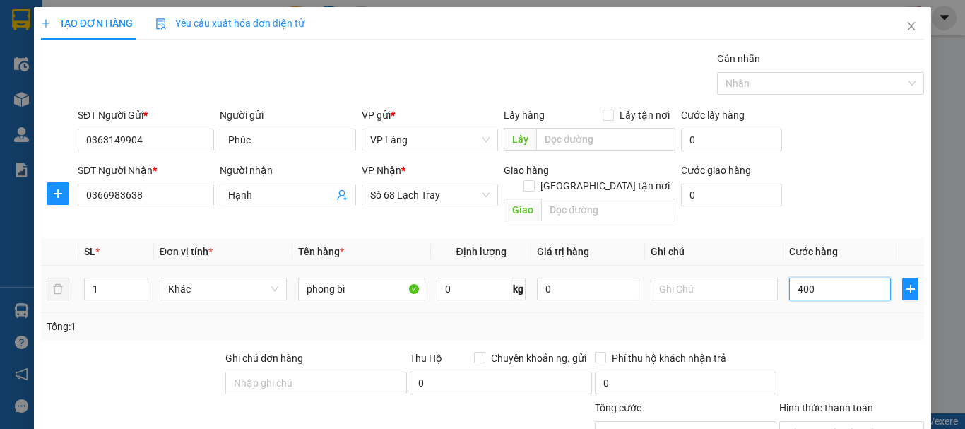
type input "4.000"
type input "40.000"
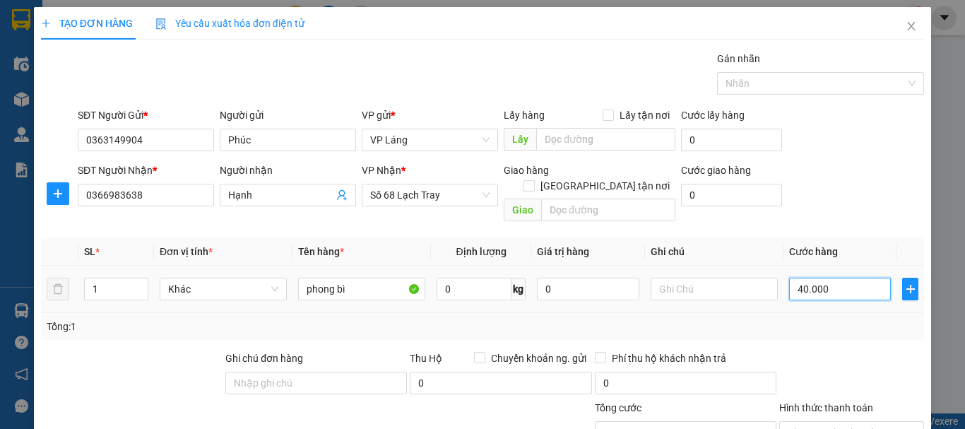
type input "40.000"
click at [832, 319] on div "Tổng: 1" at bounding box center [482, 326] width 883 height 27
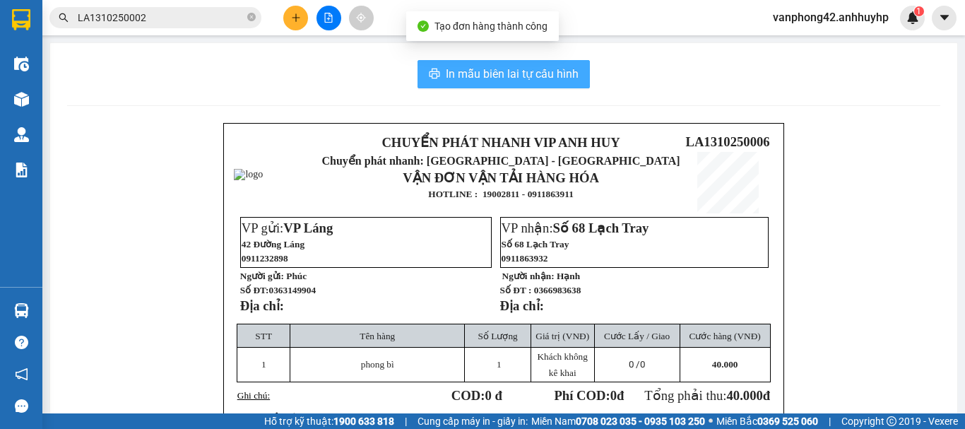
click at [561, 80] on span "In mẫu biên lai tự cấu hình" at bounding box center [512, 74] width 133 height 18
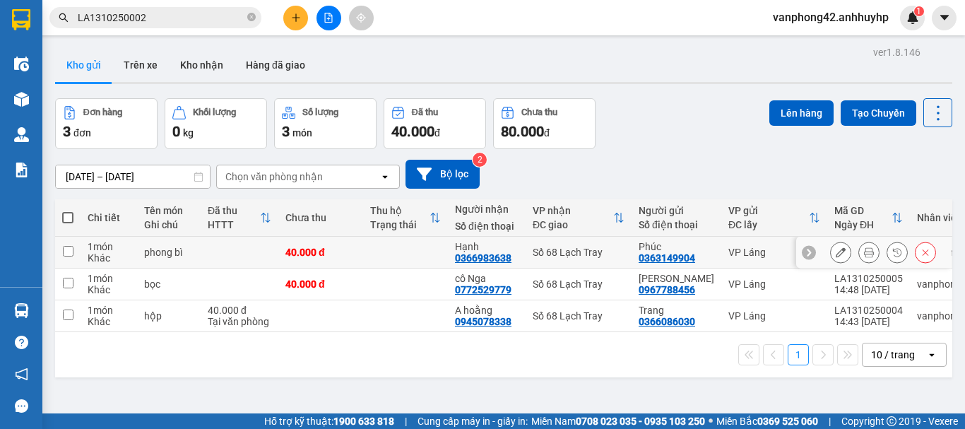
click at [834, 243] on div "LA1310250006" at bounding box center [868, 246] width 69 height 11
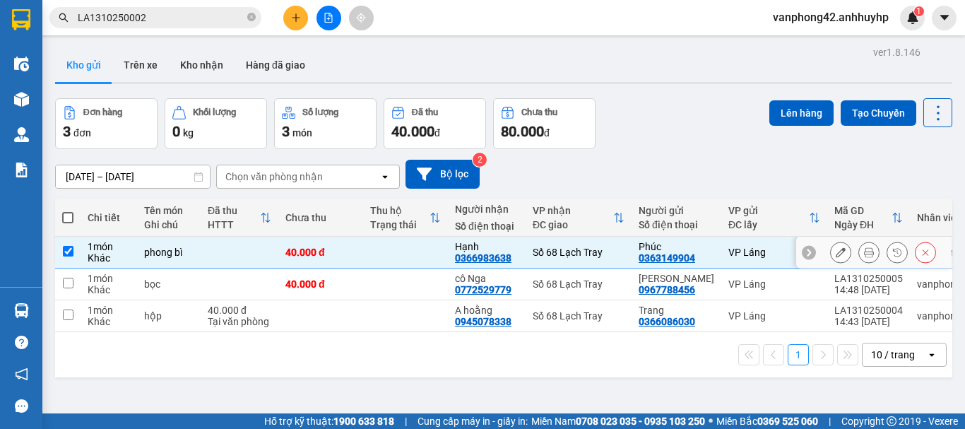
click at [834, 243] on div "LA1310250006" at bounding box center [868, 246] width 69 height 11
checkbox input "false"
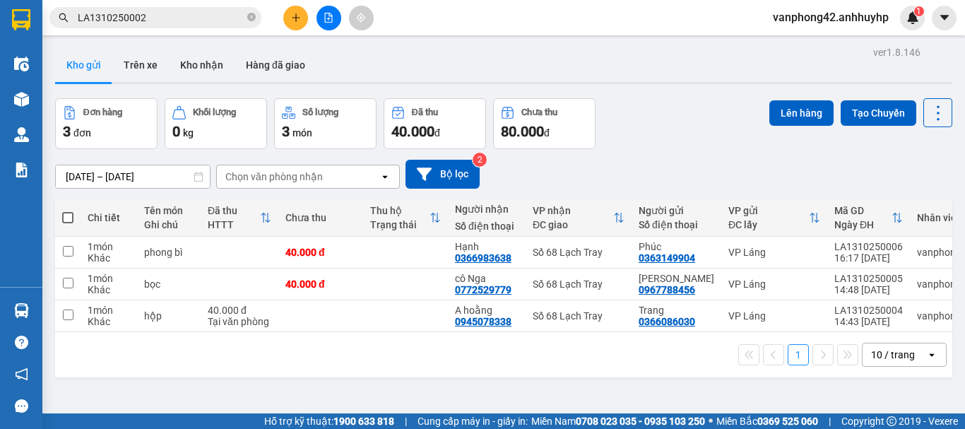
click at [448, 388] on div "ver 1.8.146 Kho gửi Trên xe Kho nhận Hàng đã giao Đơn hàng 3 đơn Khối lượng 0 k…" at bounding box center [503, 256] width 908 height 429
click at [70, 251] on input "checkbox" at bounding box center [68, 251] width 11 height 11
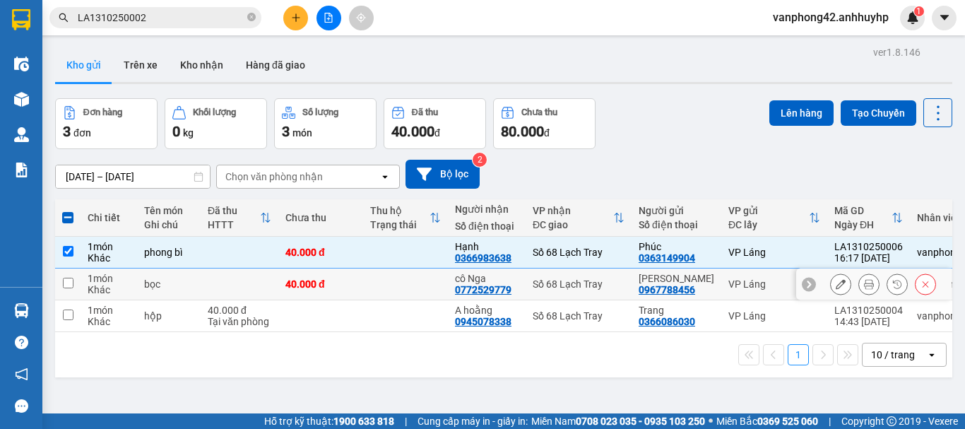
click at [73, 286] on input "checkbox" at bounding box center [68, 283] width 11 height 11
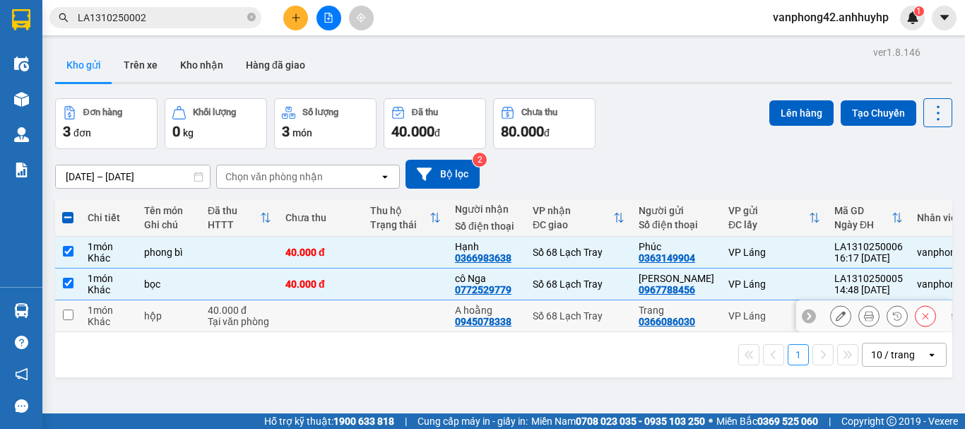
click at [60, 314] on td at bounding box center [67, 316] width 25 height 32
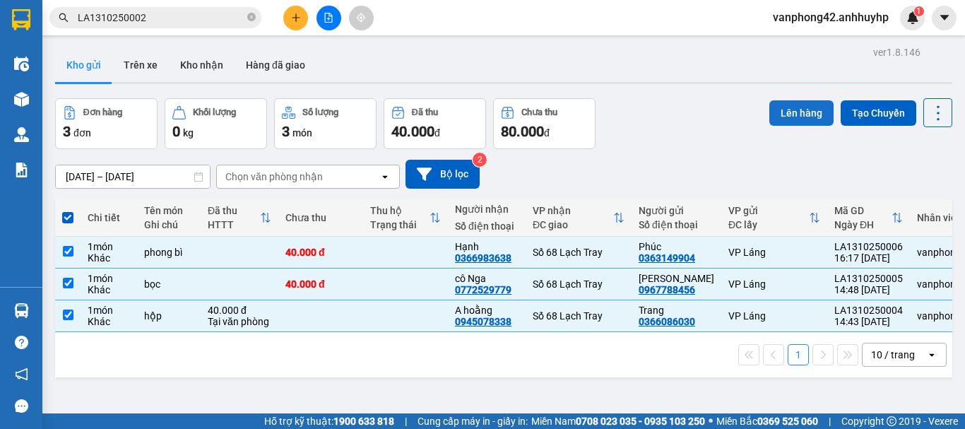
click at [795, 114] on button "Lên hàng" at bounding box center [801, 112] width 64 height 25
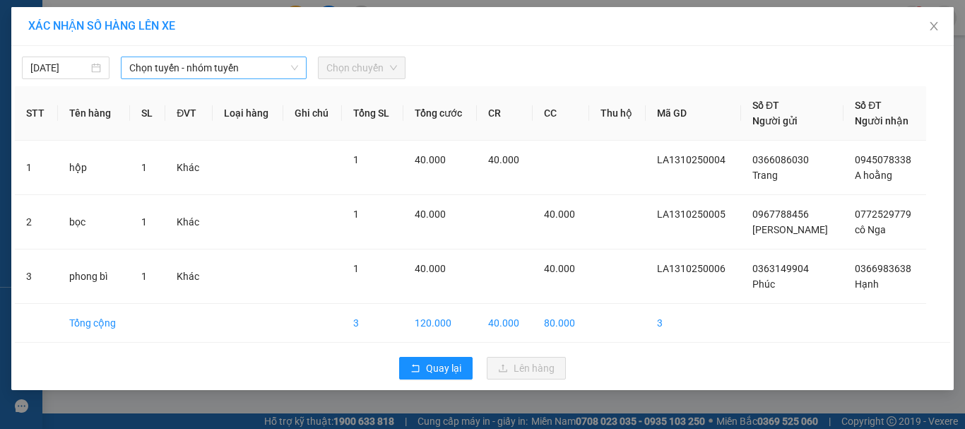
click at [276, 71] on span "Chọn tuyến - nhóm tuyến" at bounding box center [213, 67] width 169 height 21
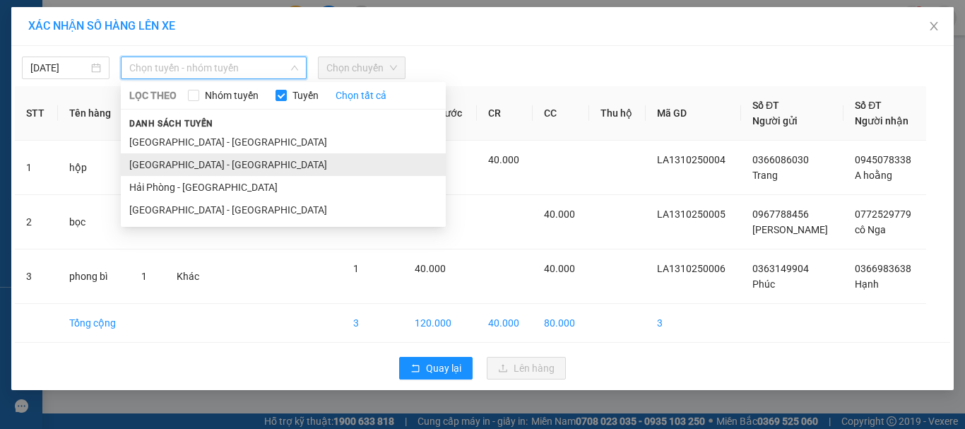
click at [243, 162] on li "[GEOGRAPHIC_DATA] - [GEOGRAPHIC_DATA]" at bounding box center [283, 164] width 325 height 23
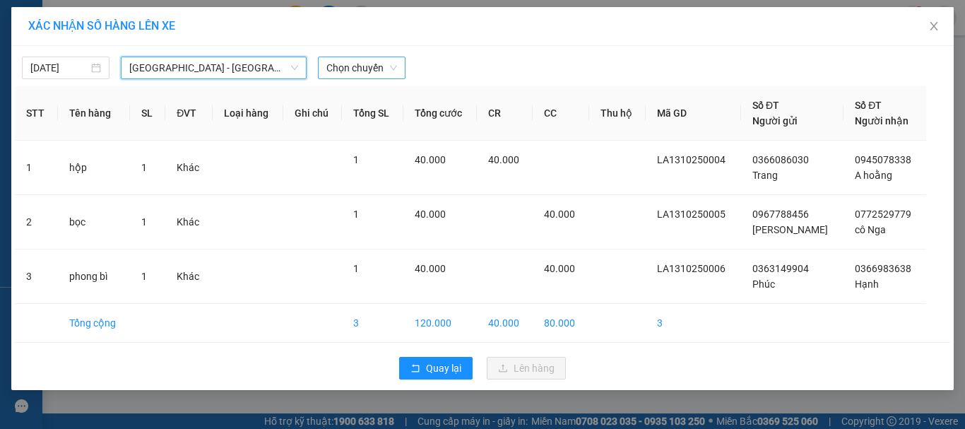
click at [345, 69] on span "Chọn chuyến" at bounding box center [361, 67] width 71 height 21
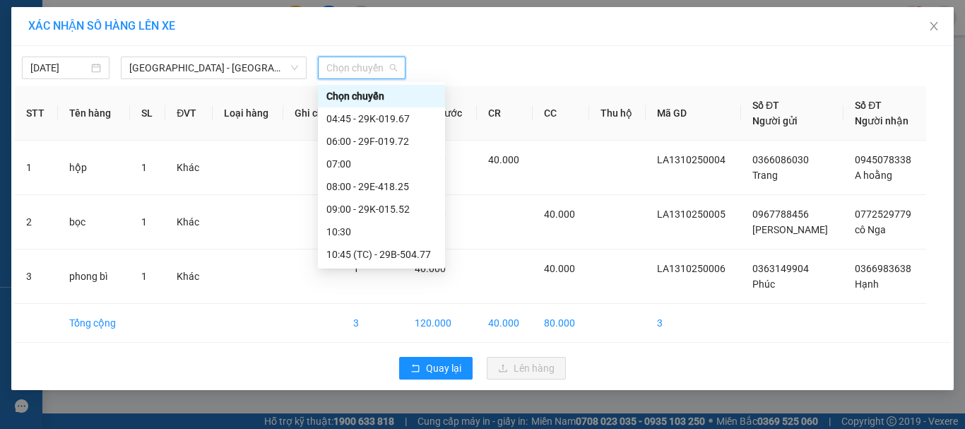
click at [367, 337] on div "16:30 - 29F-019.72" at bounding box center [381, 345] width 110 height 16
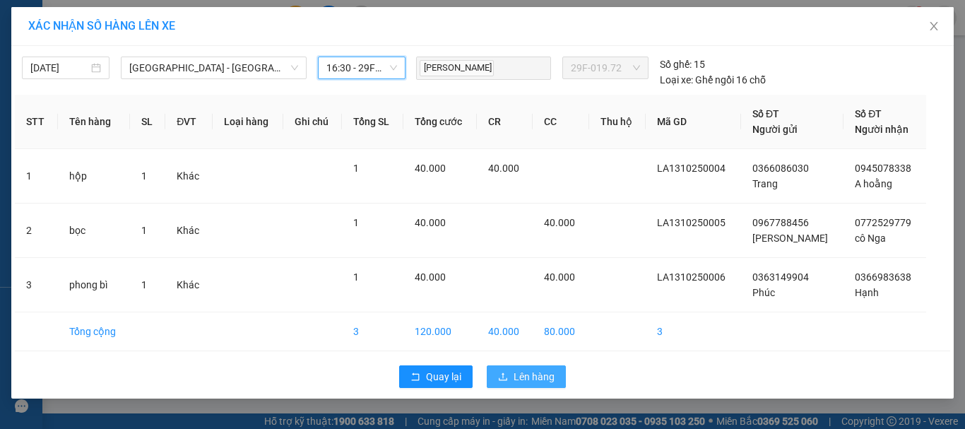
click at [521, 381] on span "Lên hàng" at bounding box center [534, 377] width 41 height 16
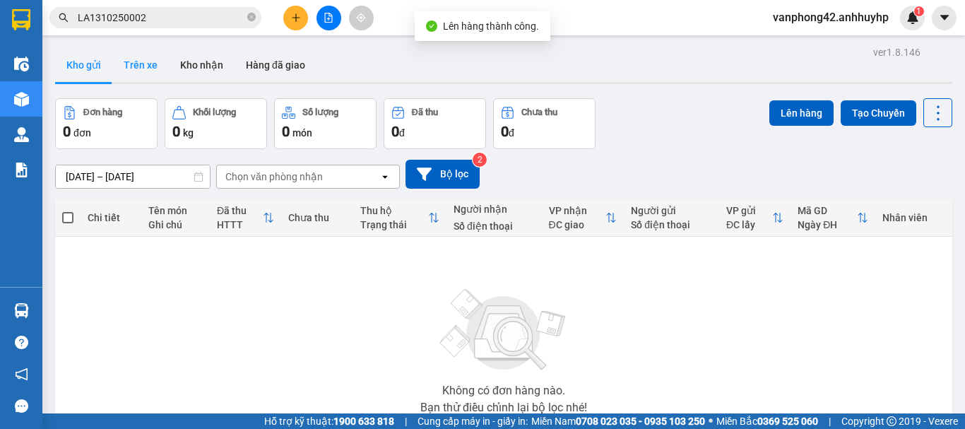
click at [154, 66] on button "Trên xe" at bounding box center [140, 65] width 57 height 34
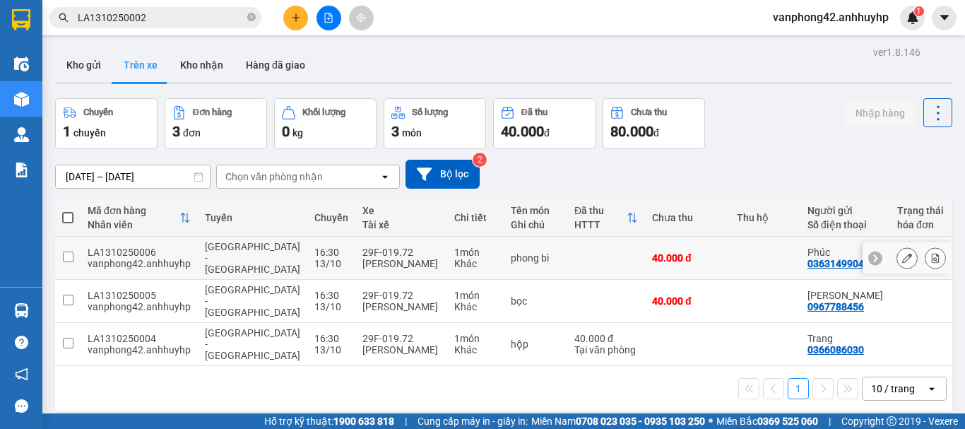
click at [355, 239] on td "29F-019.72 [PERSON_NAME]" at bounding box center [401, 258] width 92 height 43
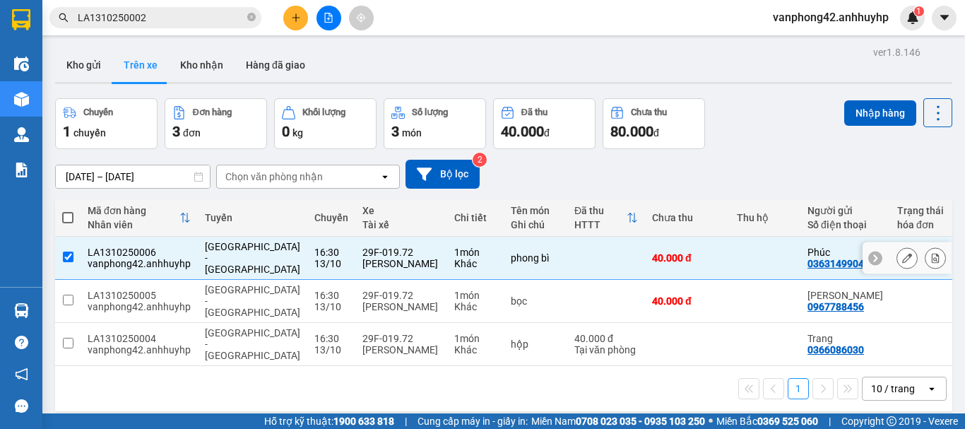
click at [355, 239] on td "29F-019.72 [PERSON_NAME]" at bounding box center [401, 258] width 92 height 43
checkbox input "false"
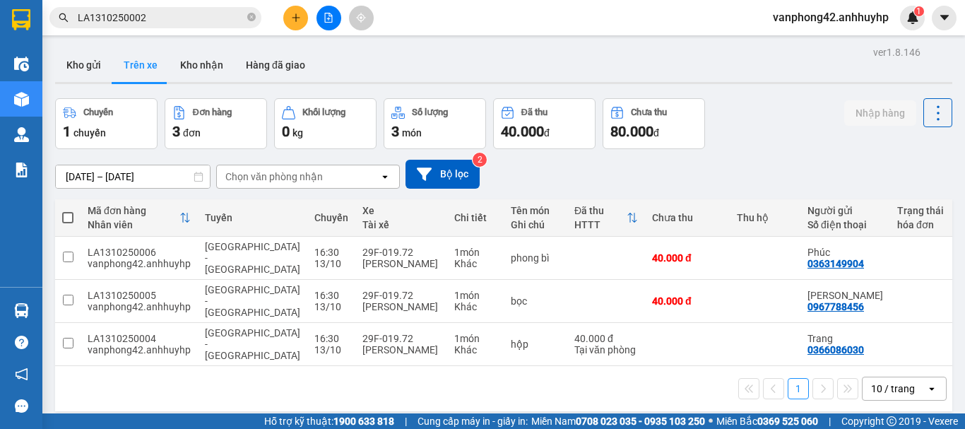
click at [489, 366] on div "1 10 / trang open" at bounding box center [503, 388] width 897 height 45
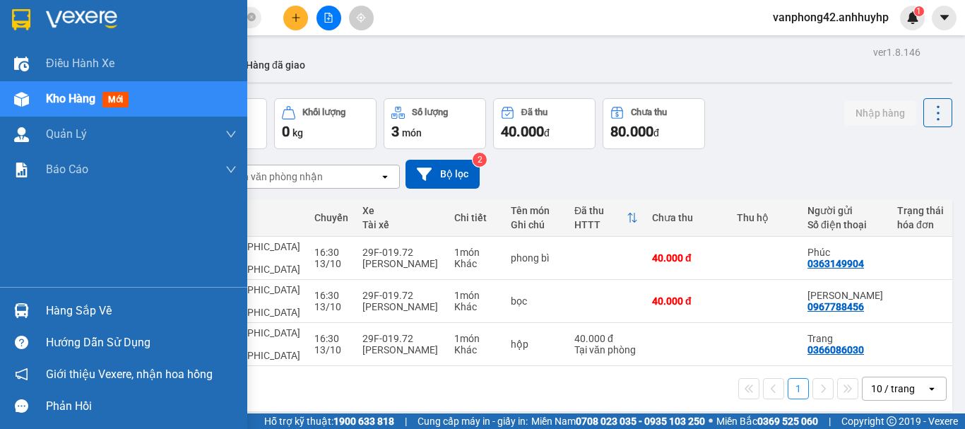
click at [58, 321] on div "Hàng sắp về" at bounding box center [123, 311] width 247 height 32
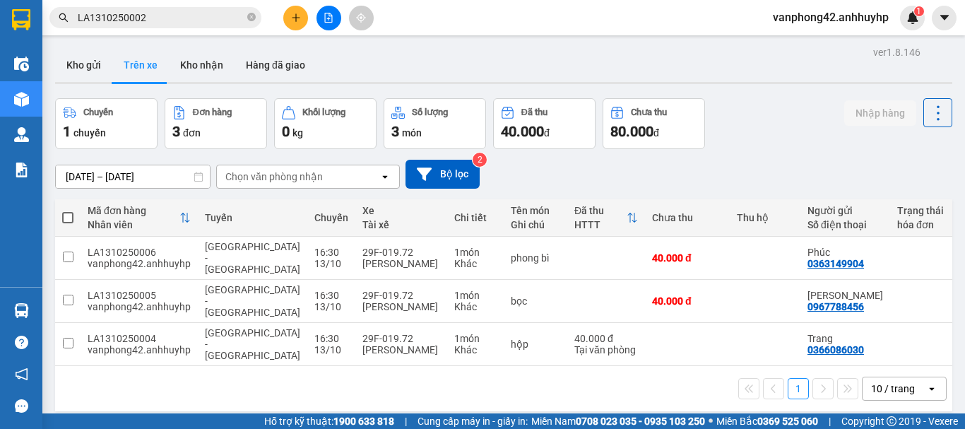
click at [589, 190] on section "Kết quả tìm kiếm ( 1 ) Bộ lọc Mã ĐH Trạng thái Món hàng Thu hộ Tổng cước Chưa c…" at bounding box center [482, 214] width 965 height 429
click at [83, 66] on button "Kho gửi" at bounding box center [83, 65] width 57 height 34
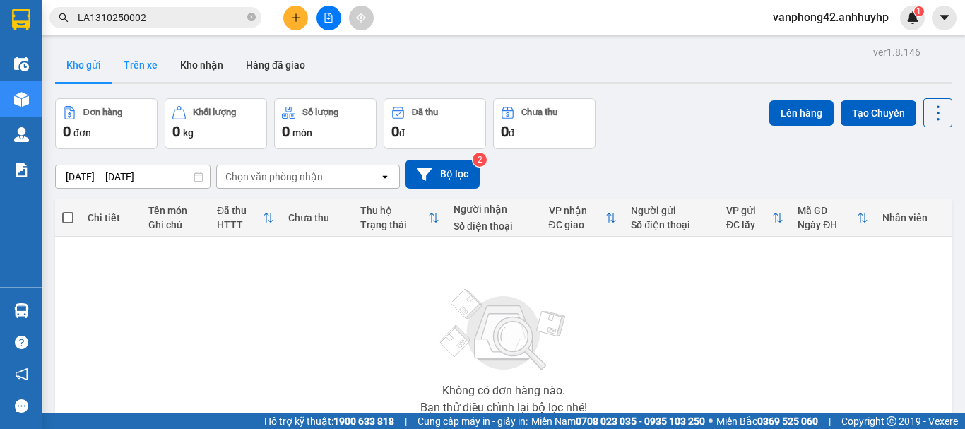
click at [159, 66] on button "Trên xe" at bounding box center [140, 65] width 57 height 34
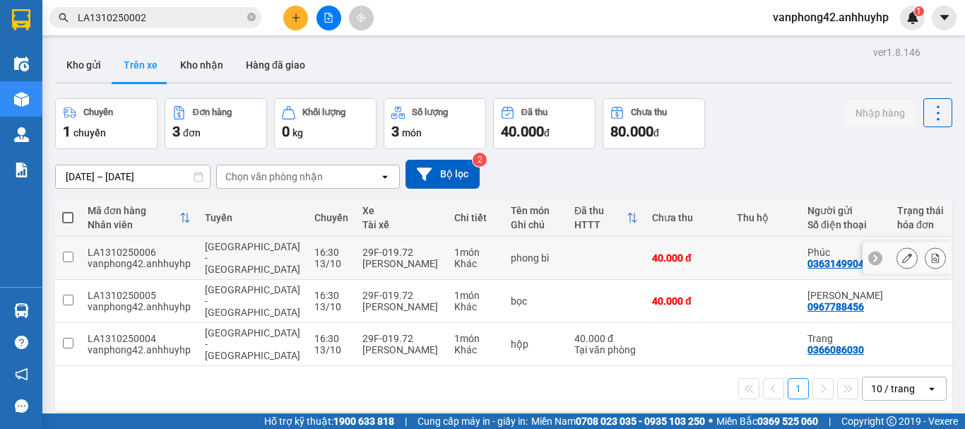
click at [143, 247] on div "LA1310250006" at bounding box center [139, 252] width 103 height 11
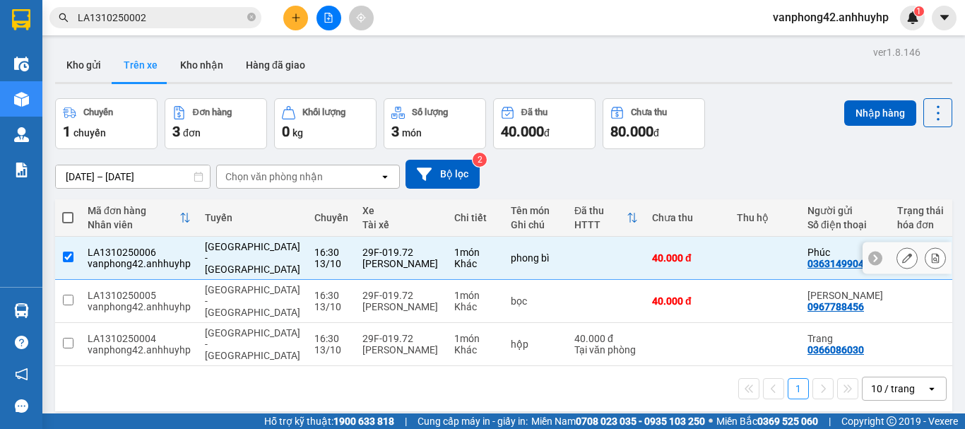
click at [143, 247] on div "LA1310250006" at bounding box center [139, 252] width 103 height 11
checkbox input "false"
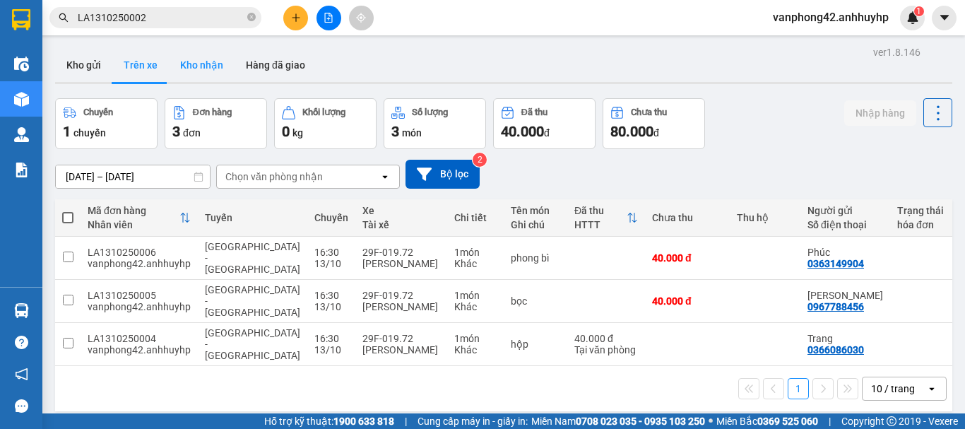
click at [217, 69] on button "Kho nhận" at bounding box center [202, 65] width 66 height 34
type input "[DATE] – [DATE]"
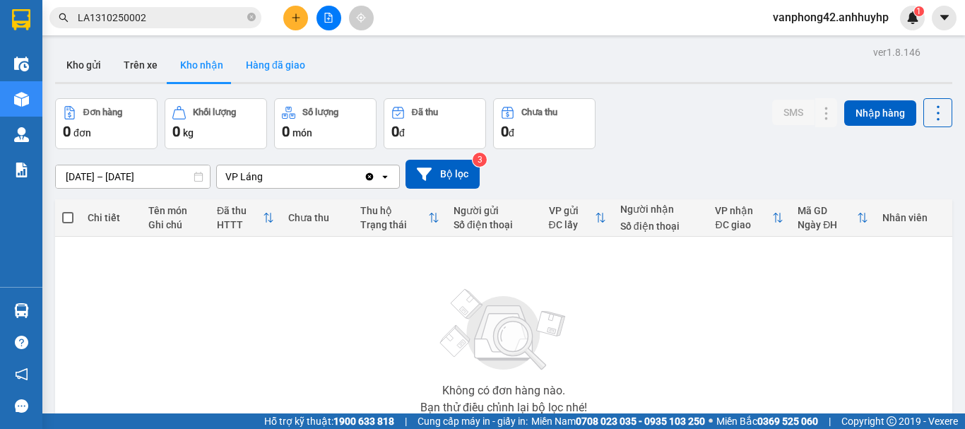
click at [294, 64] on button "Hàng đã giao" at bounding box center [276, 65] width 82 height 34
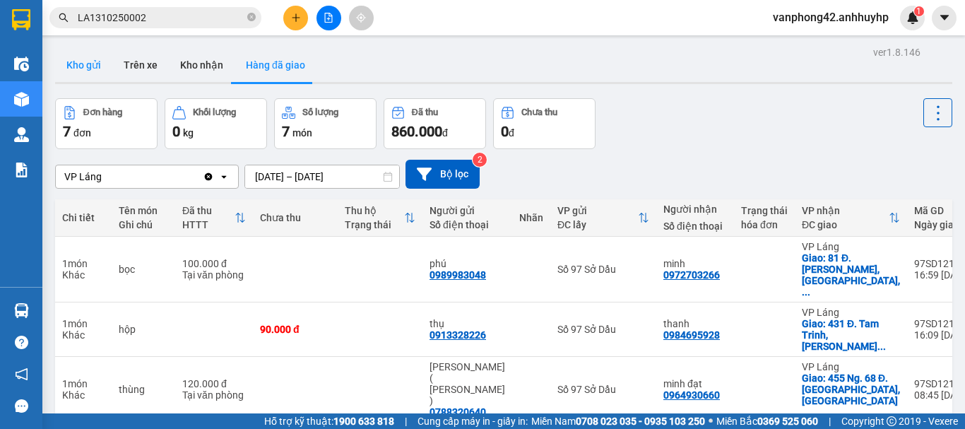
click at [96, 75] on button "Kho gửi" at bounding box center [83, 65] width 57 height 34
